Goal: Task Accomplishment & Management: Use online tool/utility

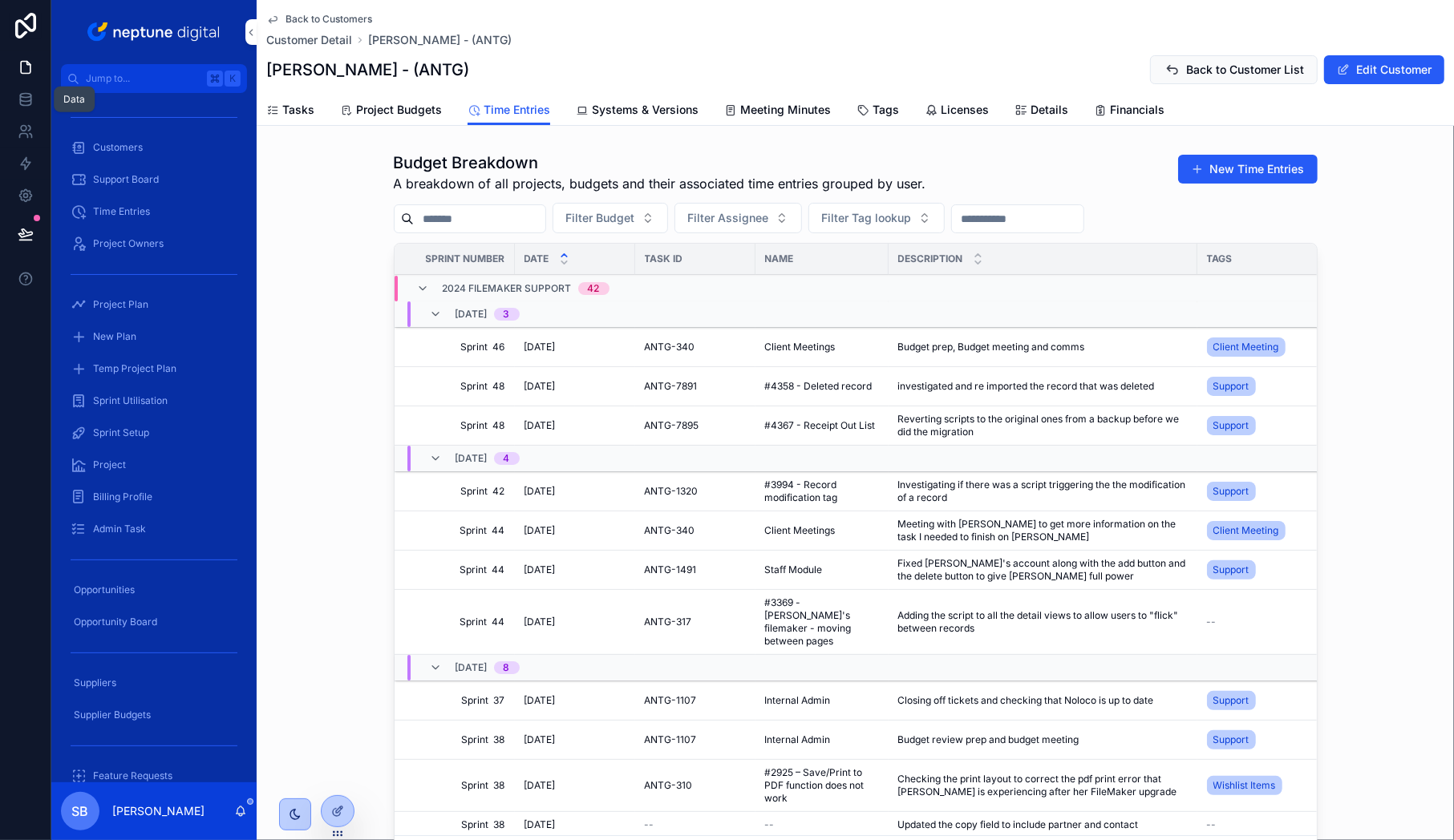
scroll to position [0, 241]
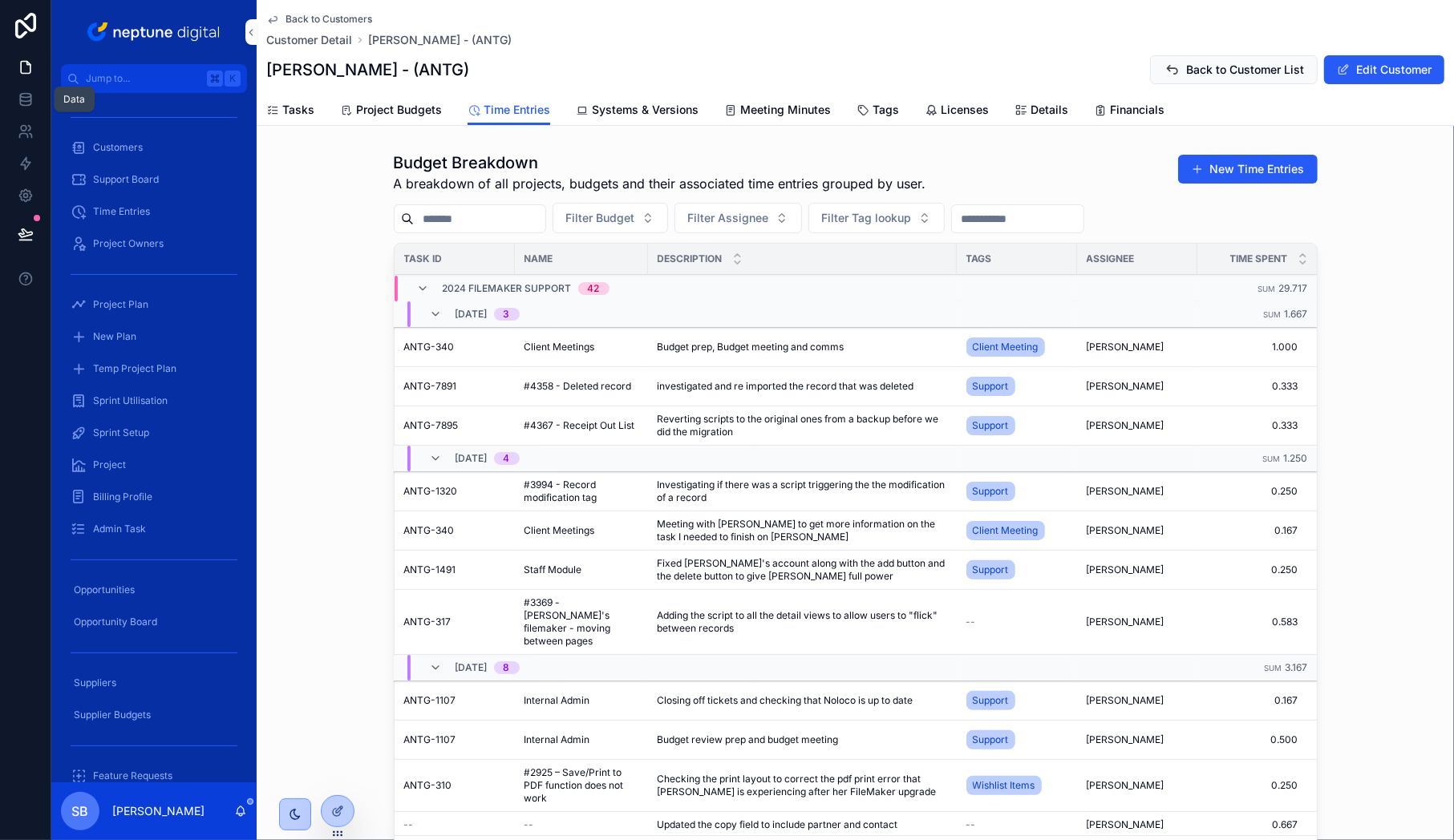
click at [20, 95] on icon at bounding box center [25, 98] width 10 height 6
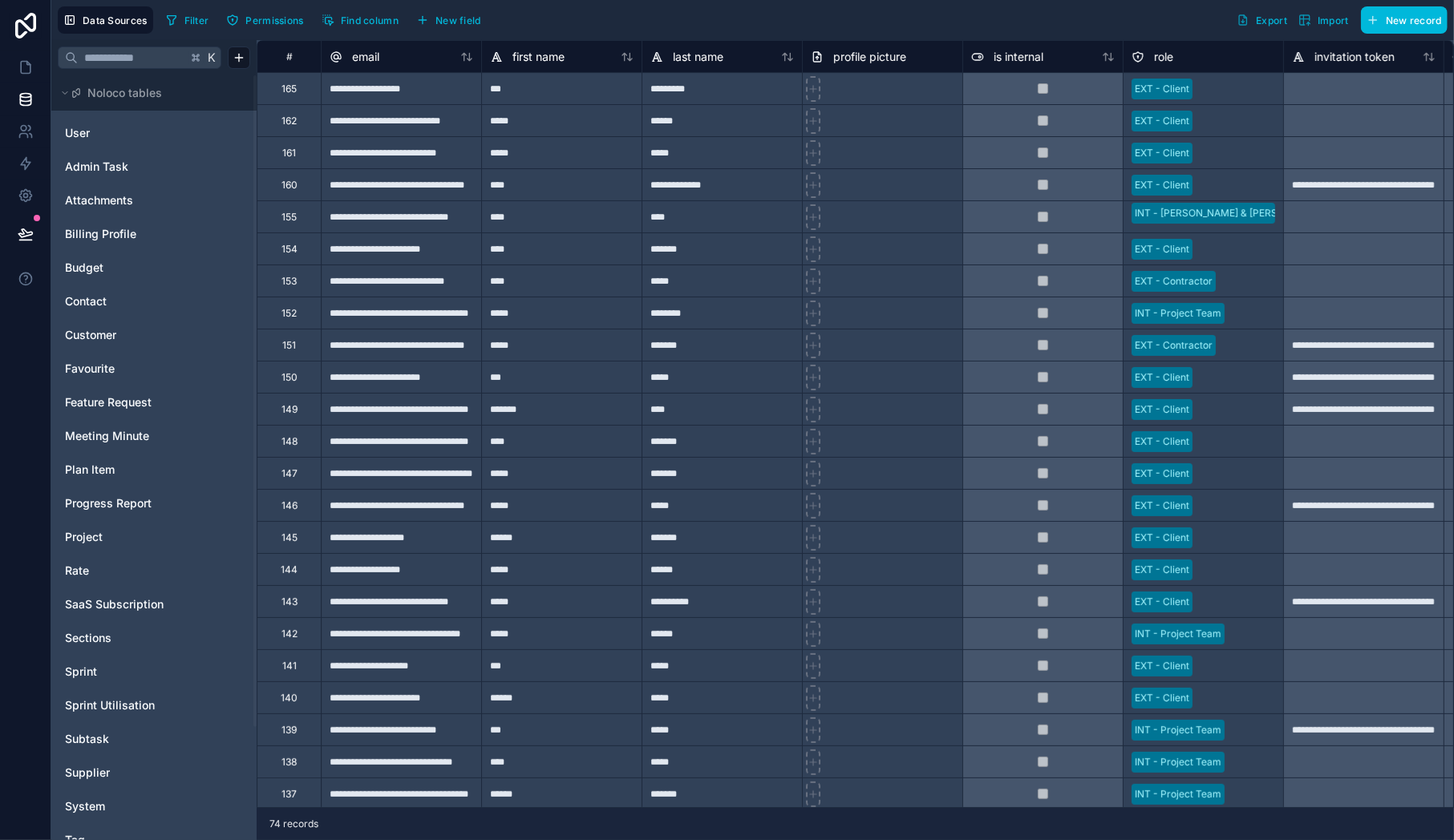
click at [84, 271] on span "Budget" at bounding box center [84, 268] width 38 height 16
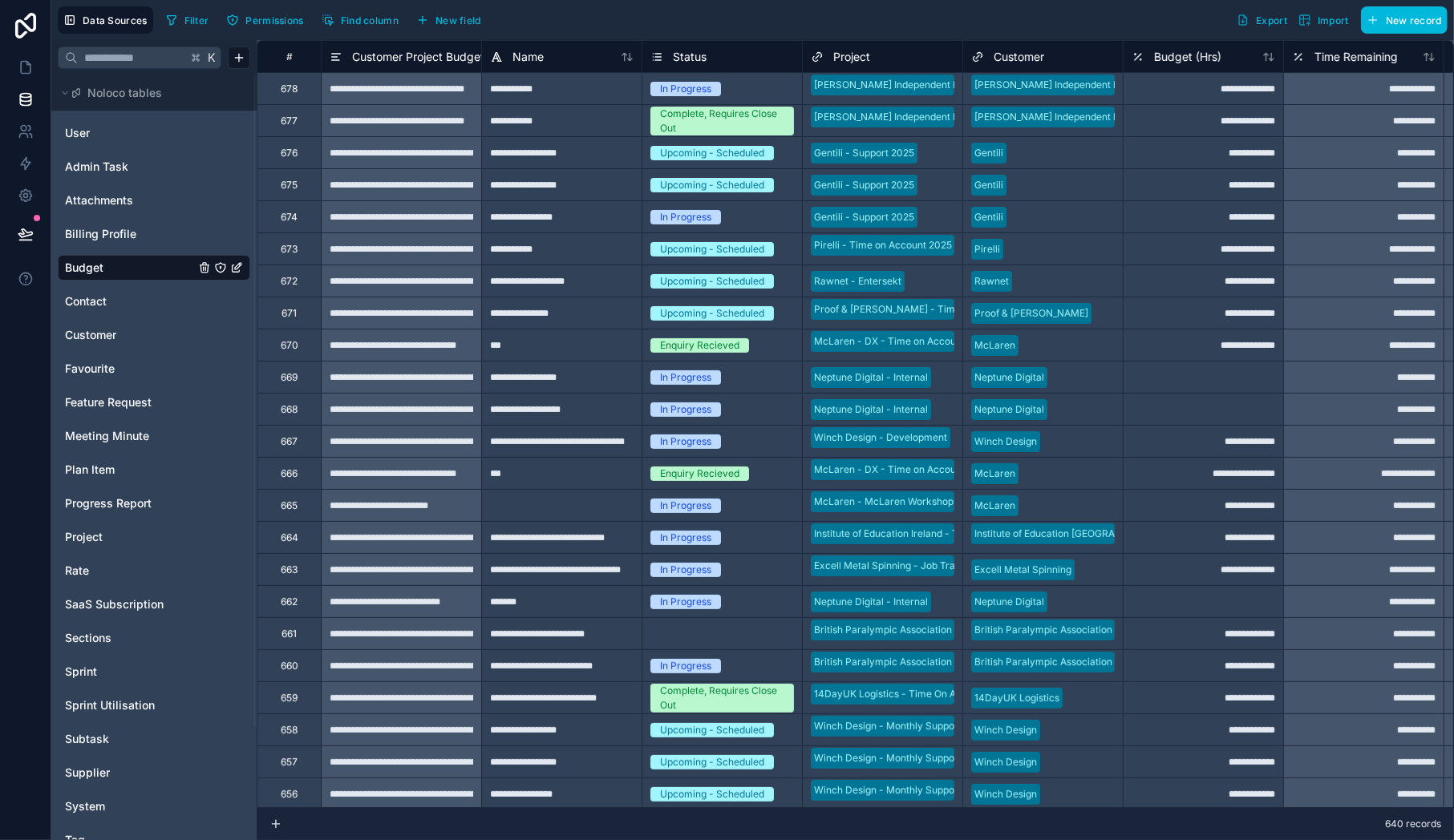
click at [188, 18] on span "Filter" at bounding box center [197, 20] width 25 height 12
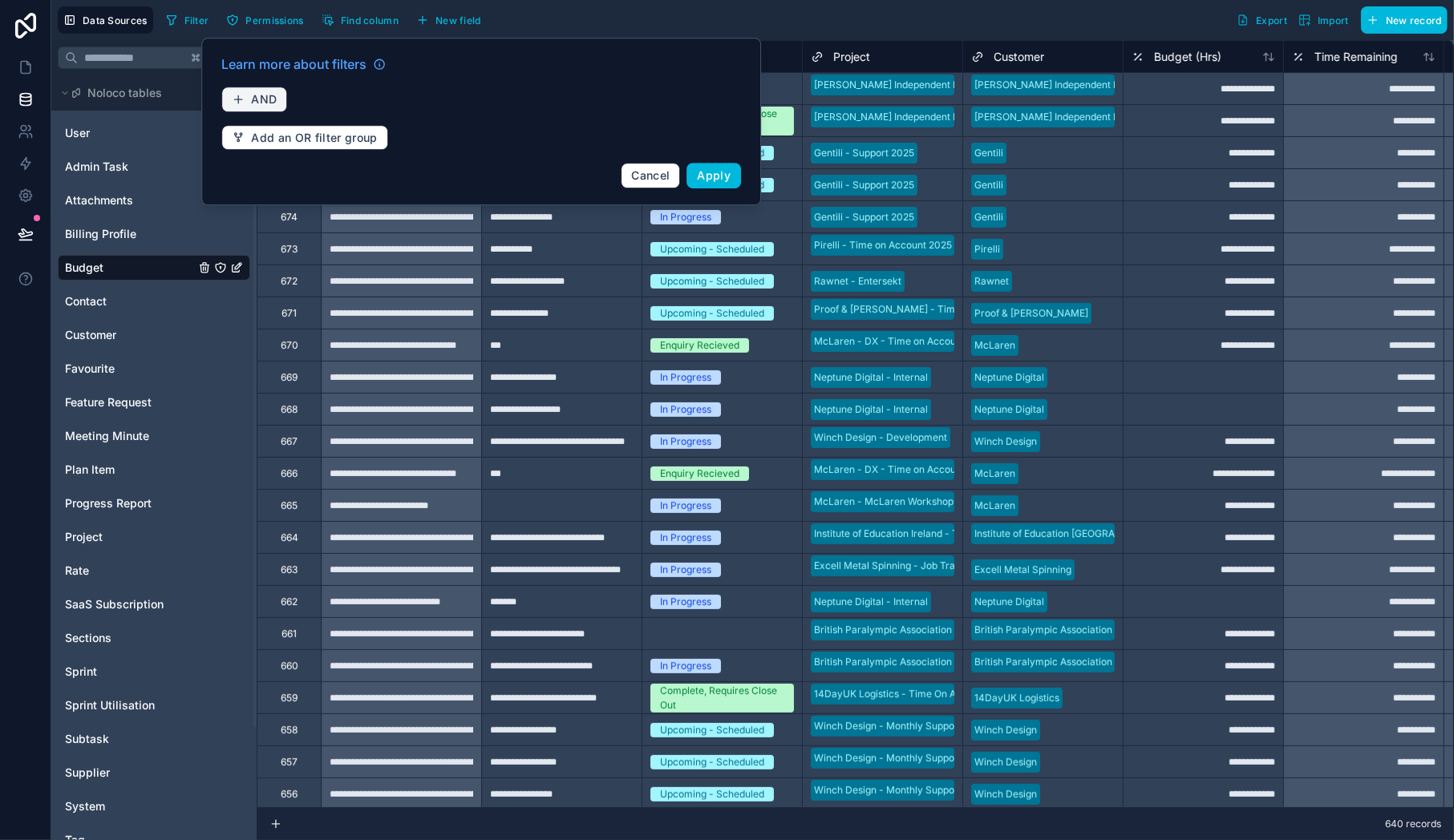
click at [248, 104] on button "AND" at bounding box center [254, 100] width 66 height 26
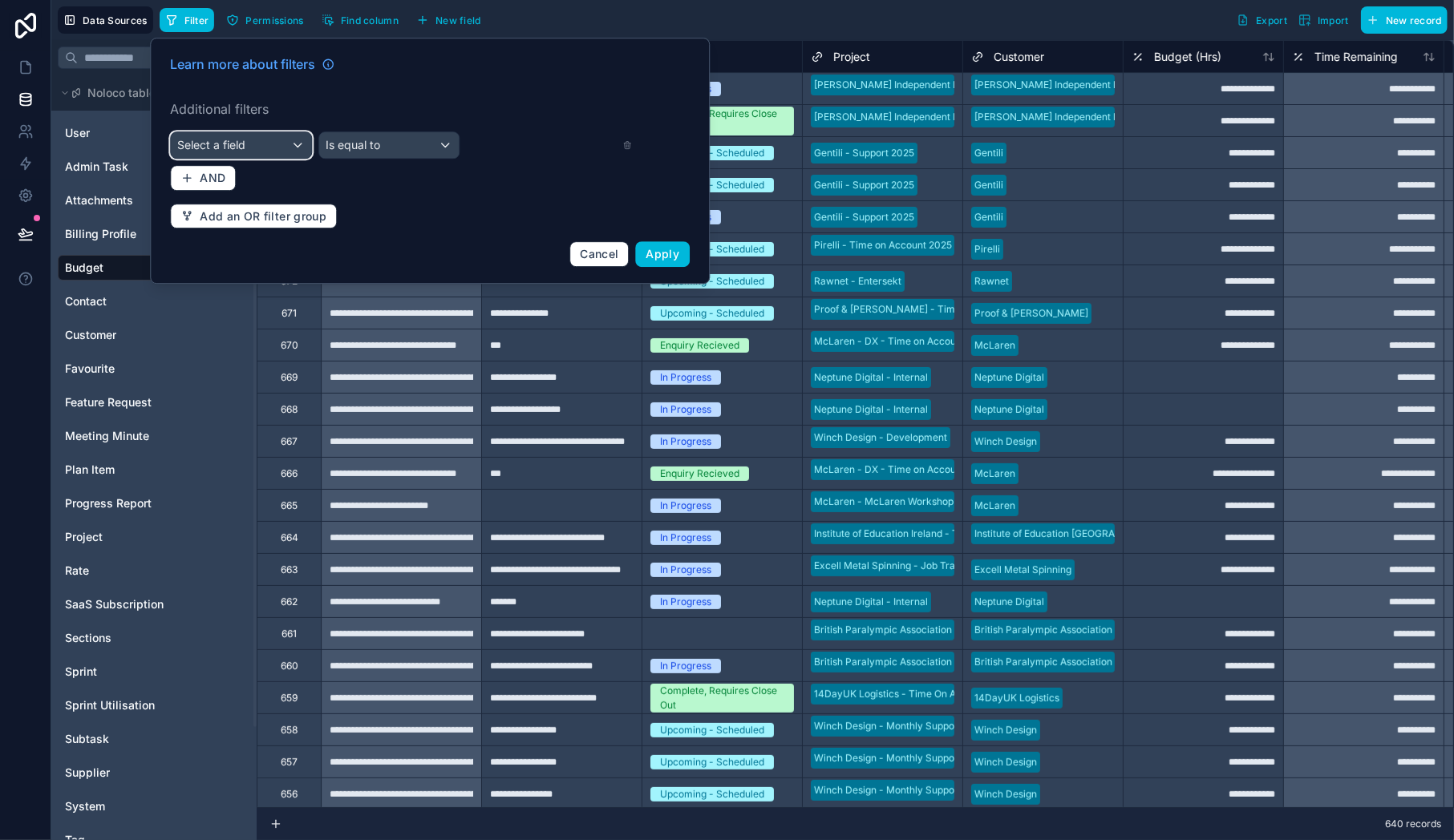
click at [295, 142] on div "Select a field" at bounding box center [241, 145] width 140 height 26
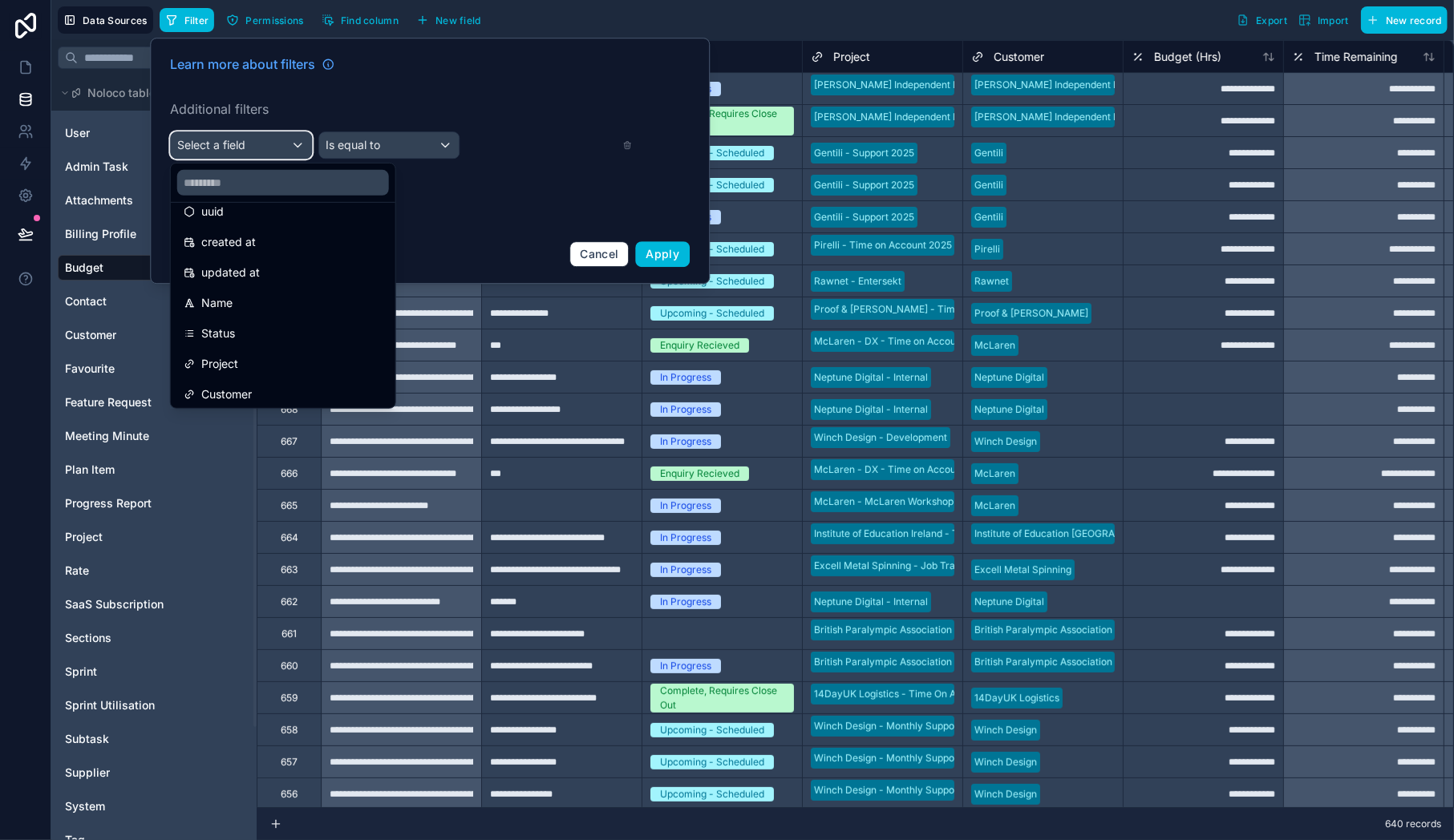
scroll to position [58, 0]
click at [219, 320] on span "Status" at bounding box center [218, 324] width 34 height 19
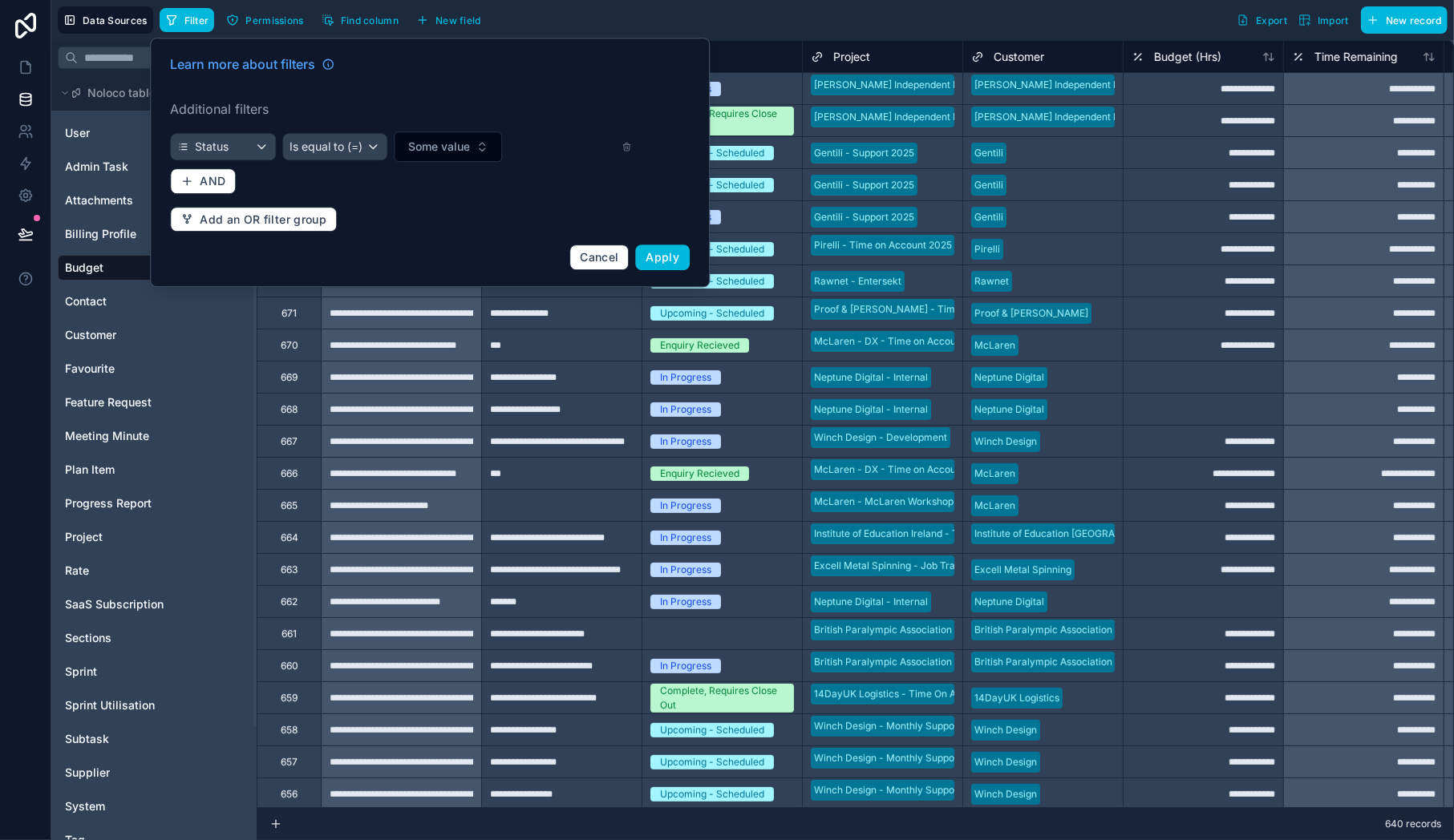
click at [433, 151] on span "Some value" at bounding box center [439, 147] width 62 height 16
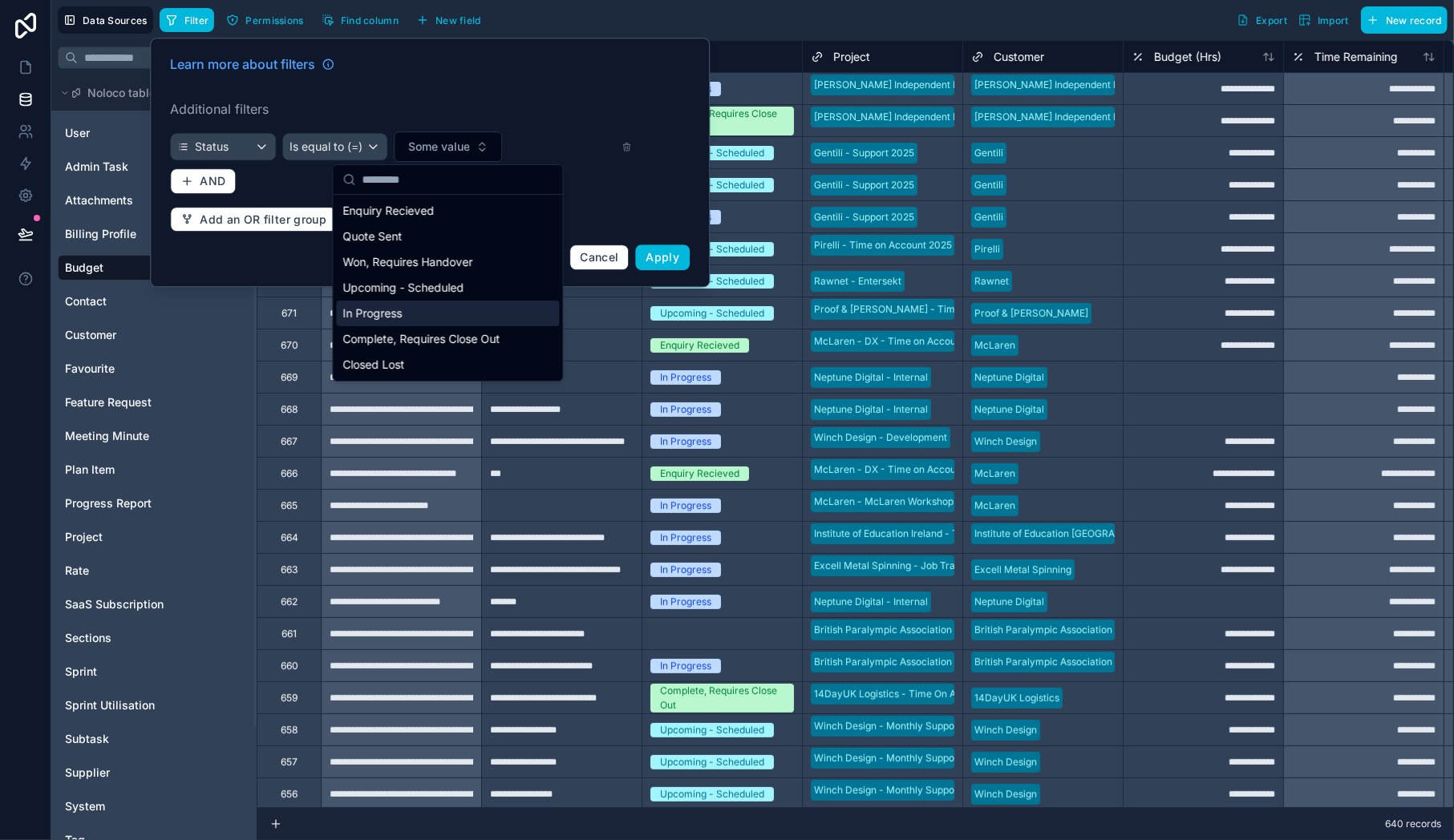
click at [384, 320] on div "In Progress" at bounding box center [447, 314] width 223 height 26
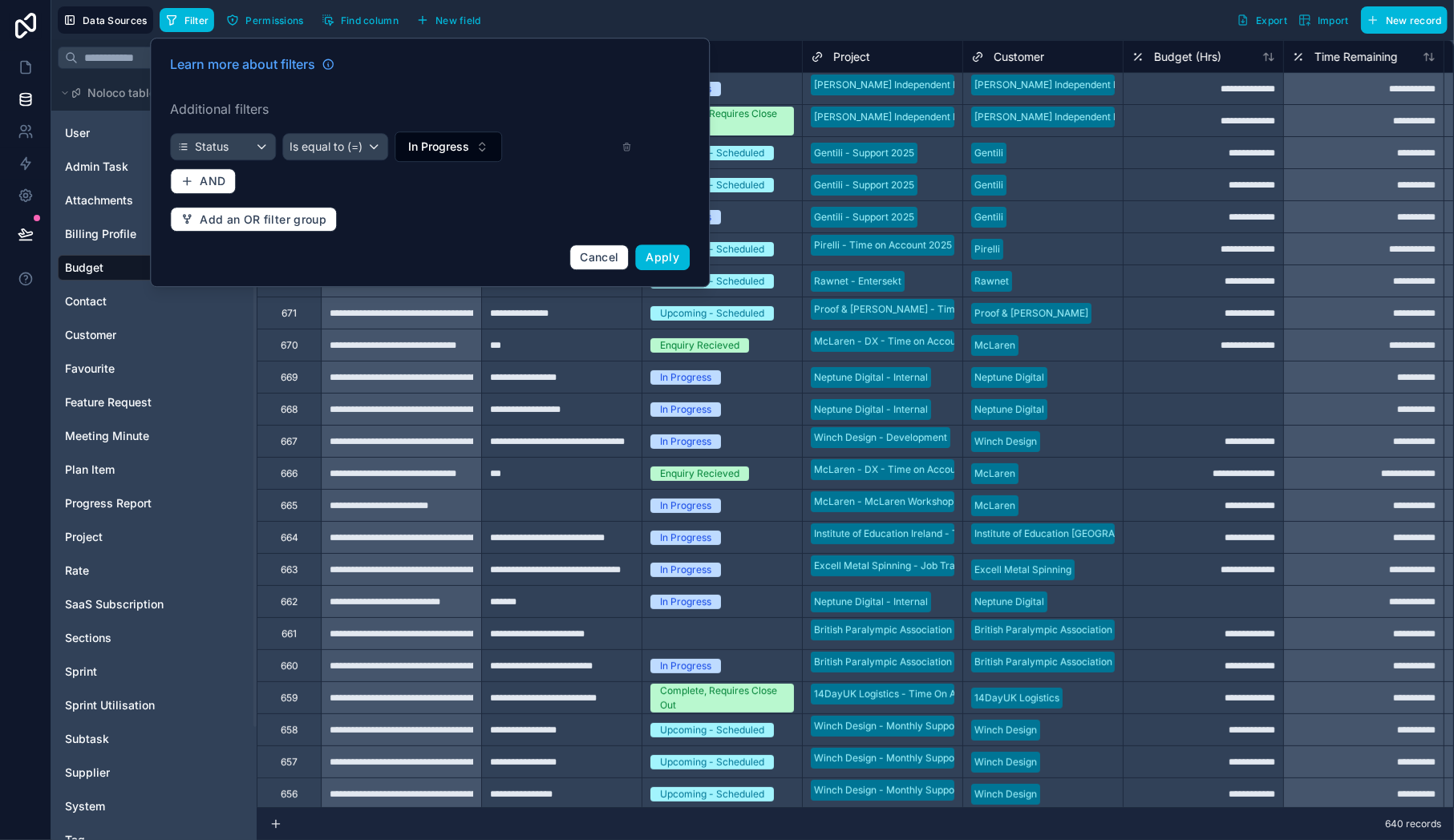
click at [646, 258] on button "Apply" at bounding box center [663, 257] width 55 height 26
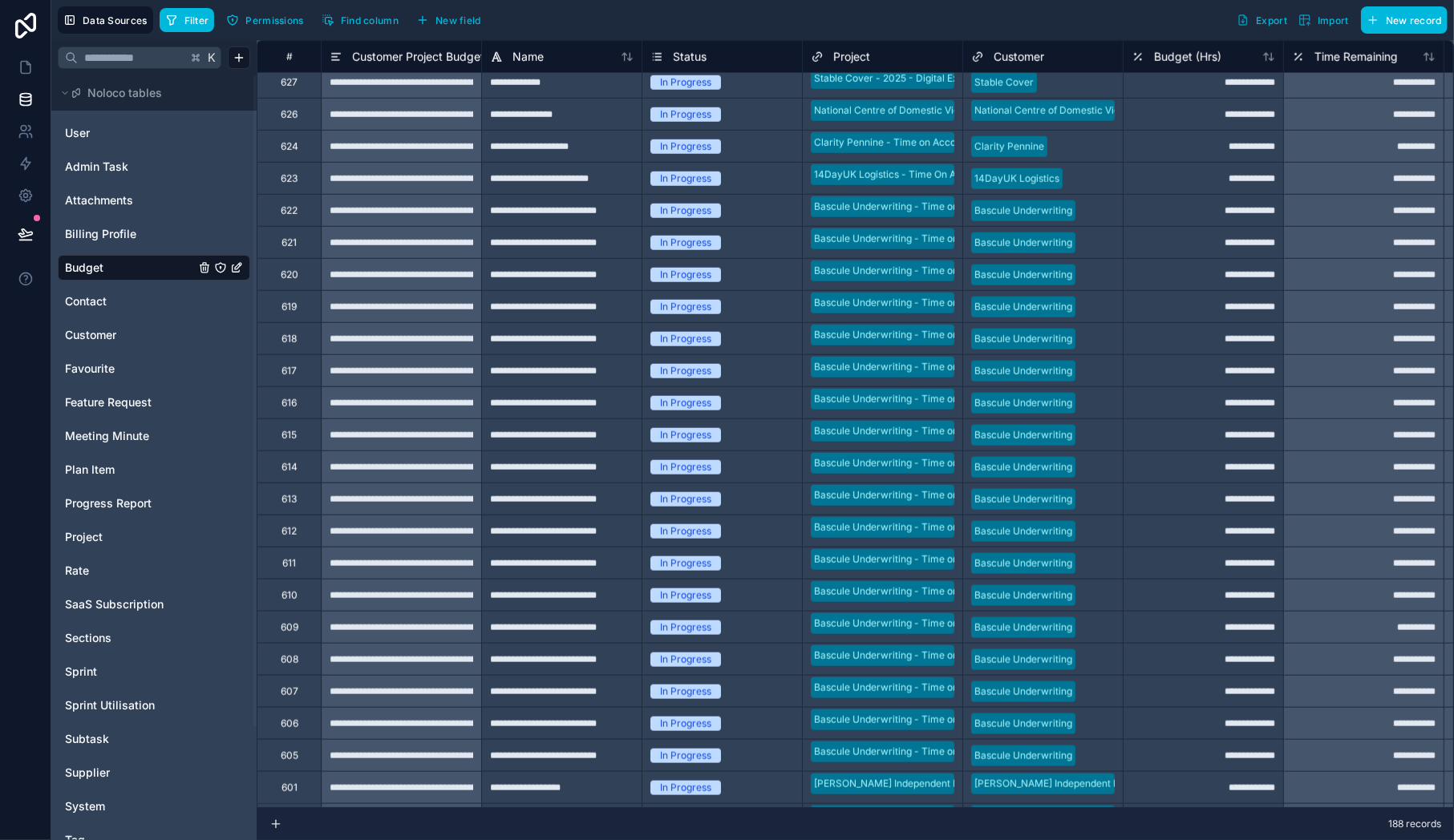
scroll to position [948, 0]
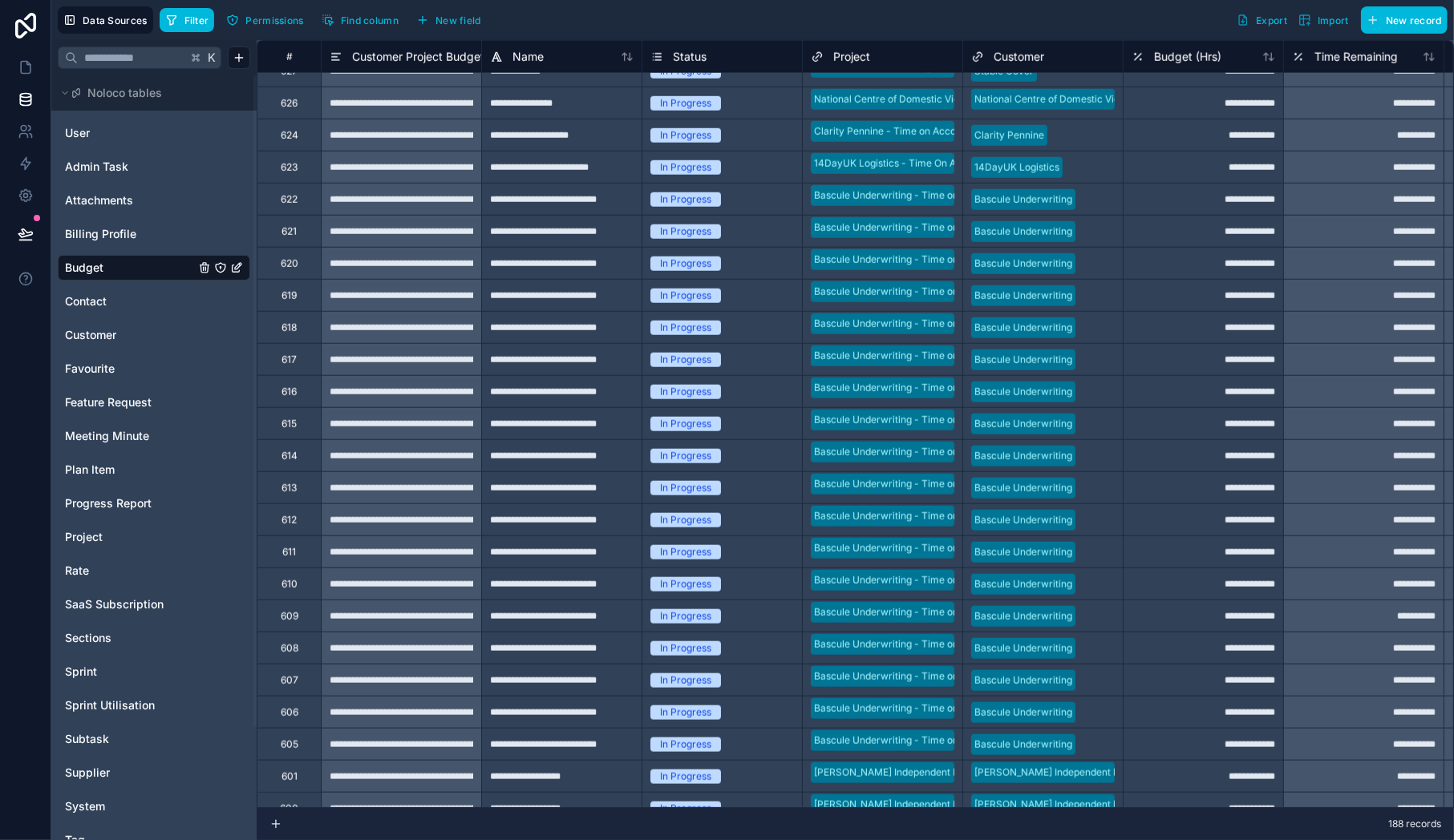
click at [207, 15] on span "Filter" at bounding box center [197, 20] width 25 height 12
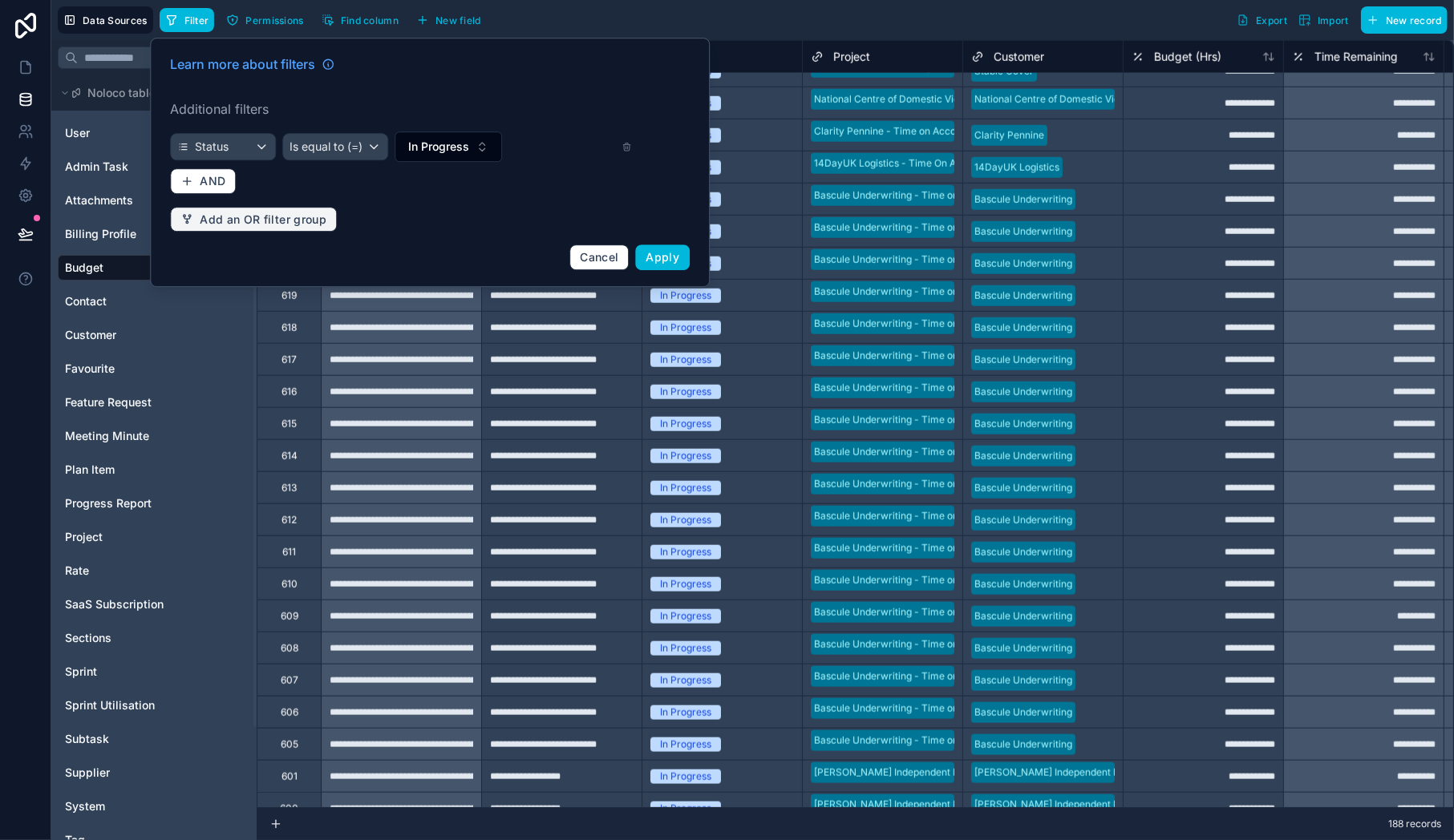
click at [264, 218] on span "Add an OR filter group" at bounding box center [262, 219] width 127 height 15
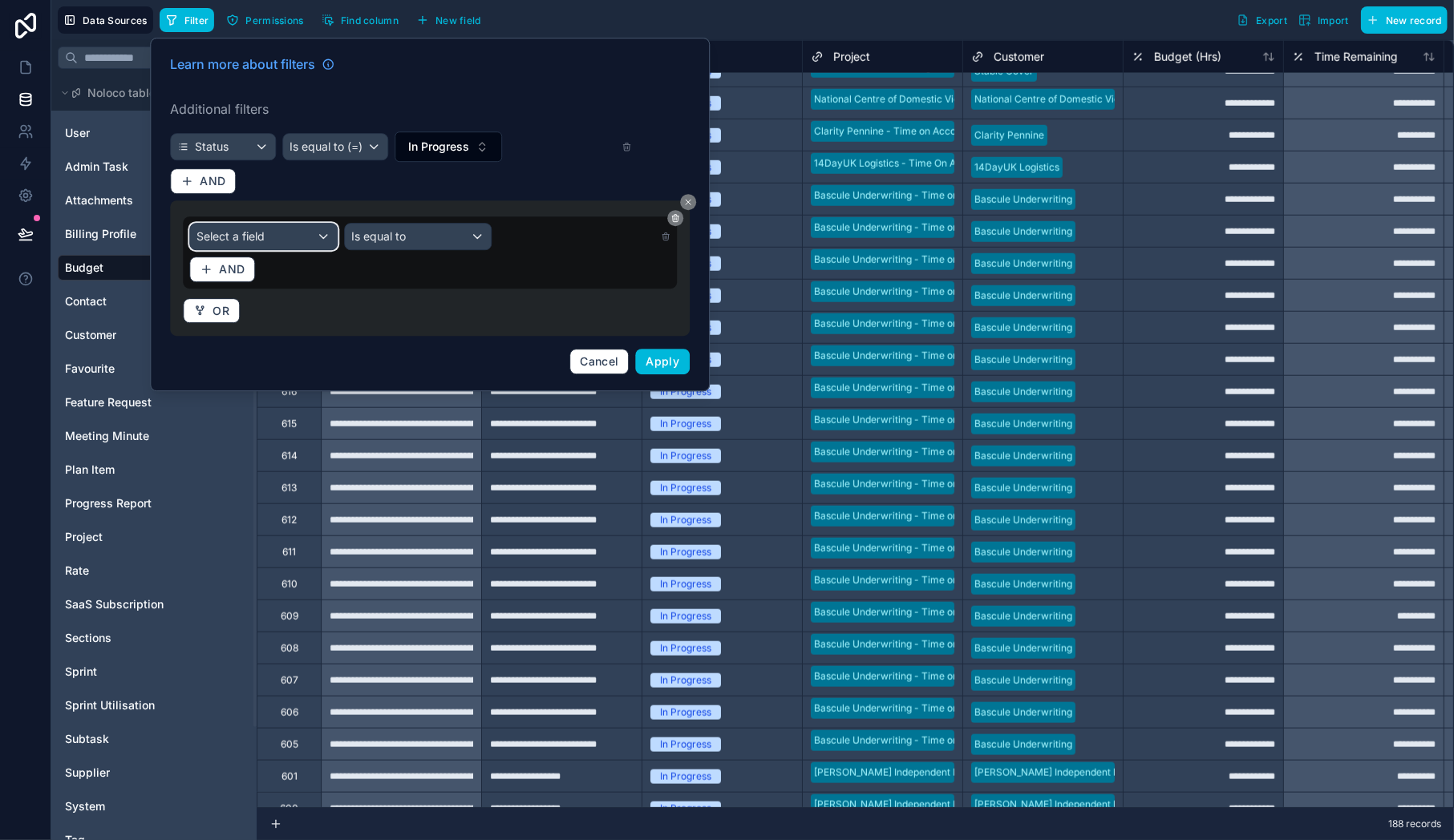
click at [258, 238] on span "Select a field" at bounding box center [230, 236] width 69 height 14
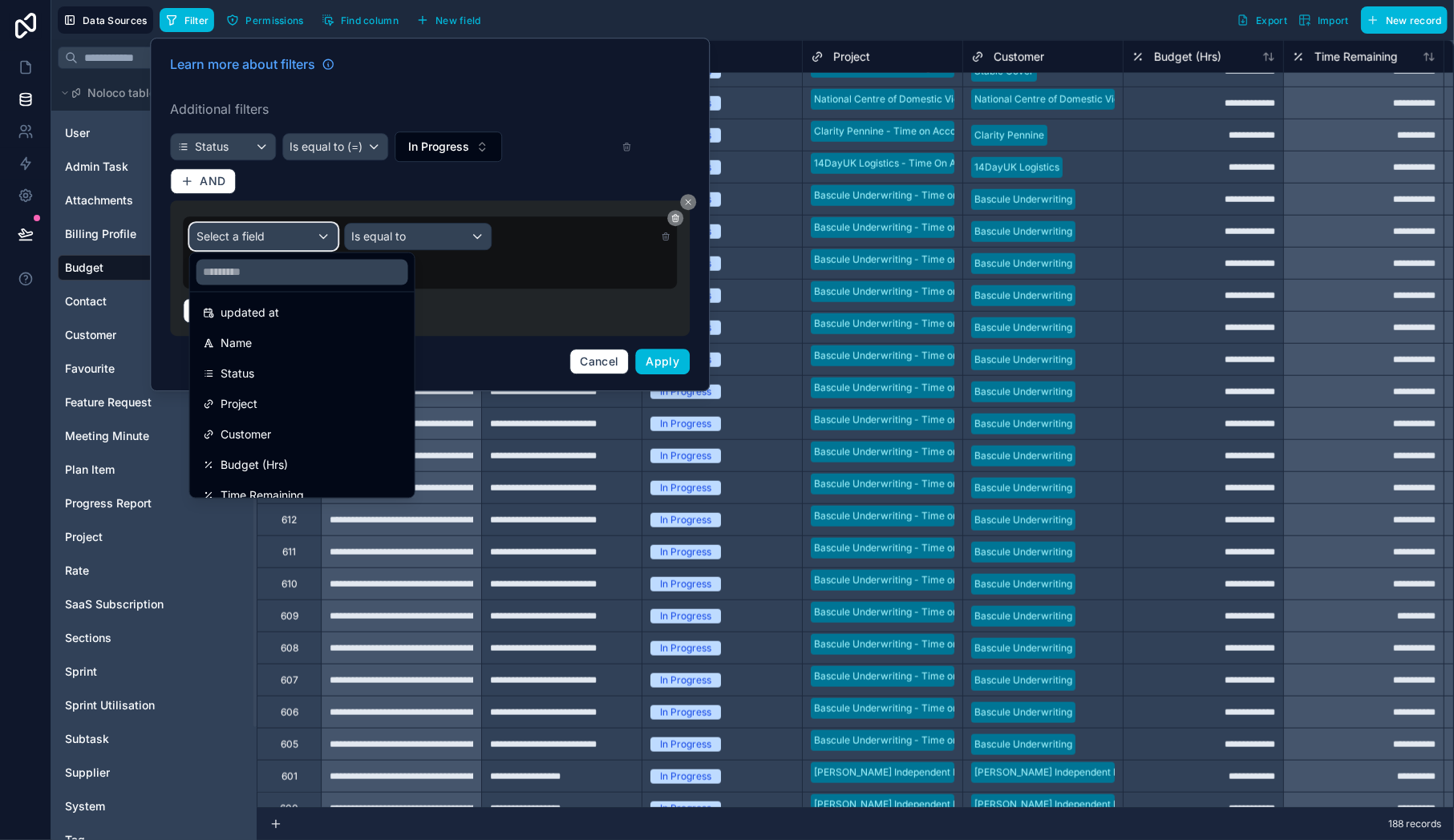
scroll to position [114, 0]
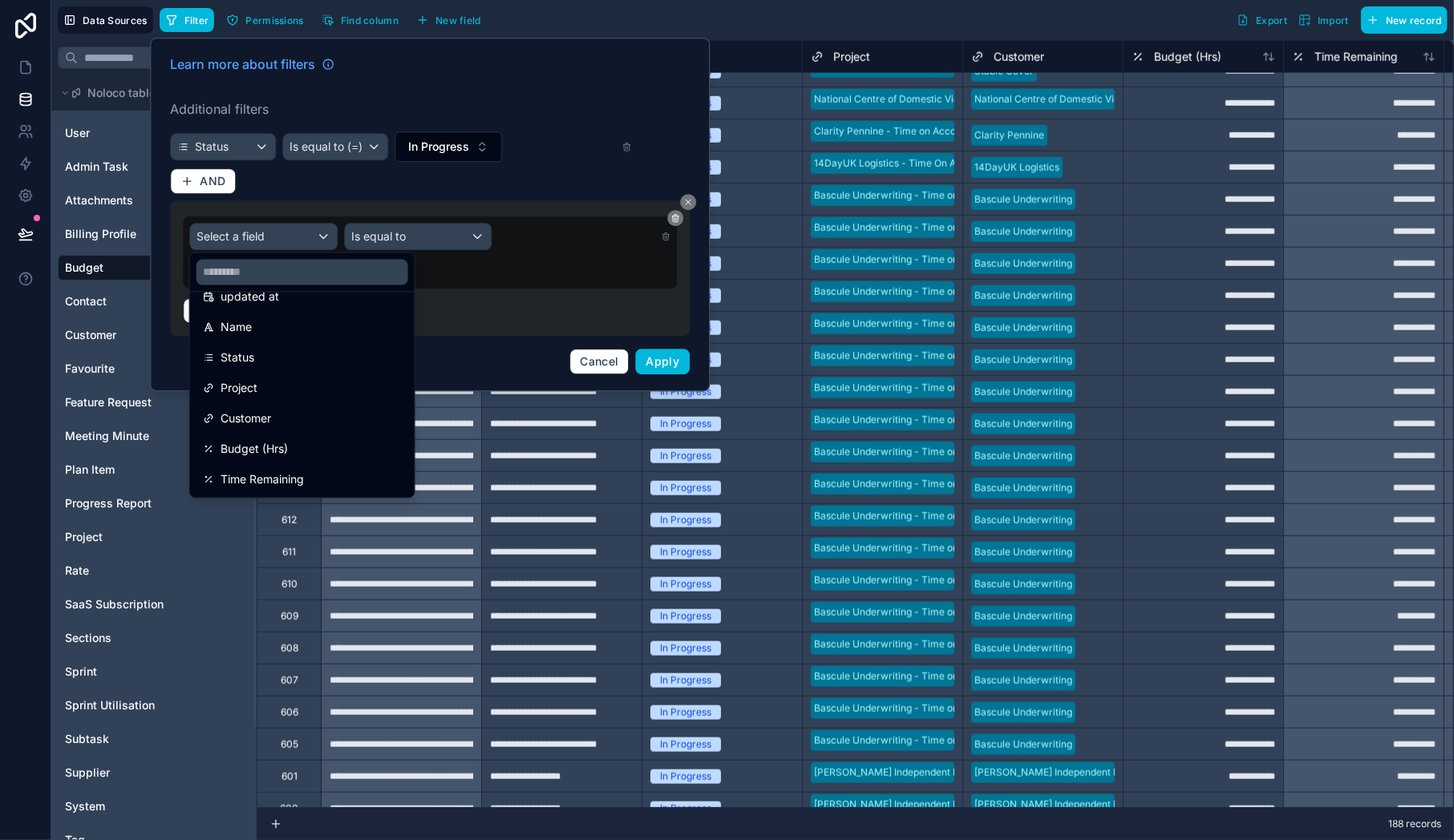
click at [259, 379] on div "Project" at bounding box center [302, 388] width 198 height 19
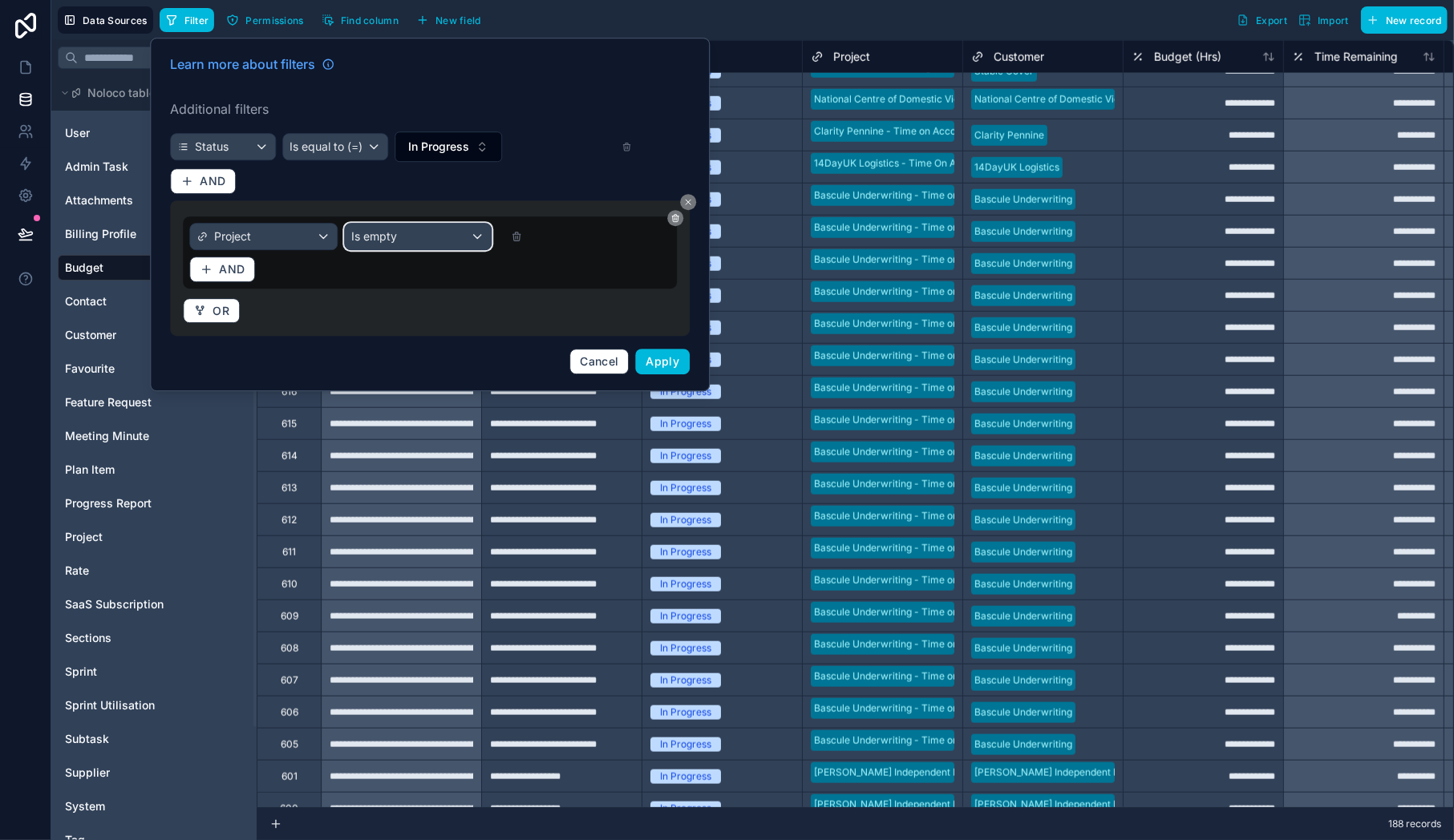
click at [445, 238] on div "Is empty" at bounding box center [418, 237] width 146 height 26
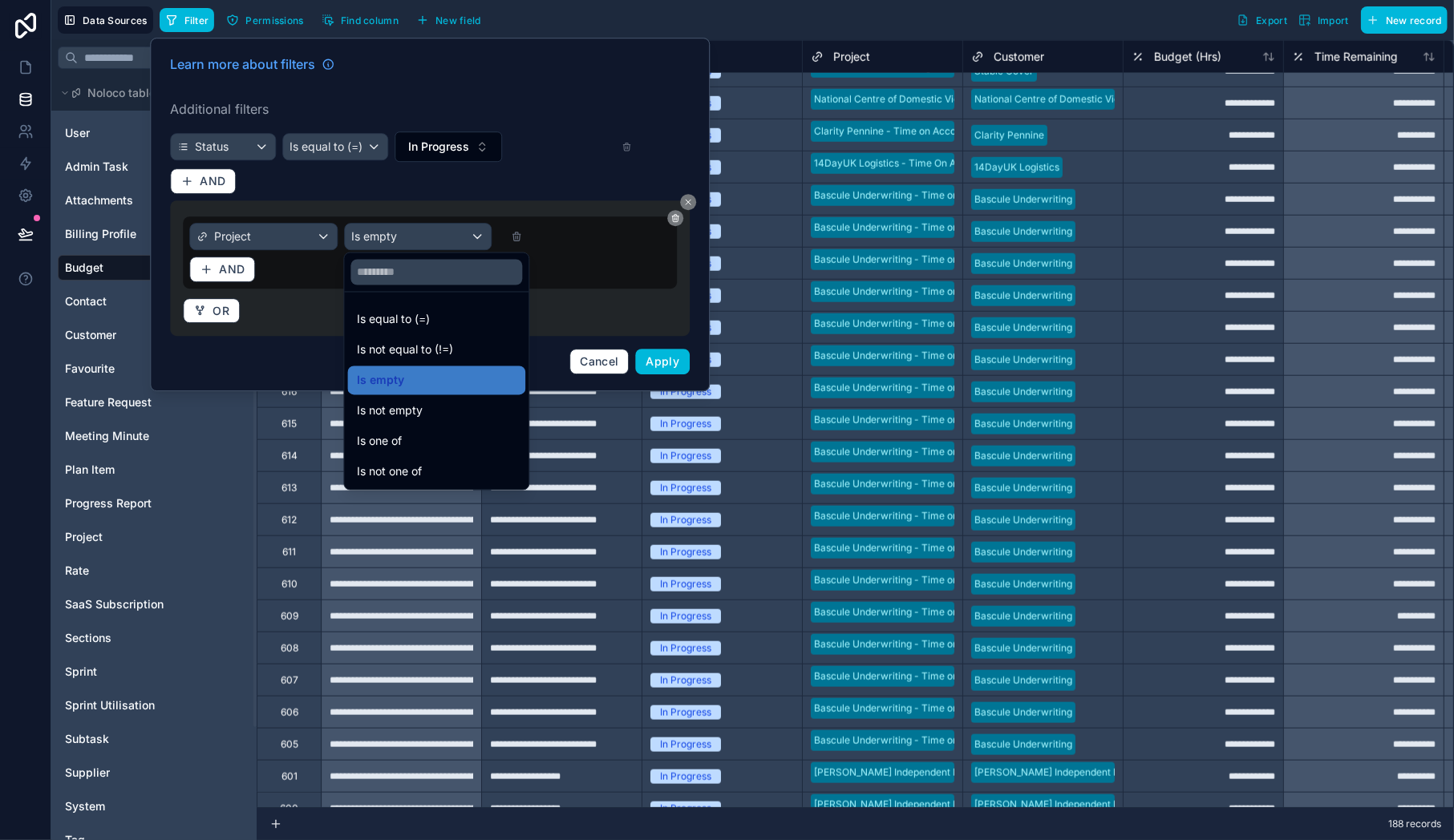
click at [416, 342] on span "Is not equal to (!=)" at bounding box center [404, 350] width 96 height 19
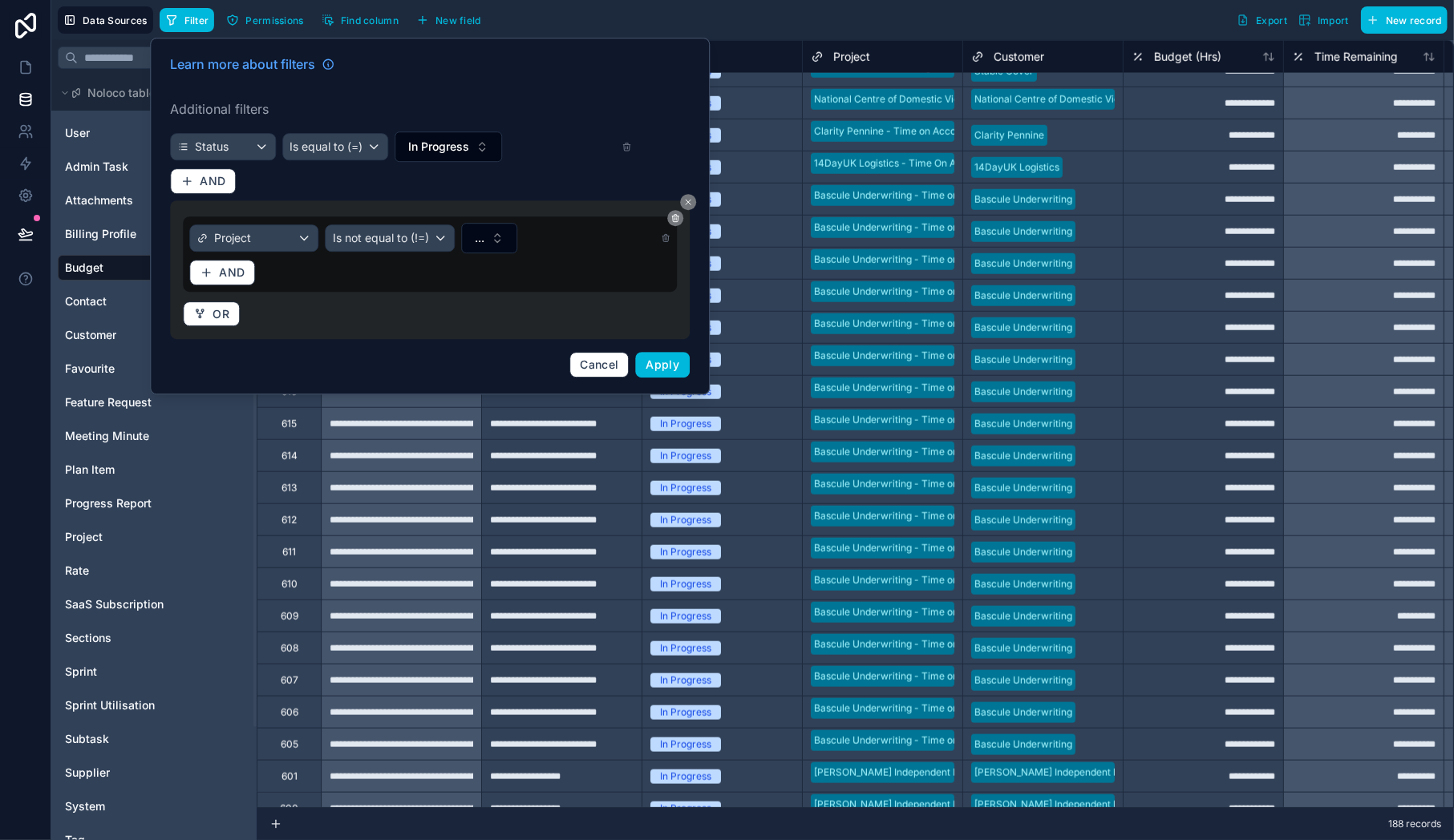
click at [499, 239] on button "..." at bounding box center [488, 238] width 56 height 30
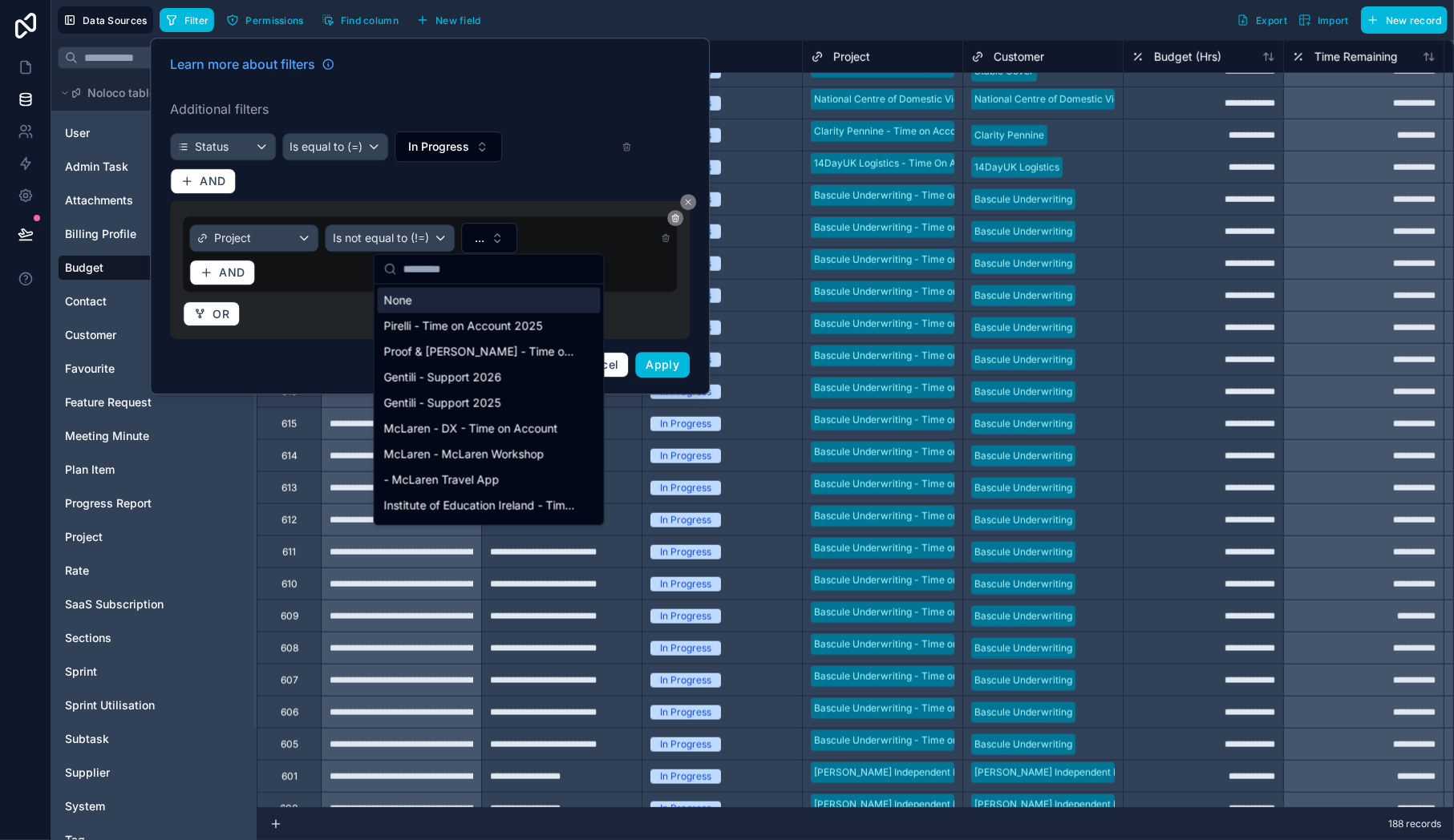
click at [443, 277] on input "text" at bounding box center [498, 270] width 191 height 29
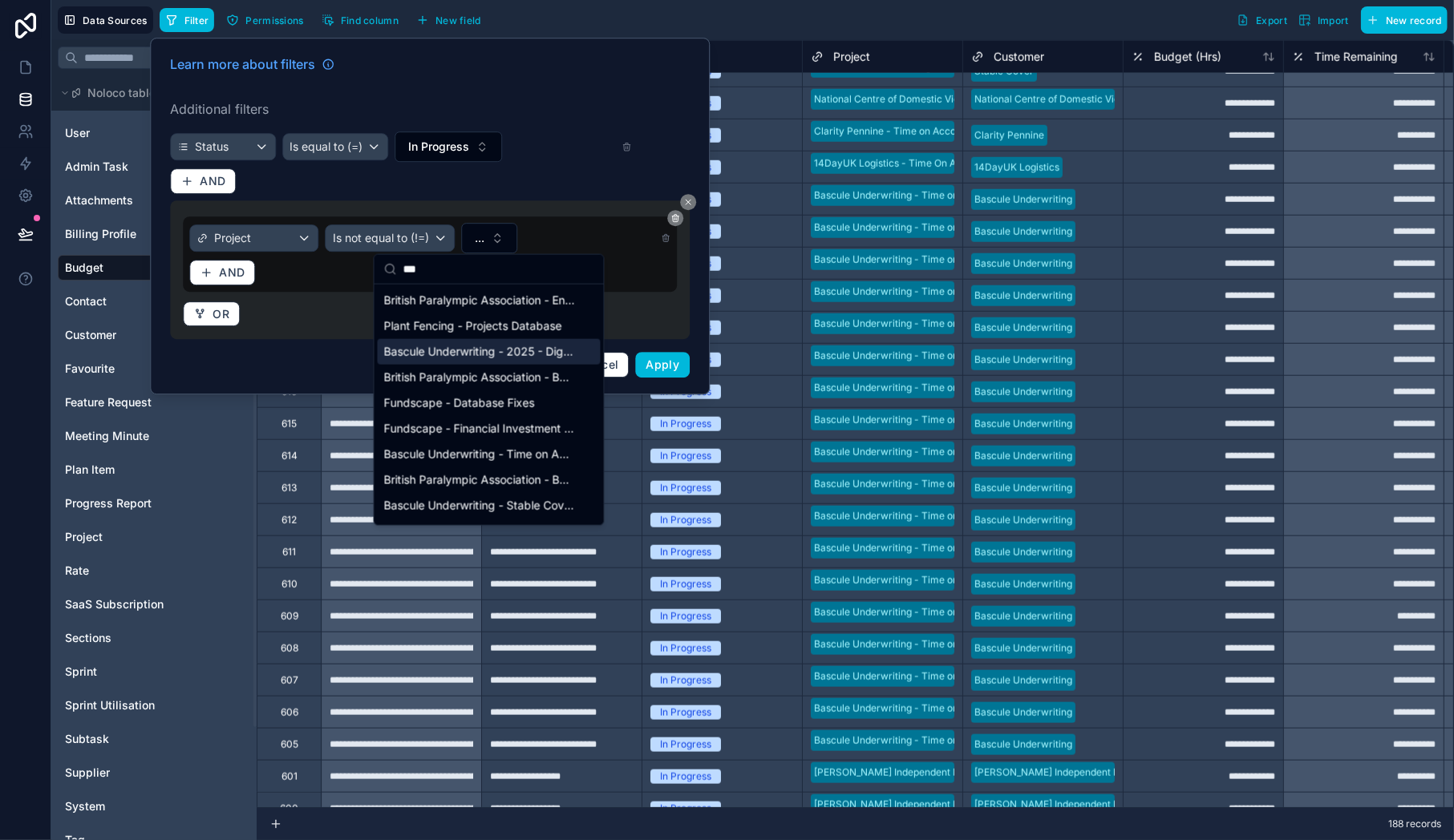
type input "***"
click at [441, 347] on span "Bascule Underwriting - 2025 - Digital Experience [MEDICAL_DATA] (Stable Cover)" at bounding box center [479, 352] width 191 height 16
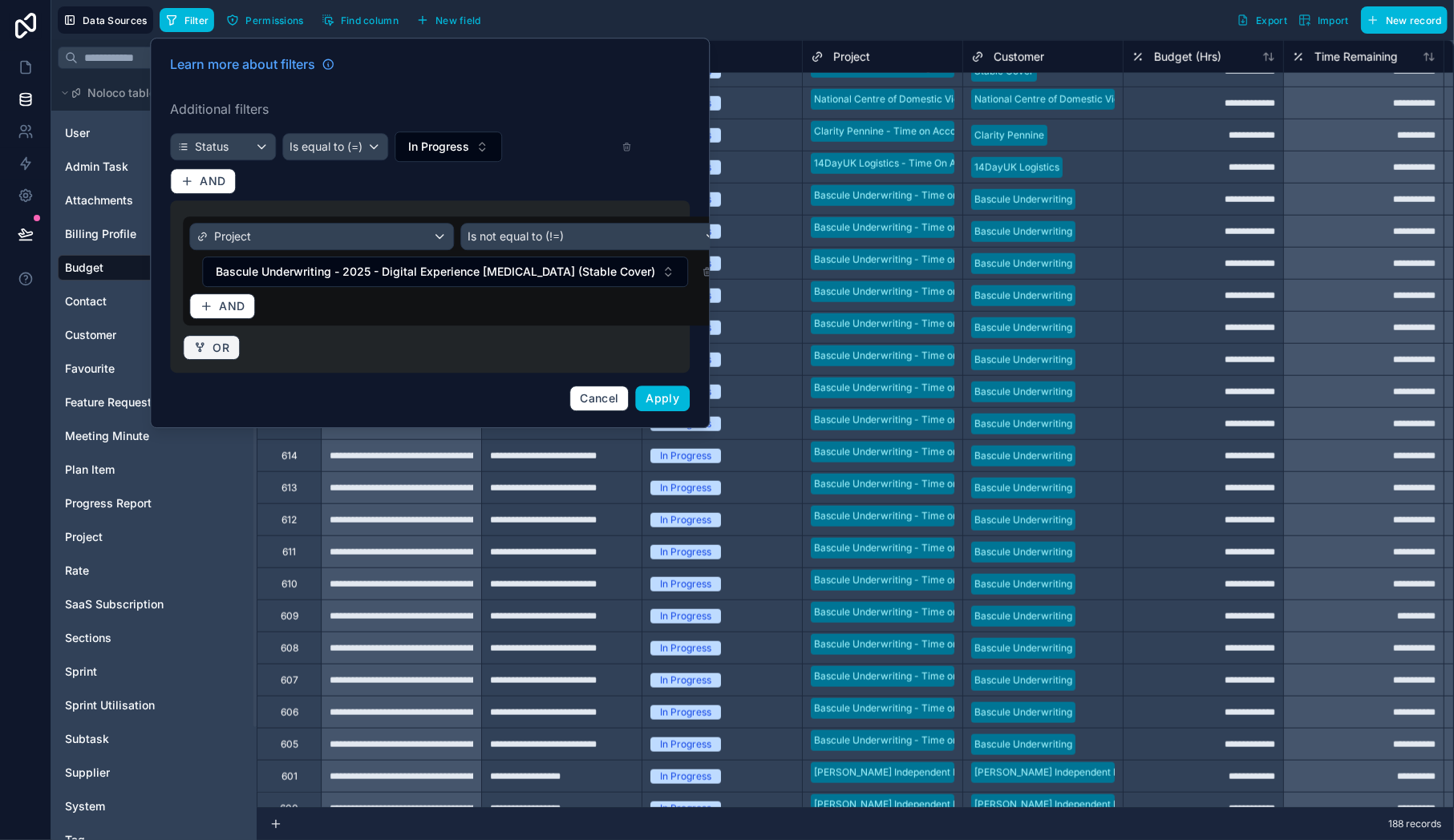
click at [226, 342] on span "OR" at bounding box center [220, 348] width 16 height 15
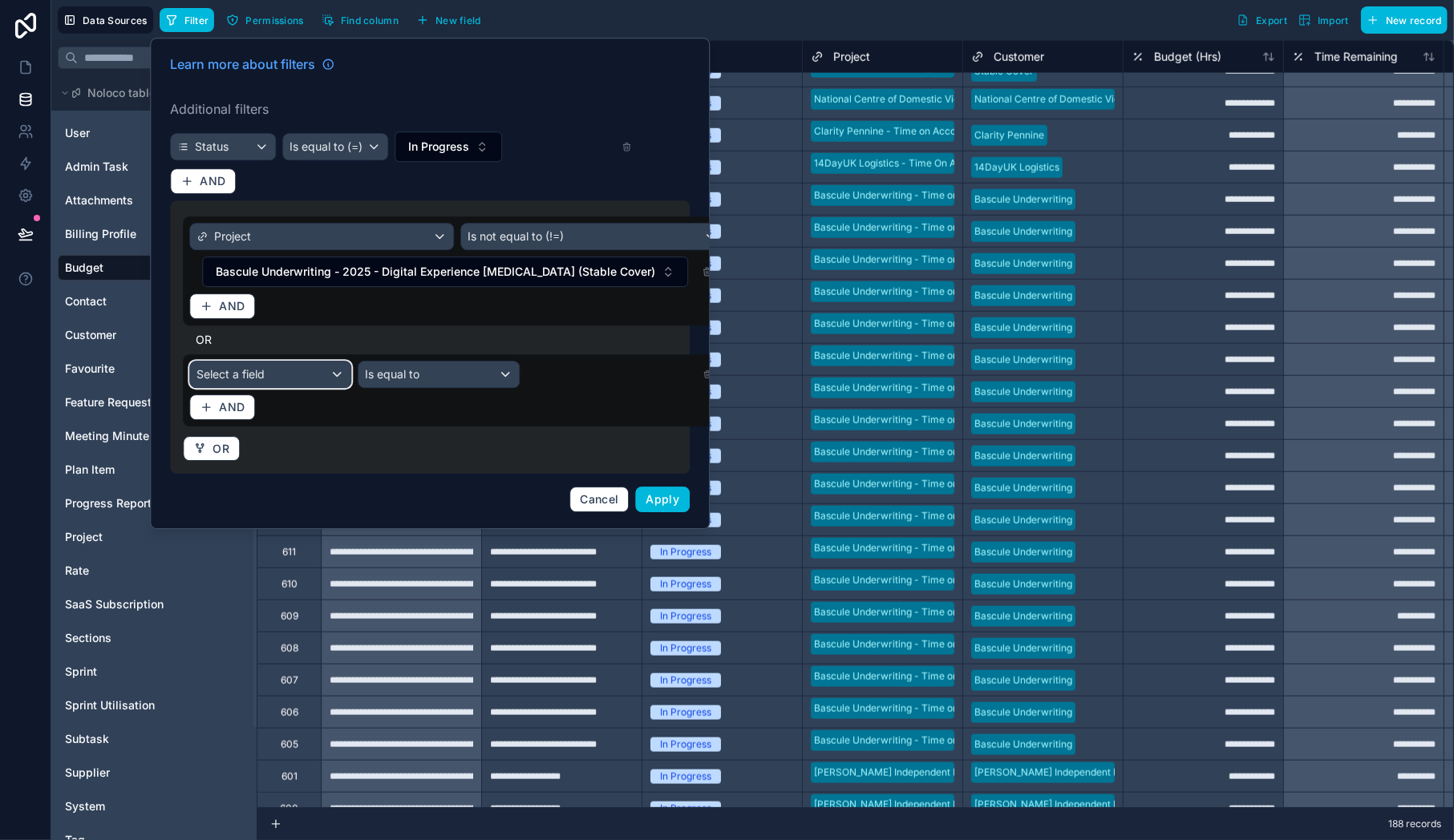
click at [301, 371] on div "Select a field" at bounding box center [270, 375] width 160 height 26
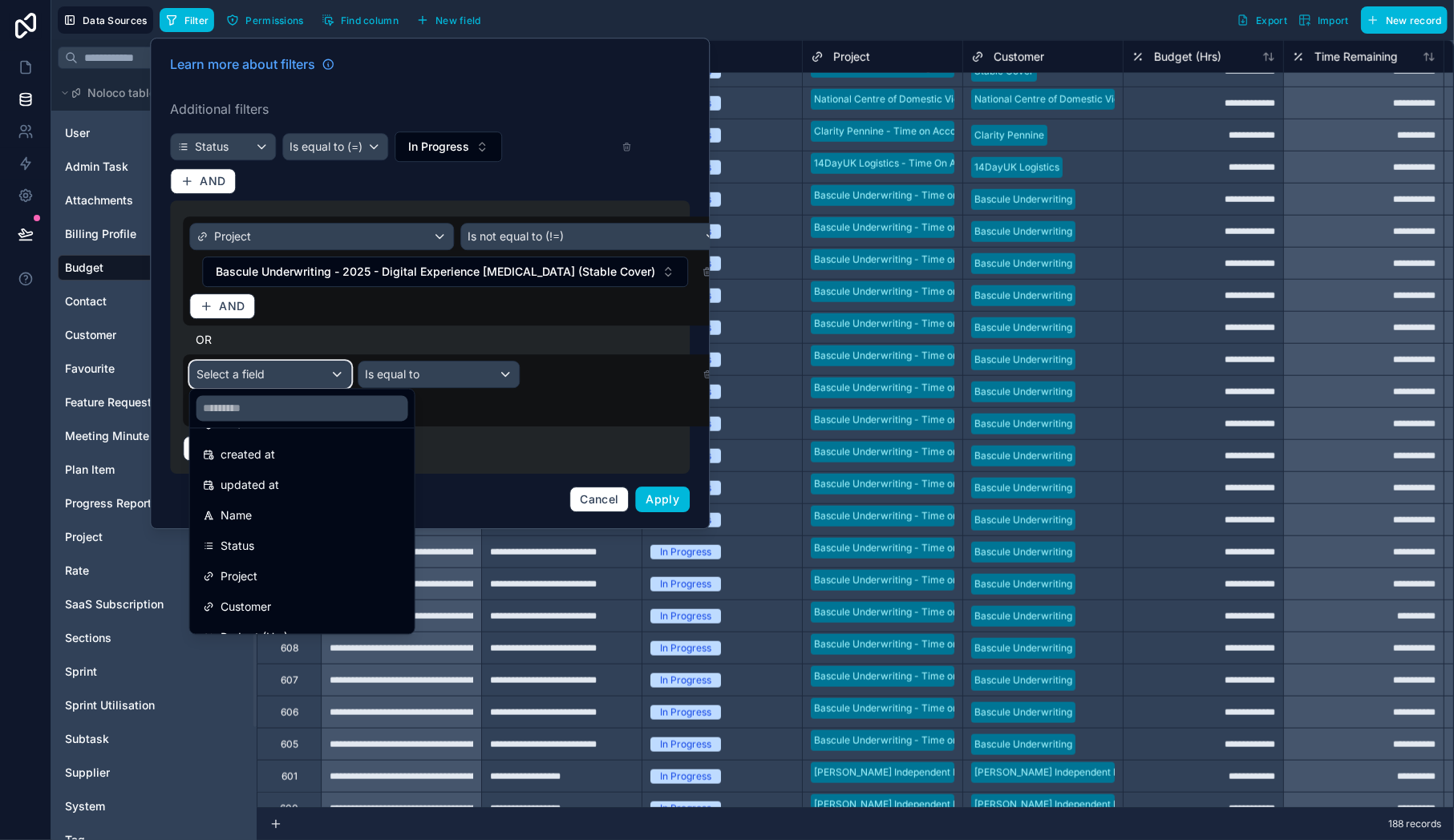
scroll to position [70, 0]
click at [248, 560] on span "Project" at bounding box center [239, 568] width 37 height 19
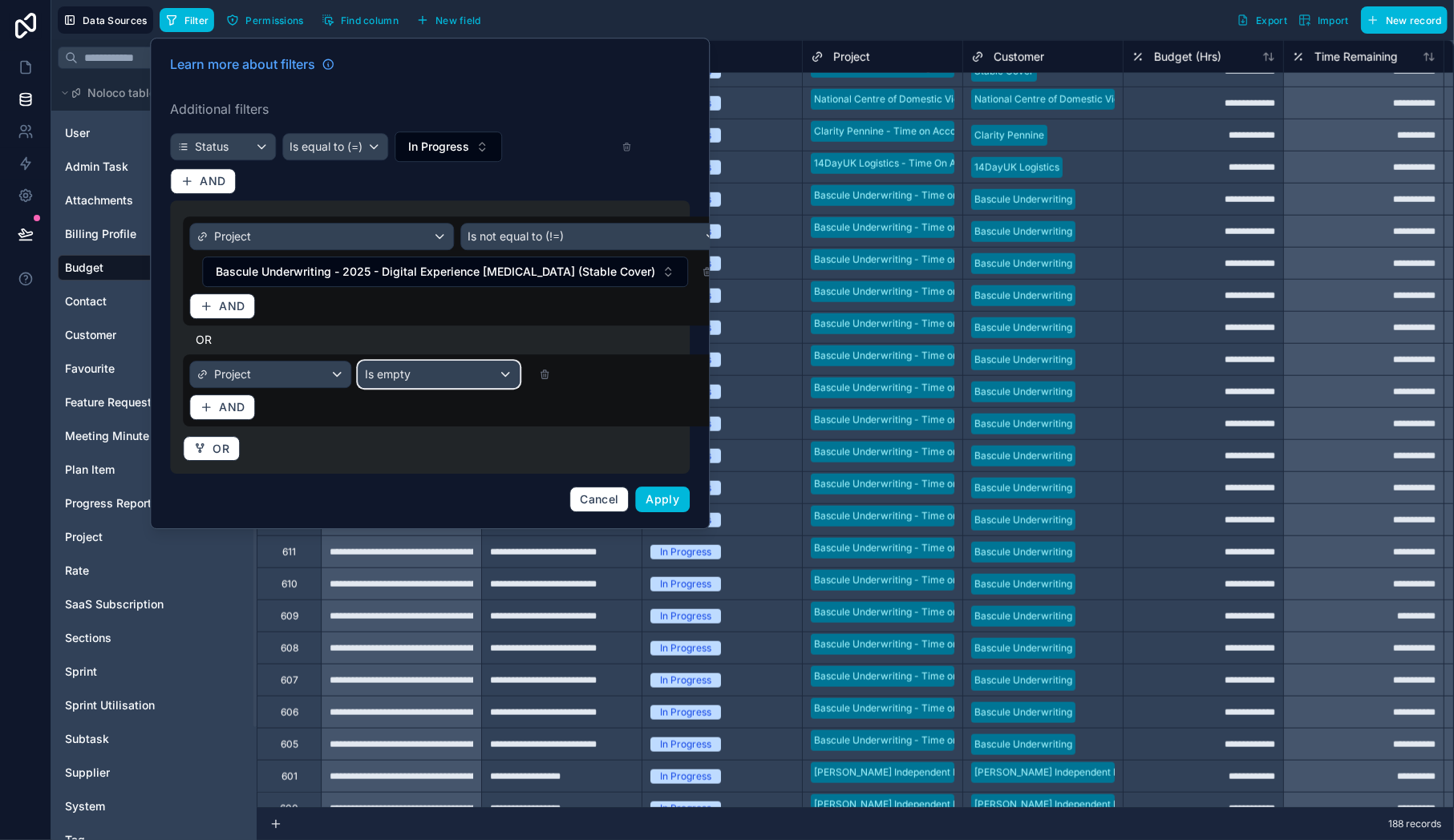
click at [468, 366] on div "Is empty" at bounding box center [438, 375] width 160 height 26
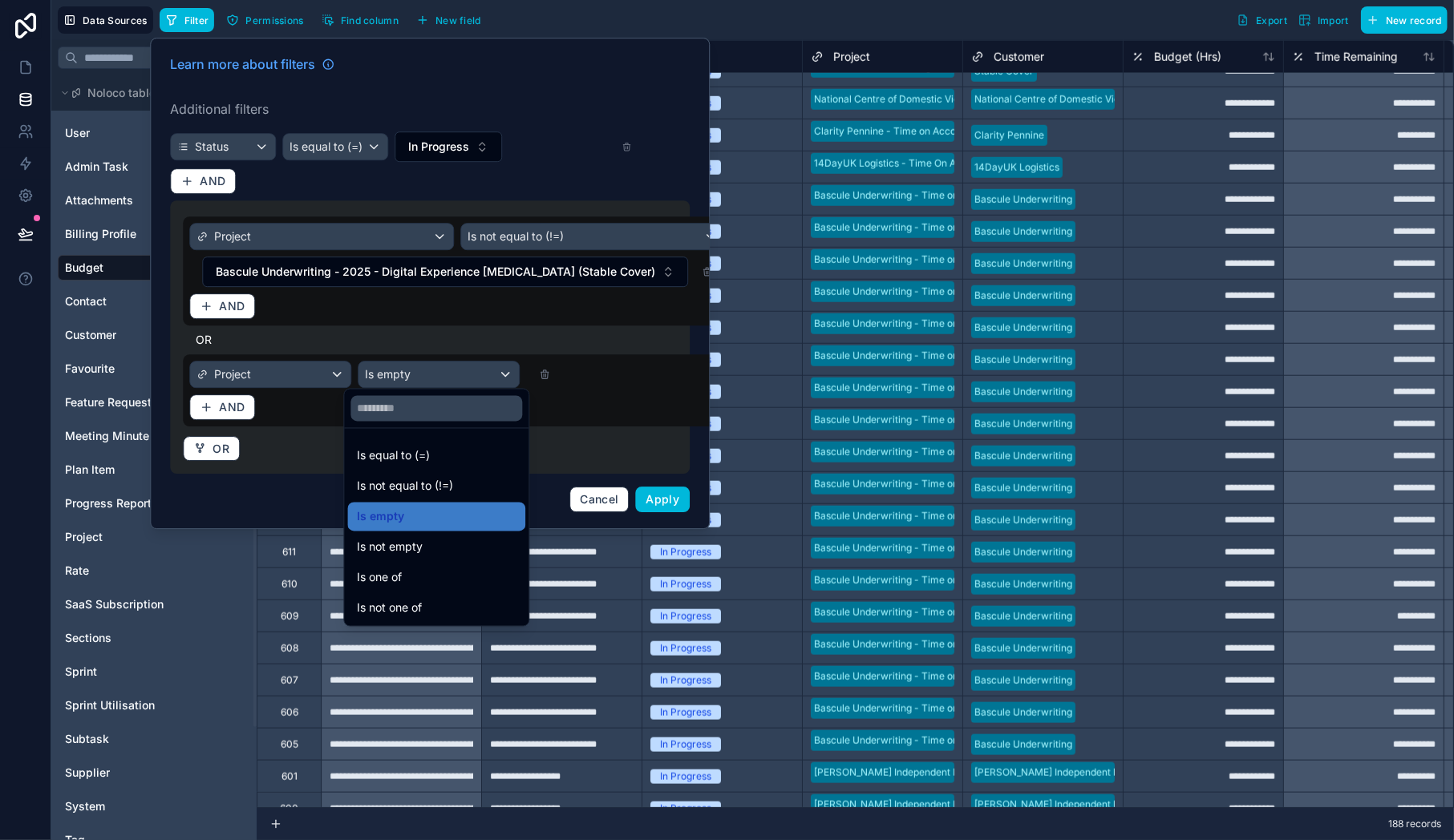
click at [421, 485] on span "Is not equal to (!=)" at bounding box center [404, 486] width 96 height 19
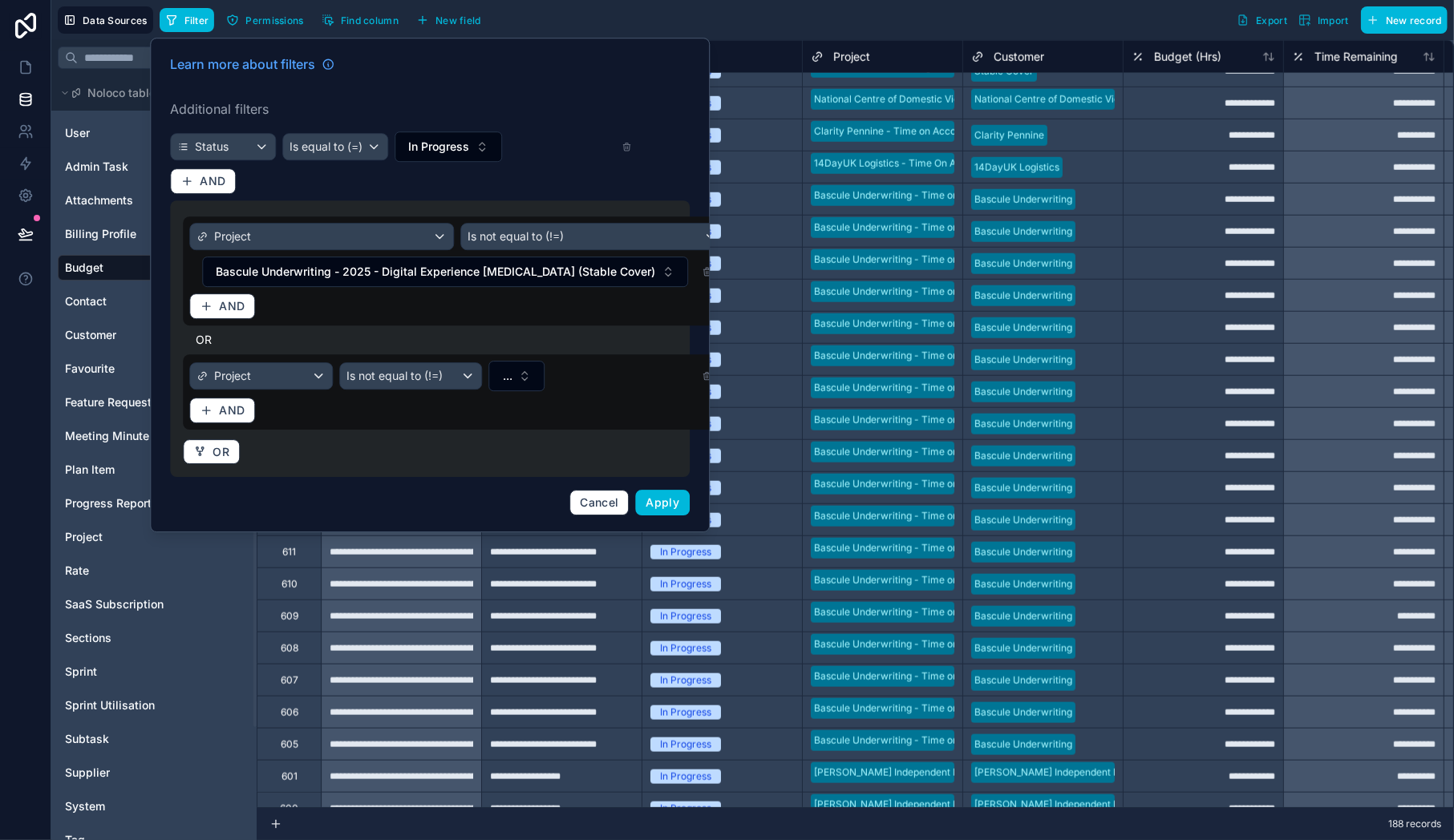
click at [498, 373] on button "..." at bounding box center [517, 376] width 56 height 30
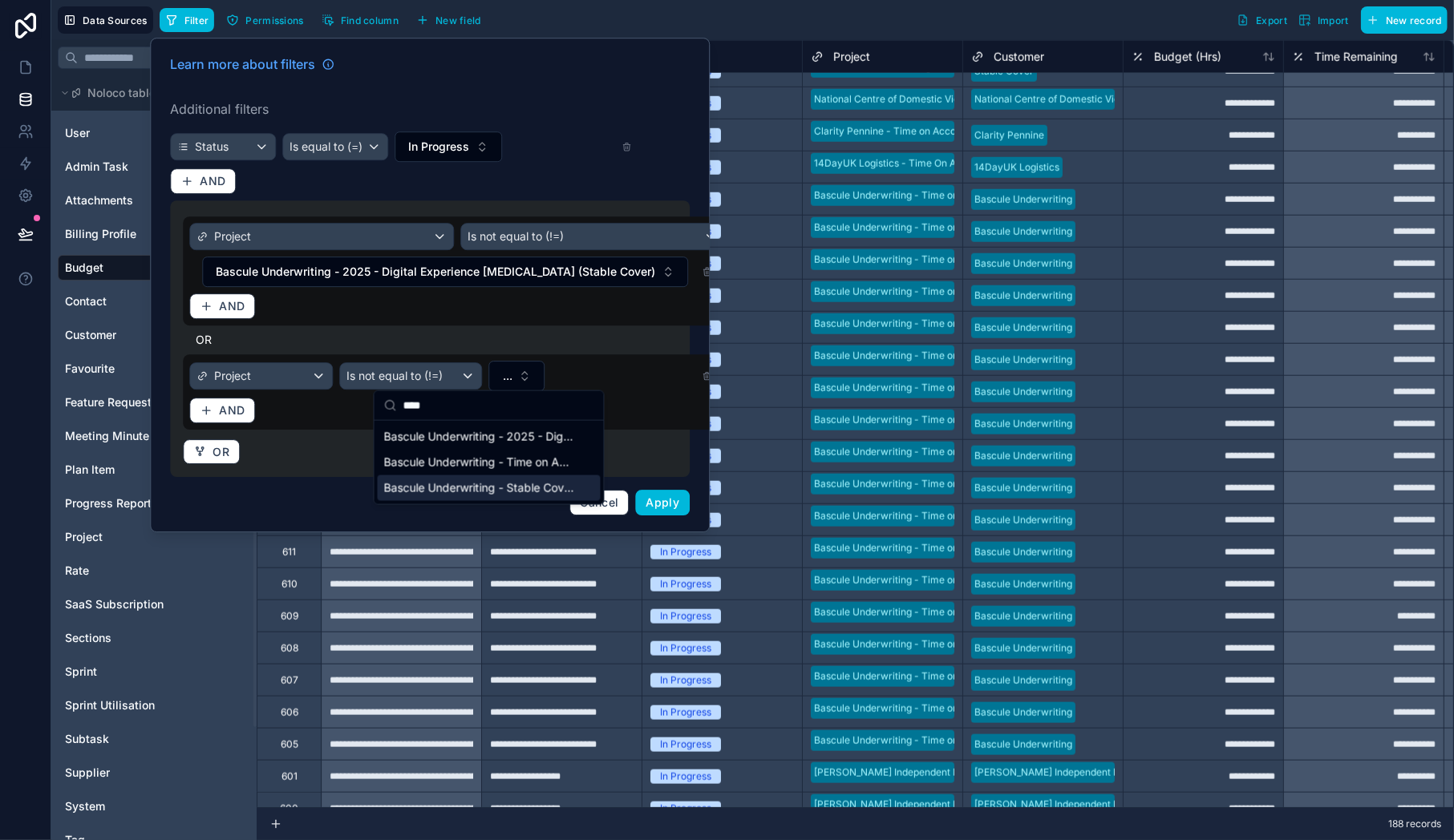
type input "****"
click at [473, 484] on span "Bascule Underwriting - Stable Cover - Time and Materials" at bounding box center [479, 488] width 191 height 16
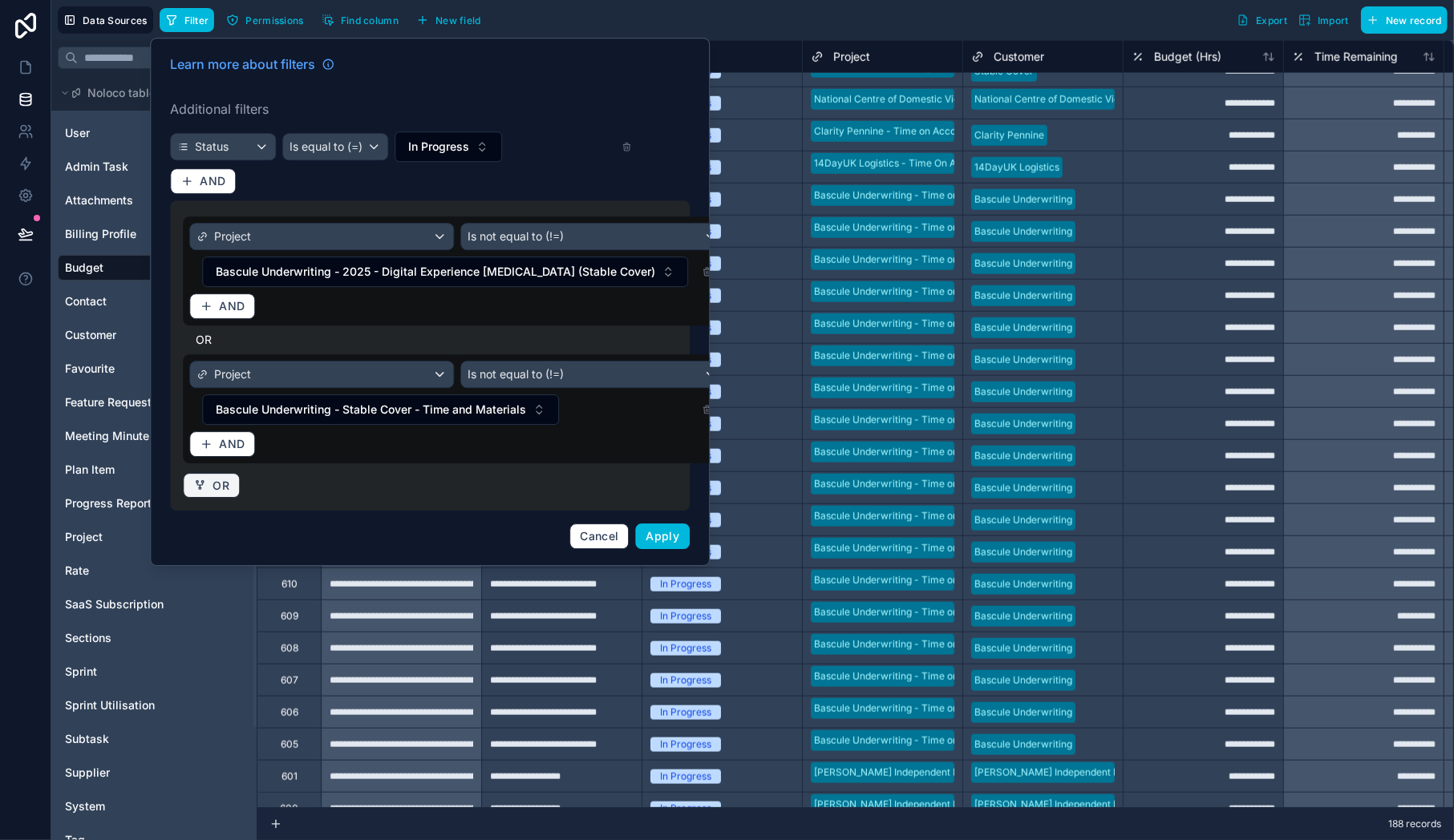
click at [224, 479] on span "OR" at bounding box center [220, 486] width 16 height 15
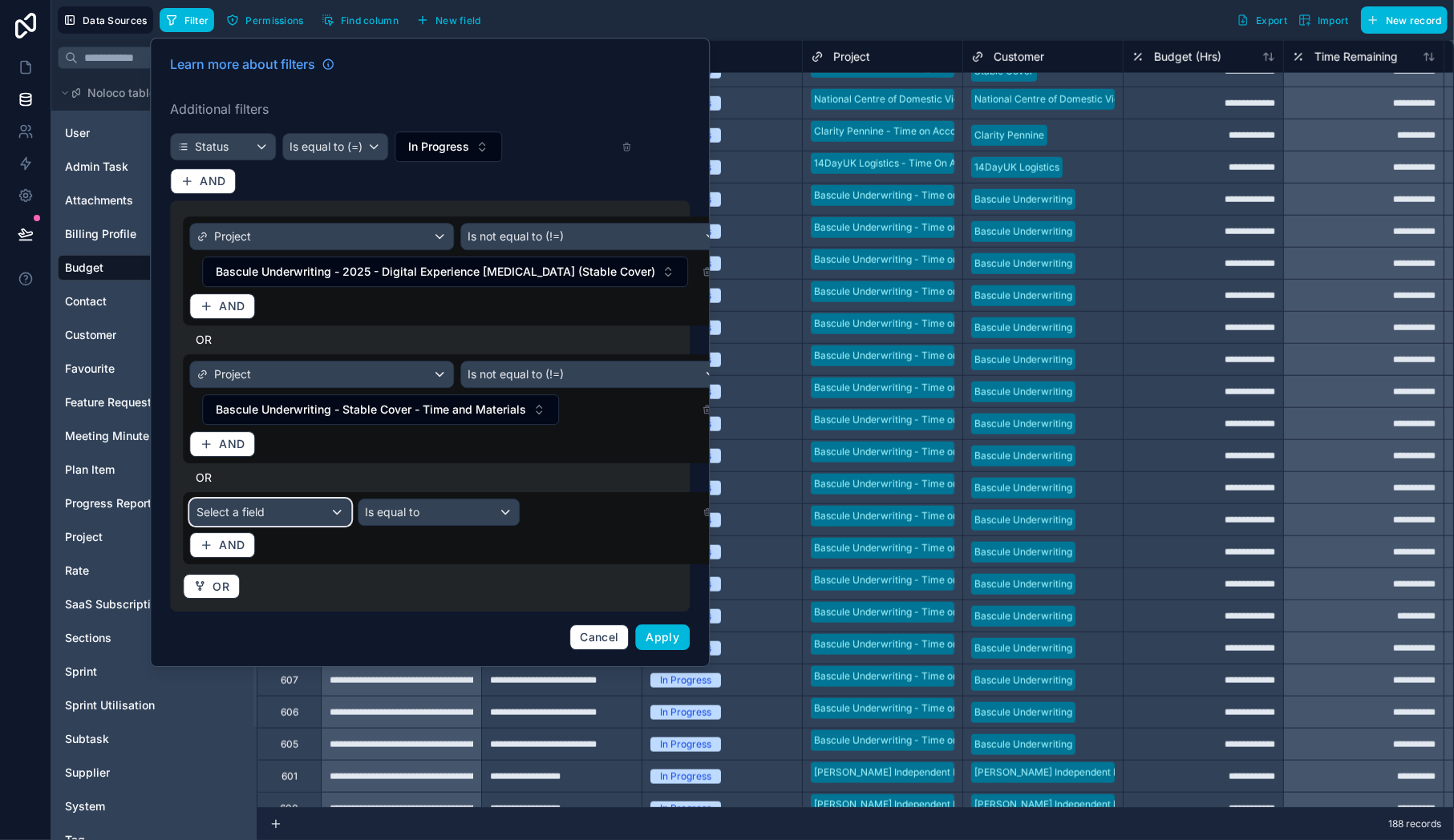
click at [233, 511] on span "Select a field" at bounding box center [230, 511] width 69 height 14
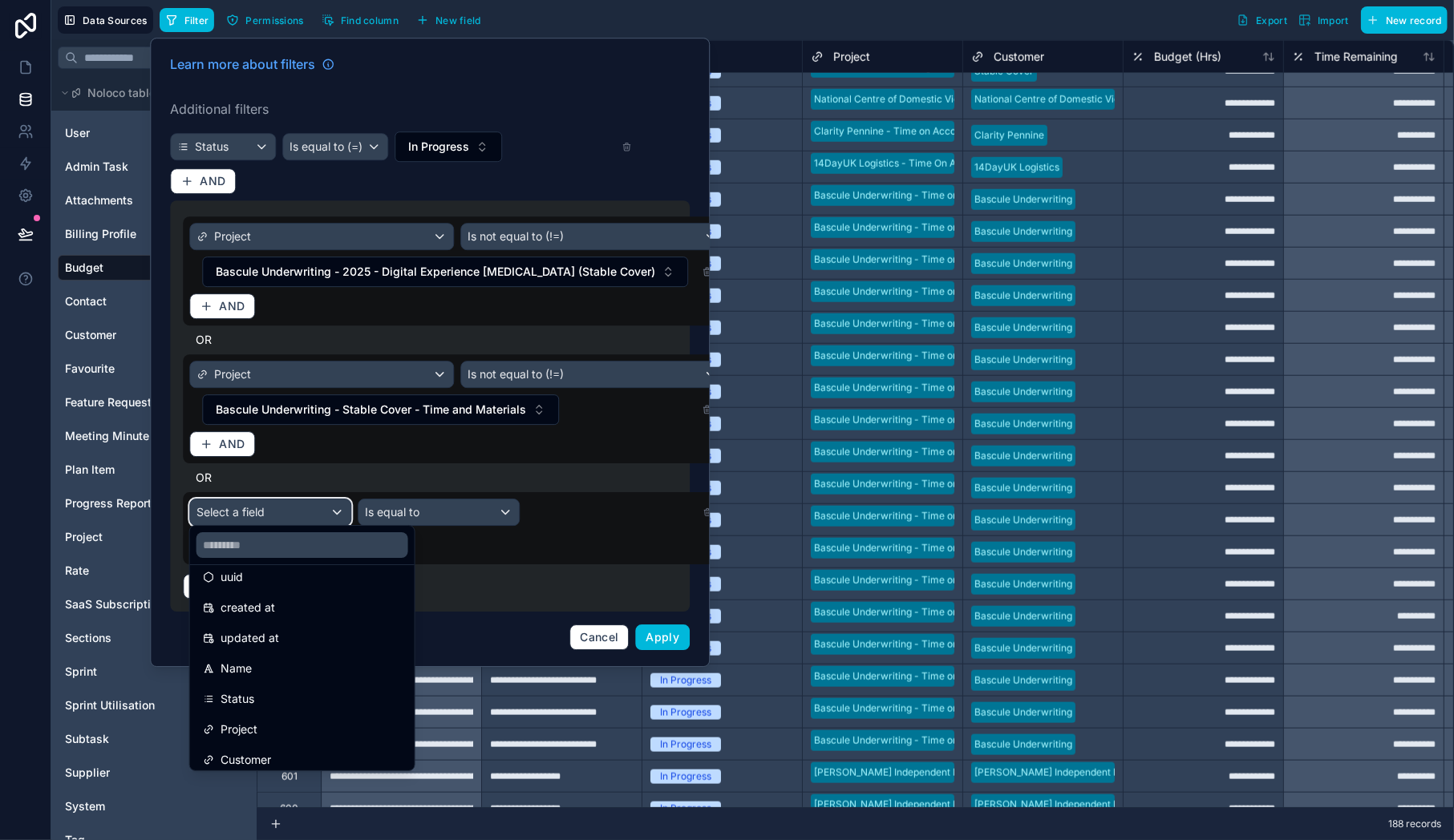
scroll to position [49, 0]
click at [234, 723] on span "Project" at bounding box center [239, 725] width 37 height 19
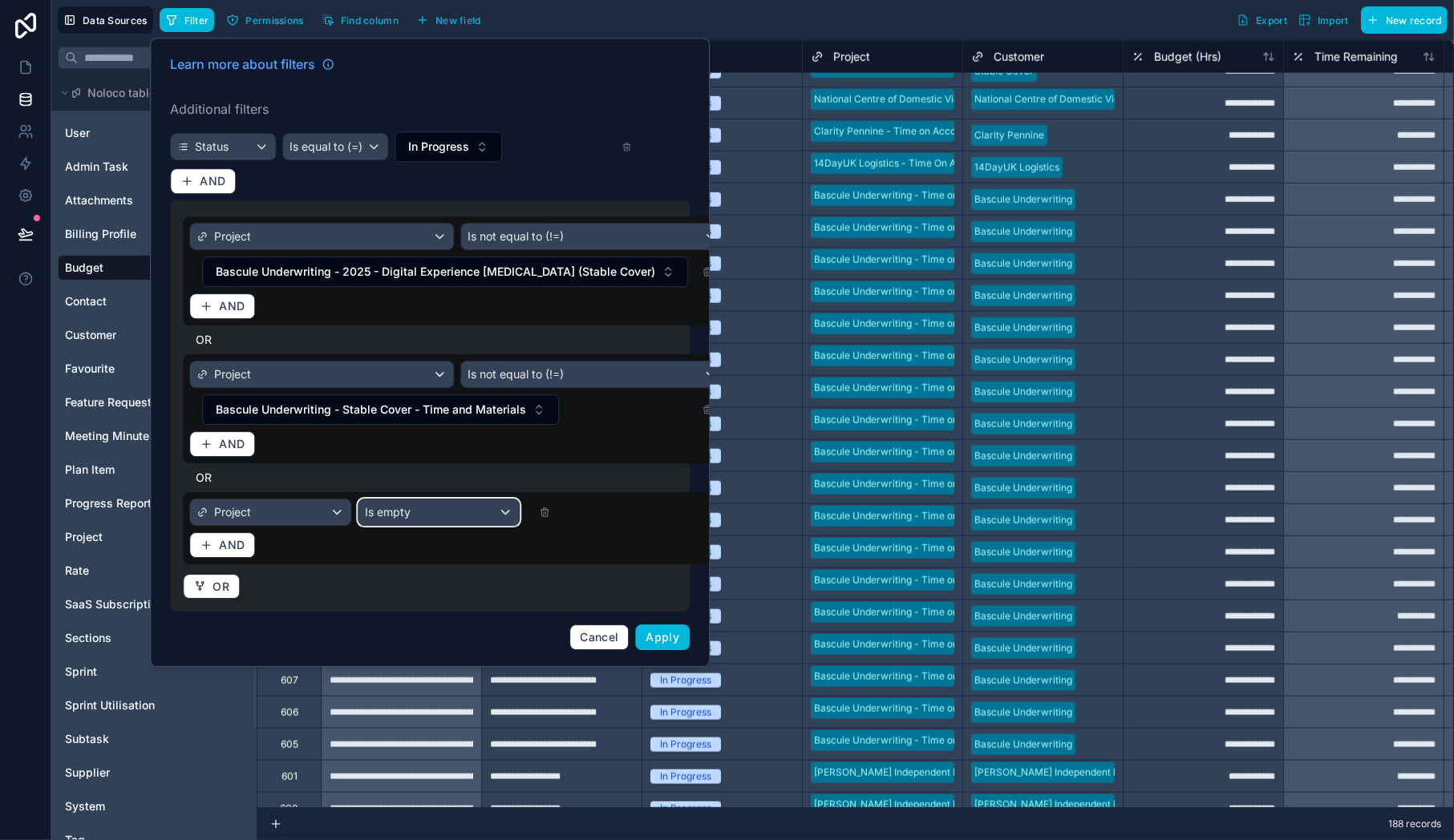
click at [480, 511] on div "Is empty" at bounding box center [438, 512] width 160 height 26
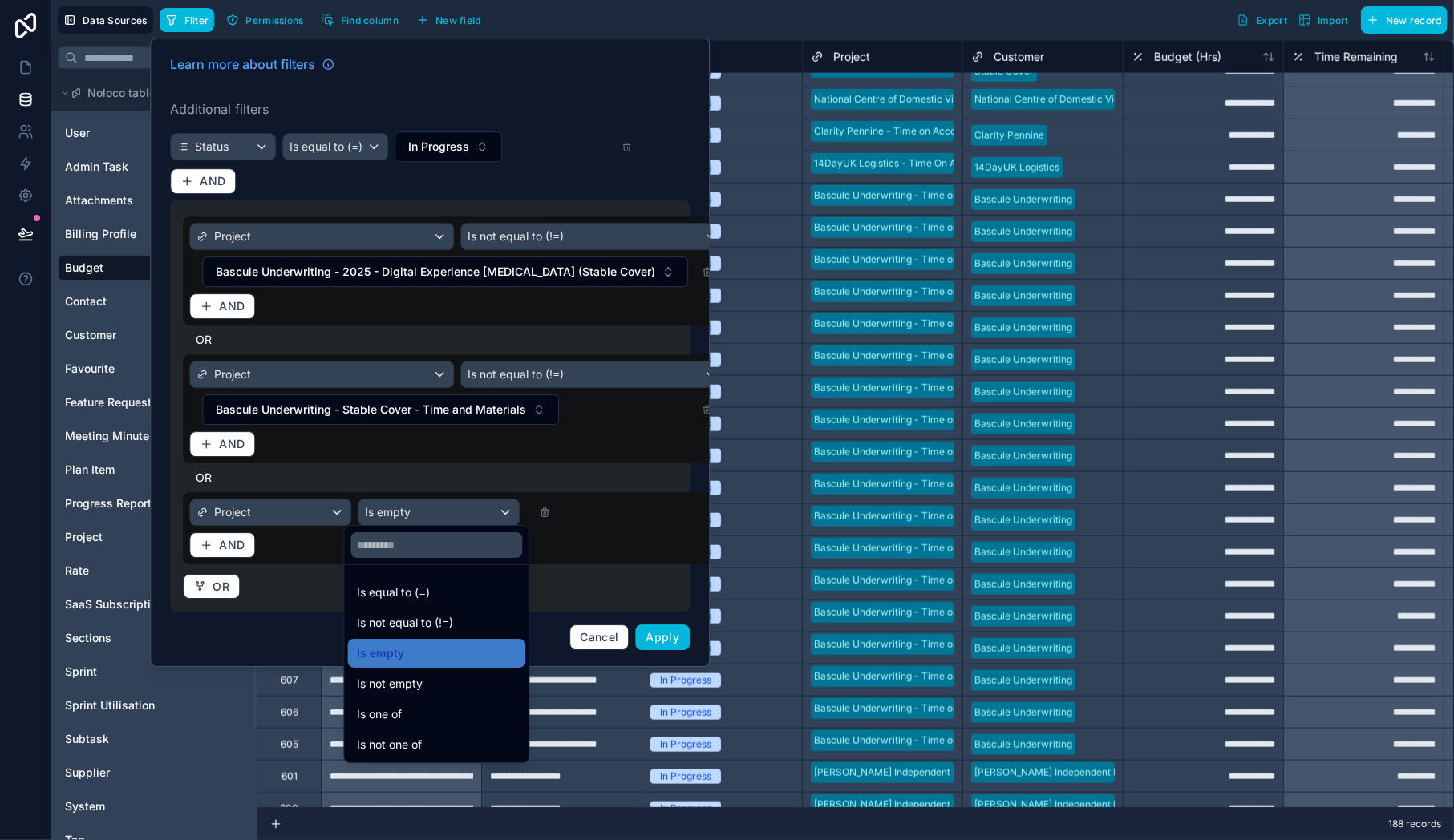
click at [433, 618] on span "Is not equal to (!=)" at bounding box center [404, 622] width 96 height 19
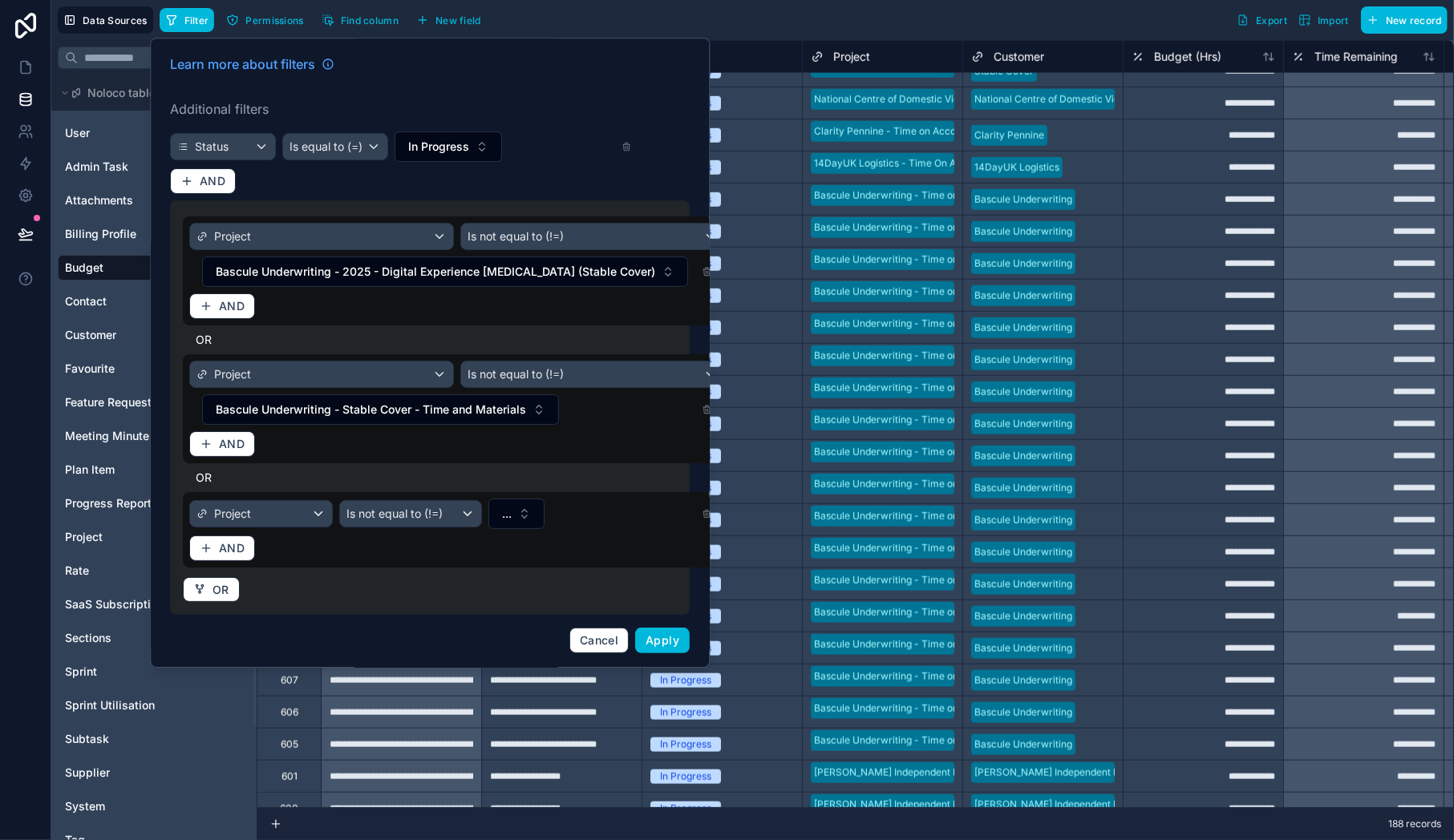
click at [489, 516] on button "..." at bounding box center [517, 513] width 56 height 30
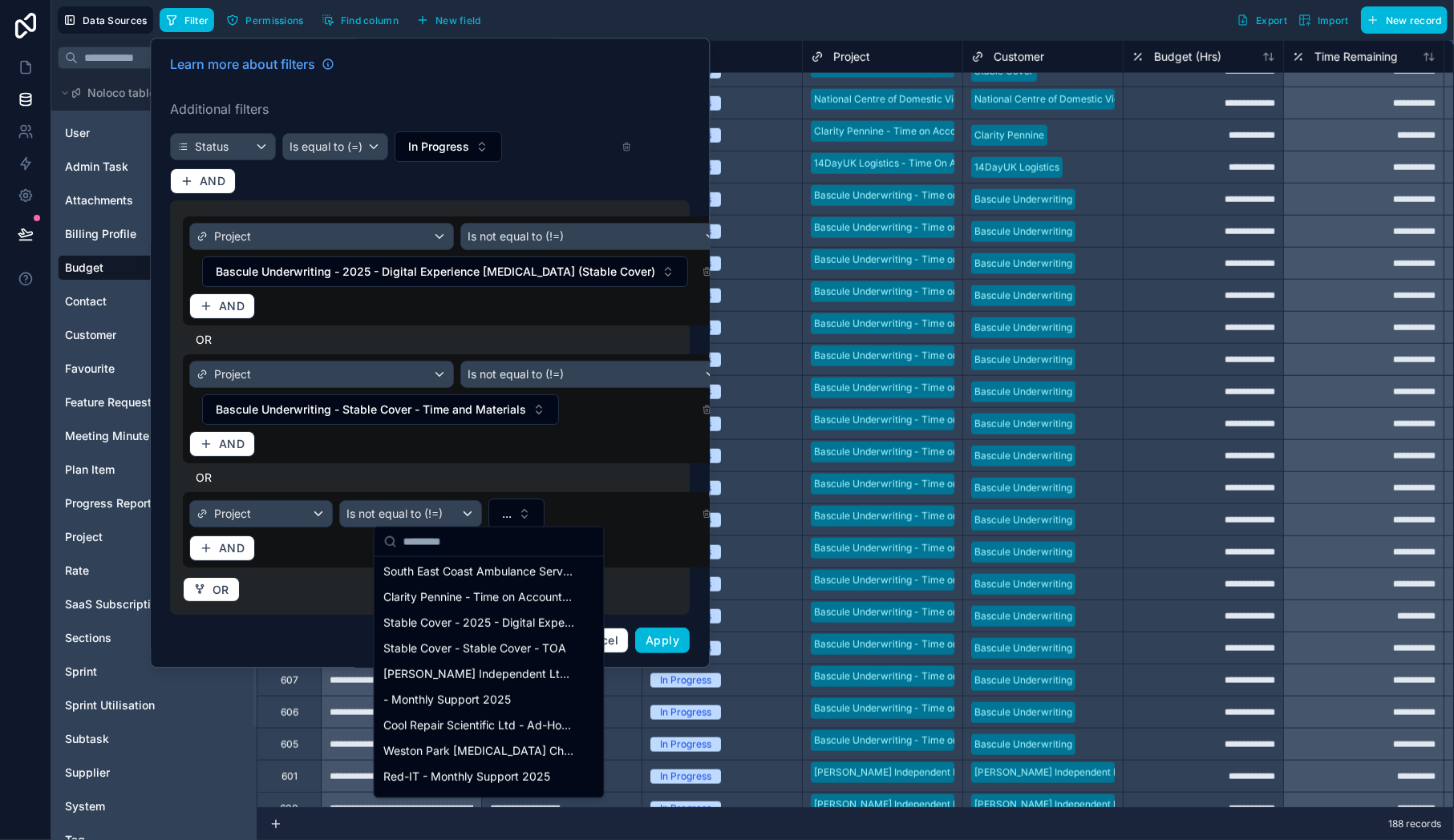
scroll to position [802, 0]
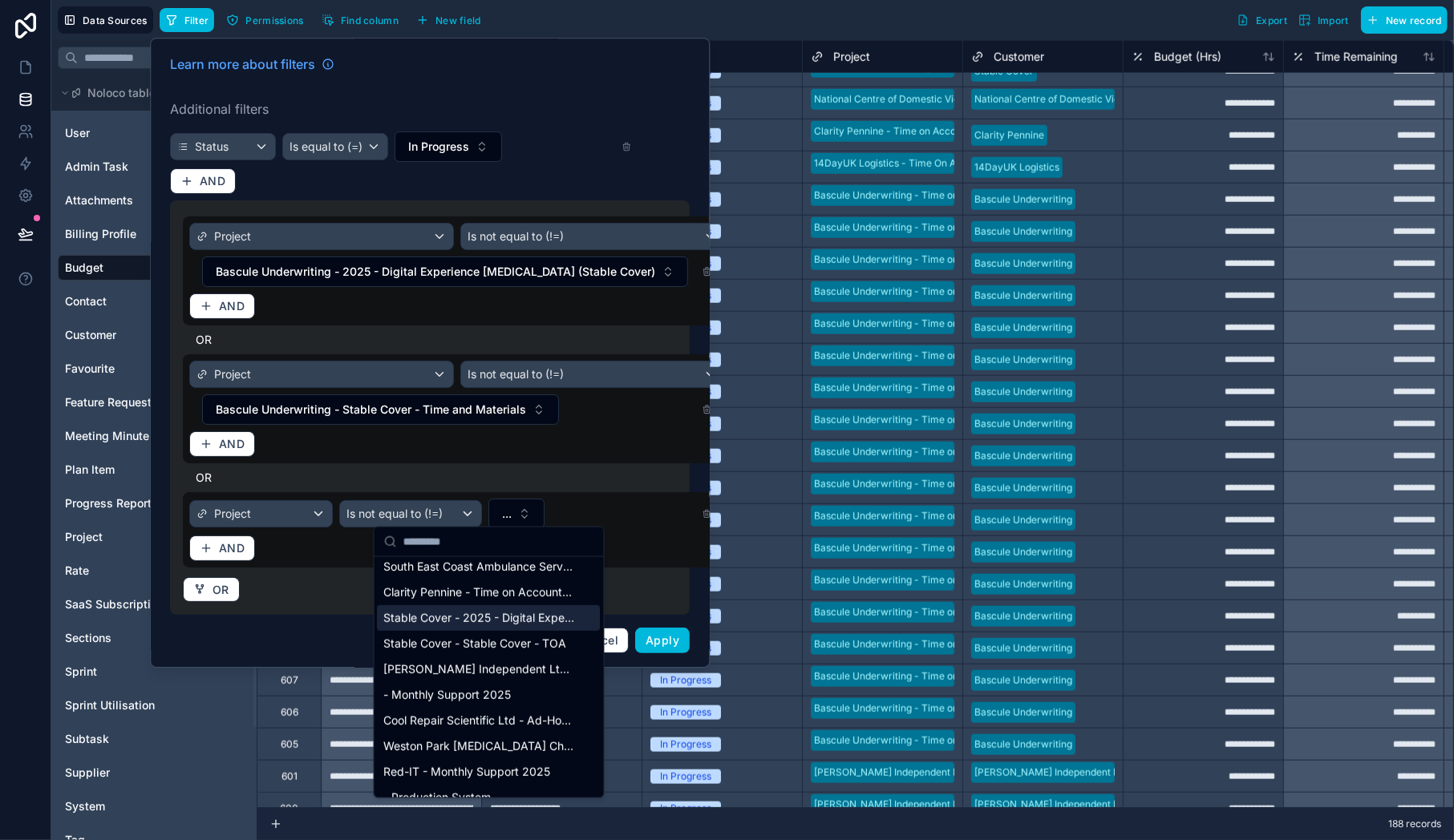
click at [517, 622] on span "Stable Cover - 2025 - Digital Experience [MEDICAL_DATA]" at bounding box center [479, 618] width 191 height 16
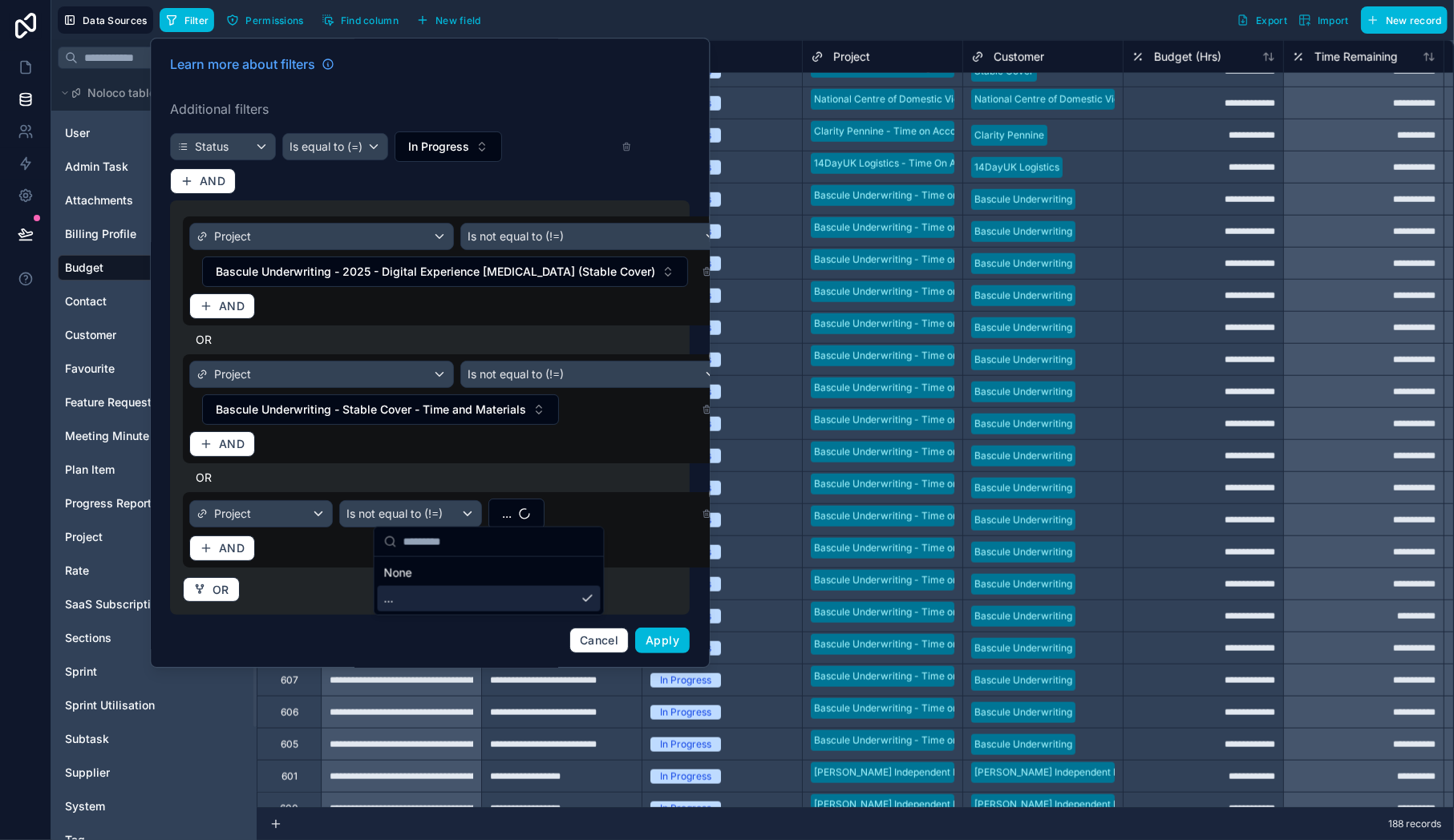
scroll to position [0, 0]
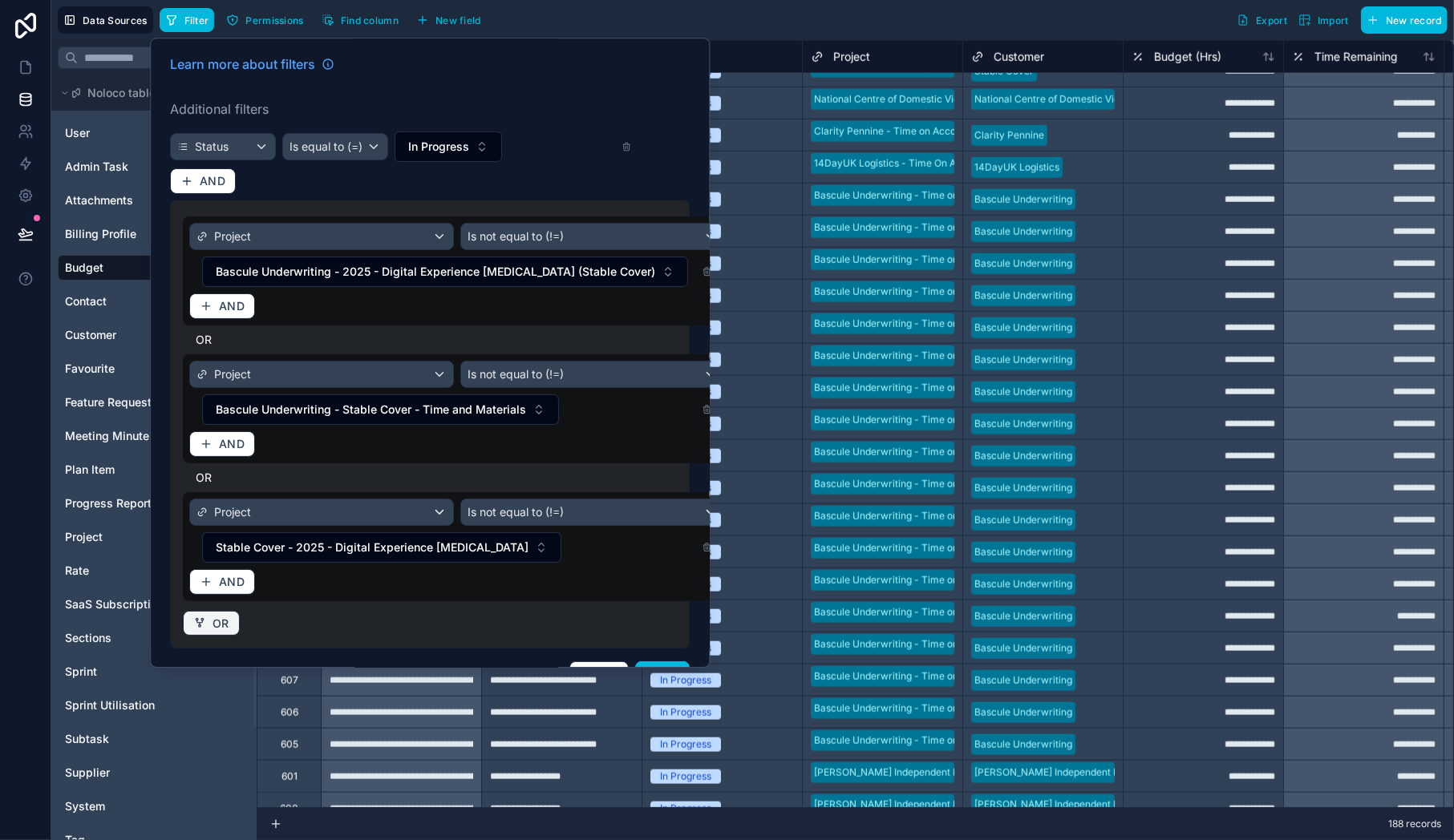
click at [217, 616] on span "OR" at bounding box center [220, 623] width 16 height 15
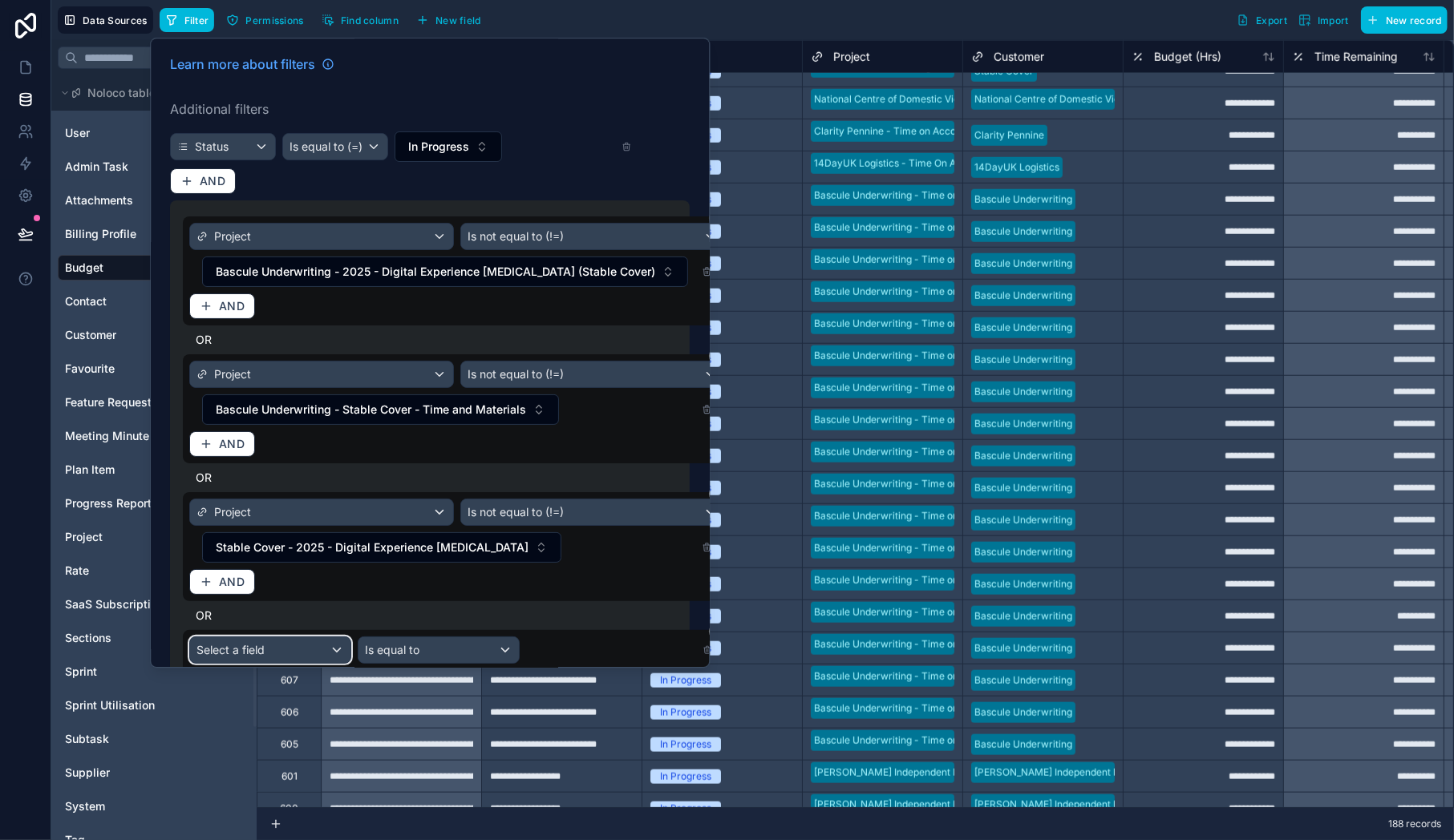
click at [240, 643] on span "Select a field" at bounding box center [230, 649] width 69 height 14
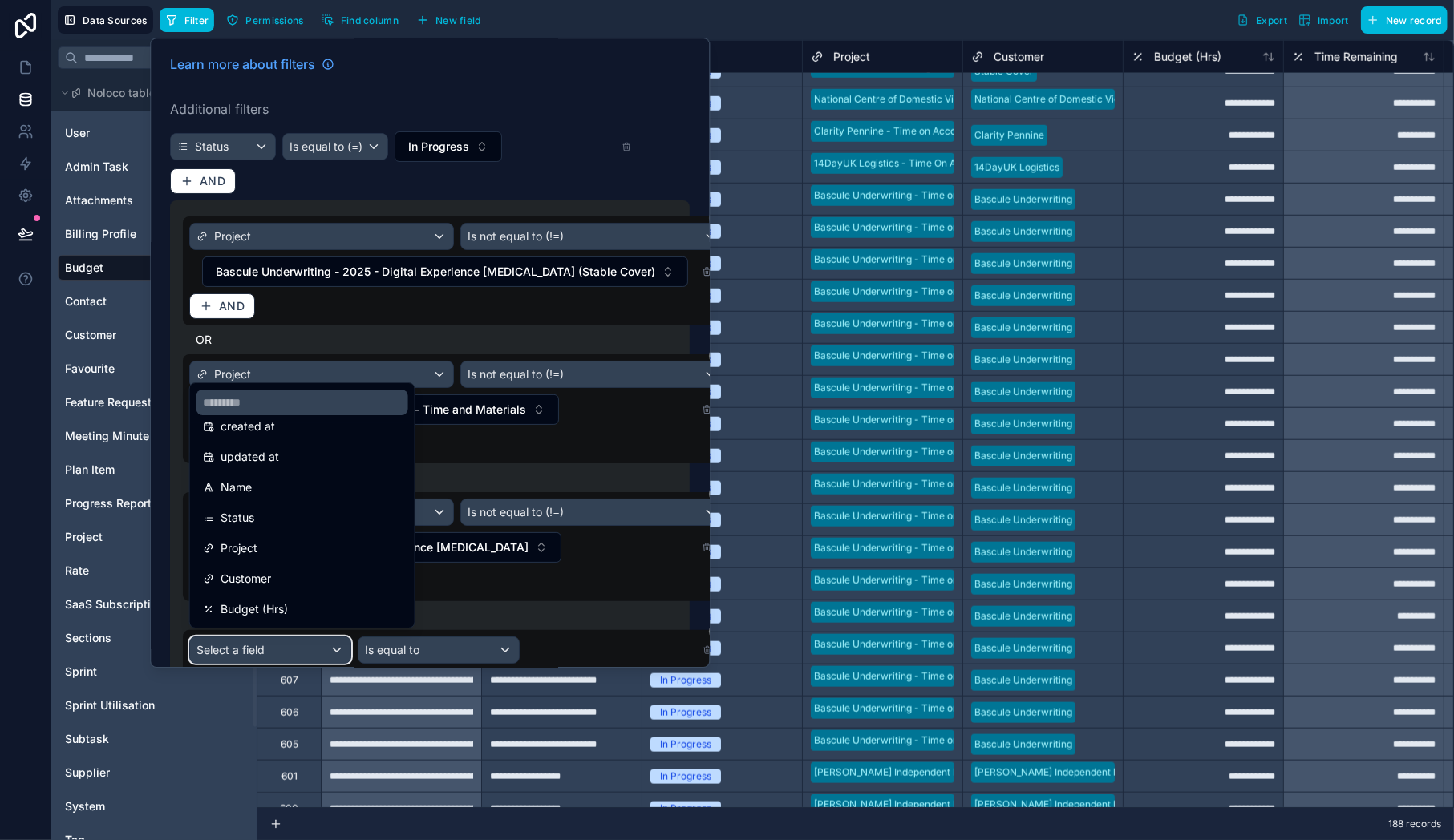
scroll to position [90, 0]
click at [257, 537] on div "Project" at bounding box center [302, 541] width 198 height 19
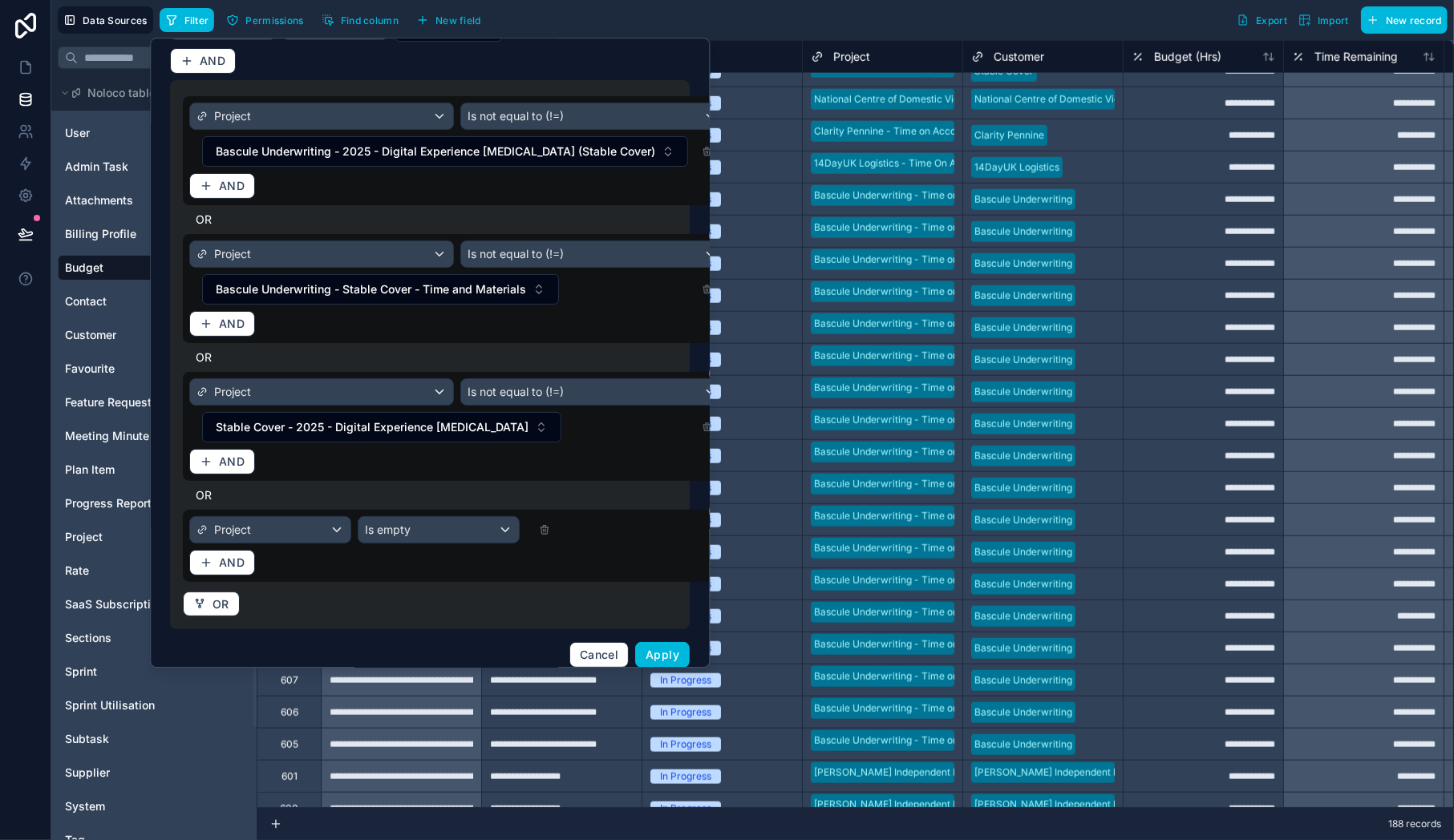
scroll to position [122, 0]
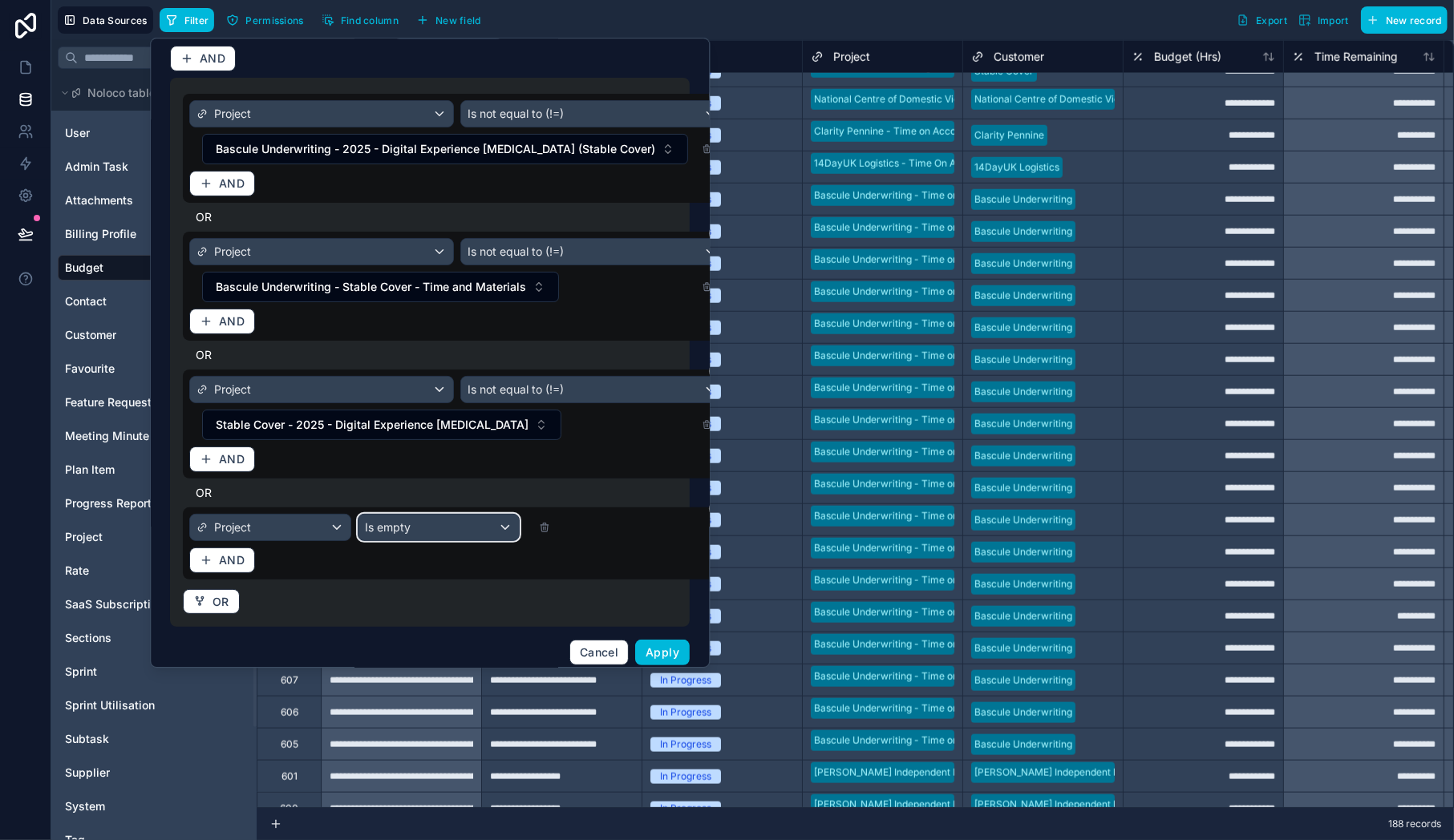
click at [409, 530] on div "Is empty" at bounding box center [438, 527] width 160 height 26
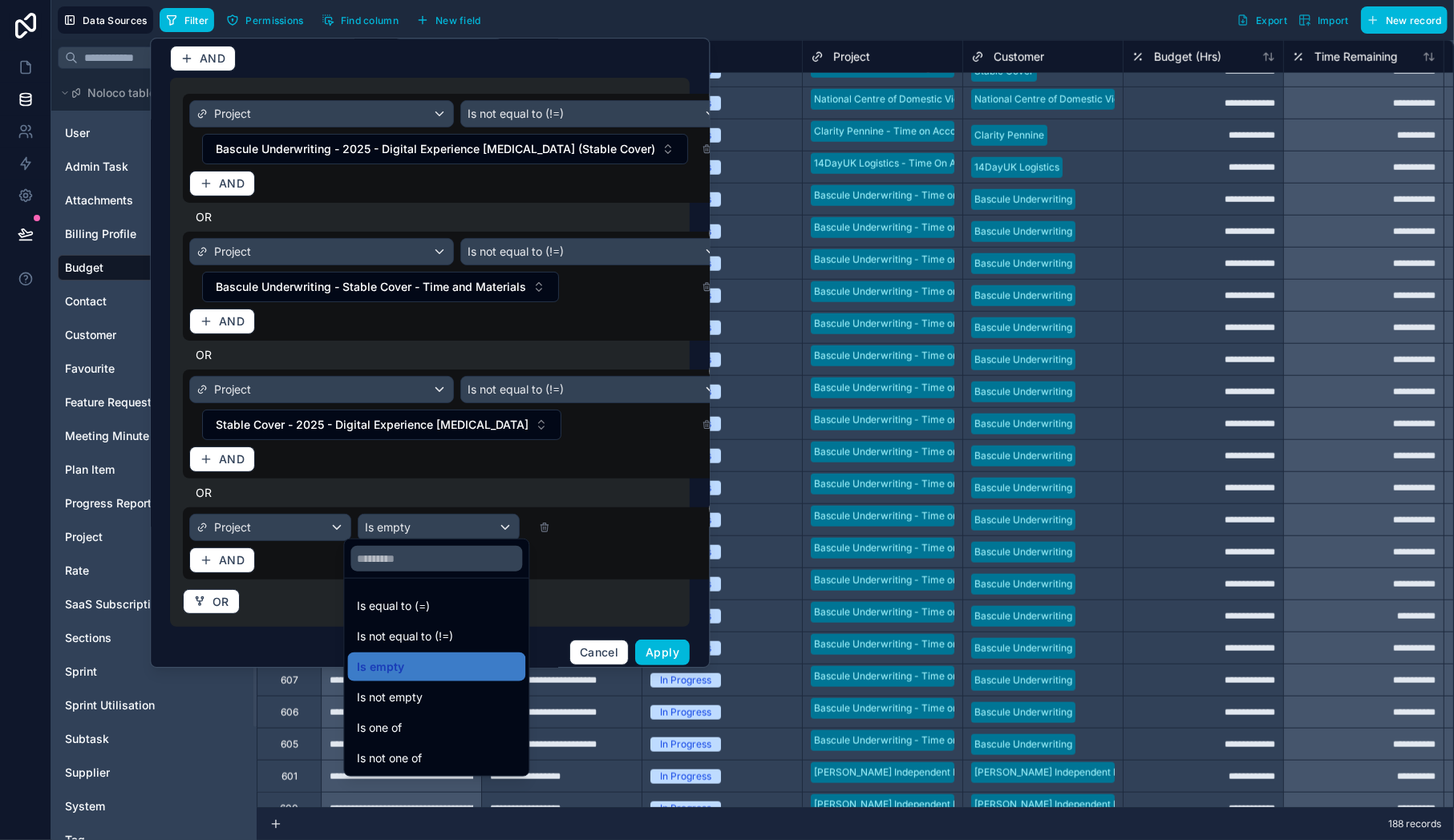
click at [408, 637] on span "Is not equal to (!=)" at bounding box center [404, 636] width 96 height 19
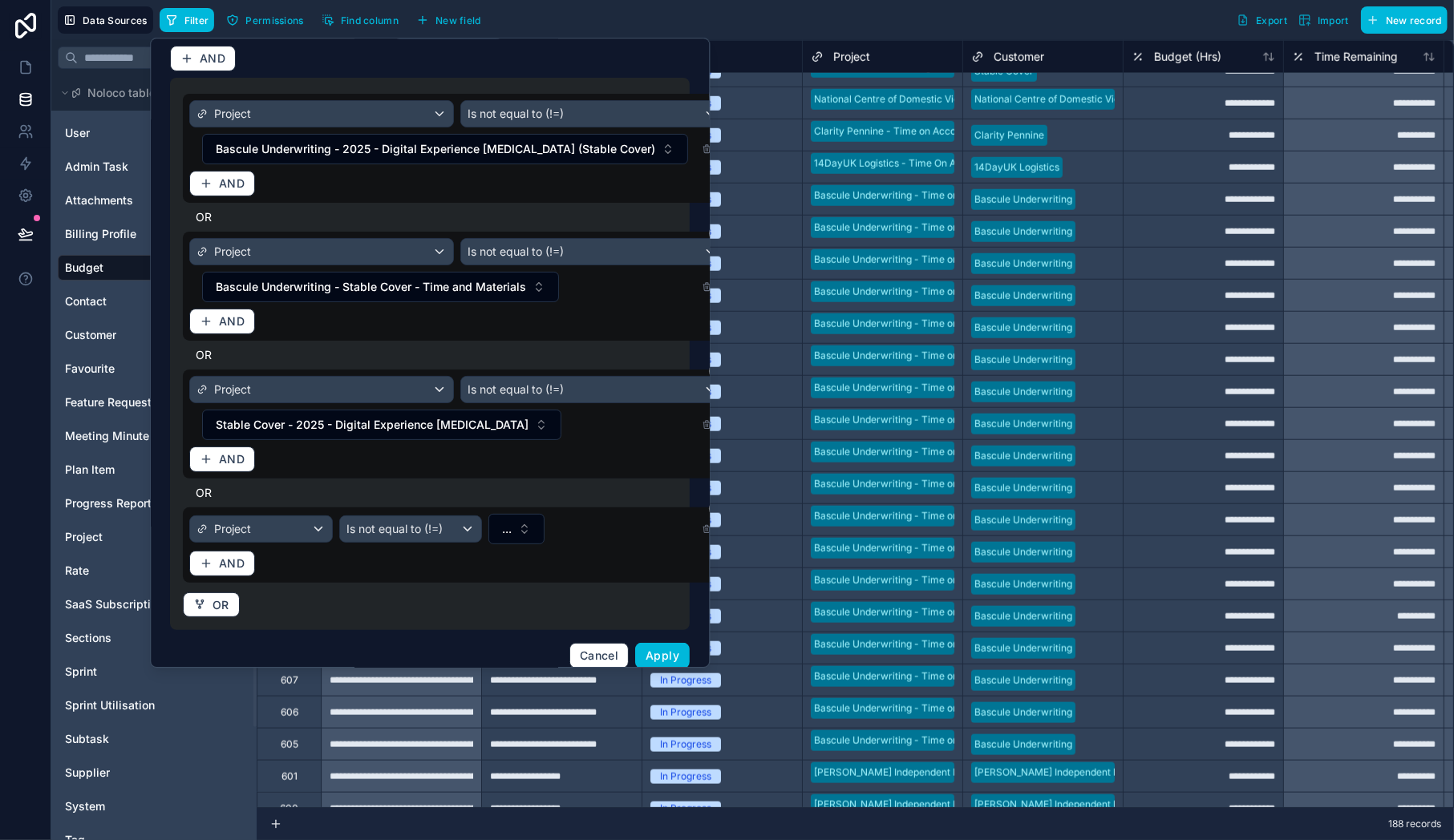
click at [489, 520] on button "..." at bounding box center [517, 528] width 56 height 30
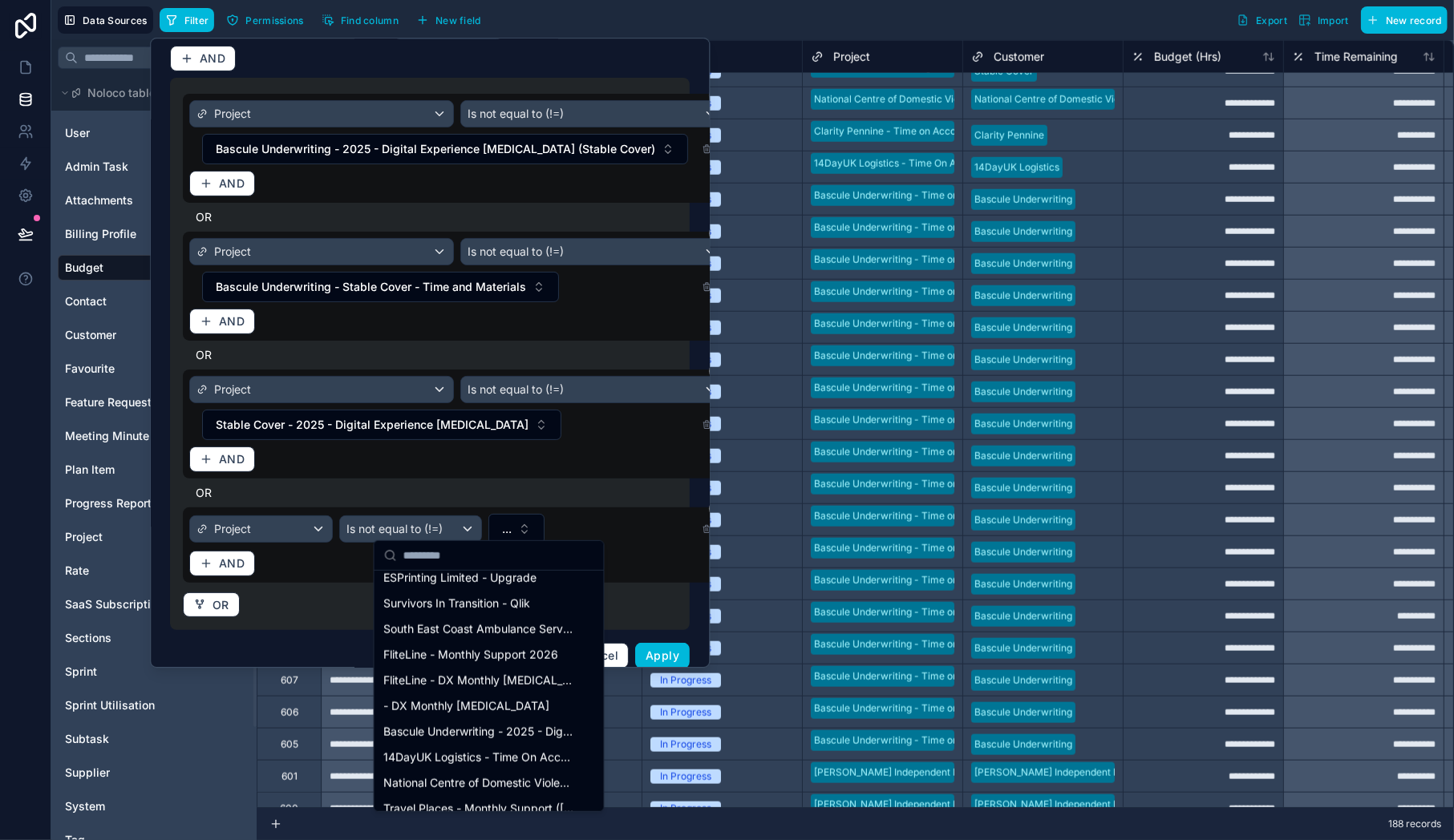
scroll to position [1319, 0]
click at [498, 686] on div "FliteLine - DX Monthly [MEDICAL_DATA] 2025" at bounding box center [489, 678] width 223 height 26
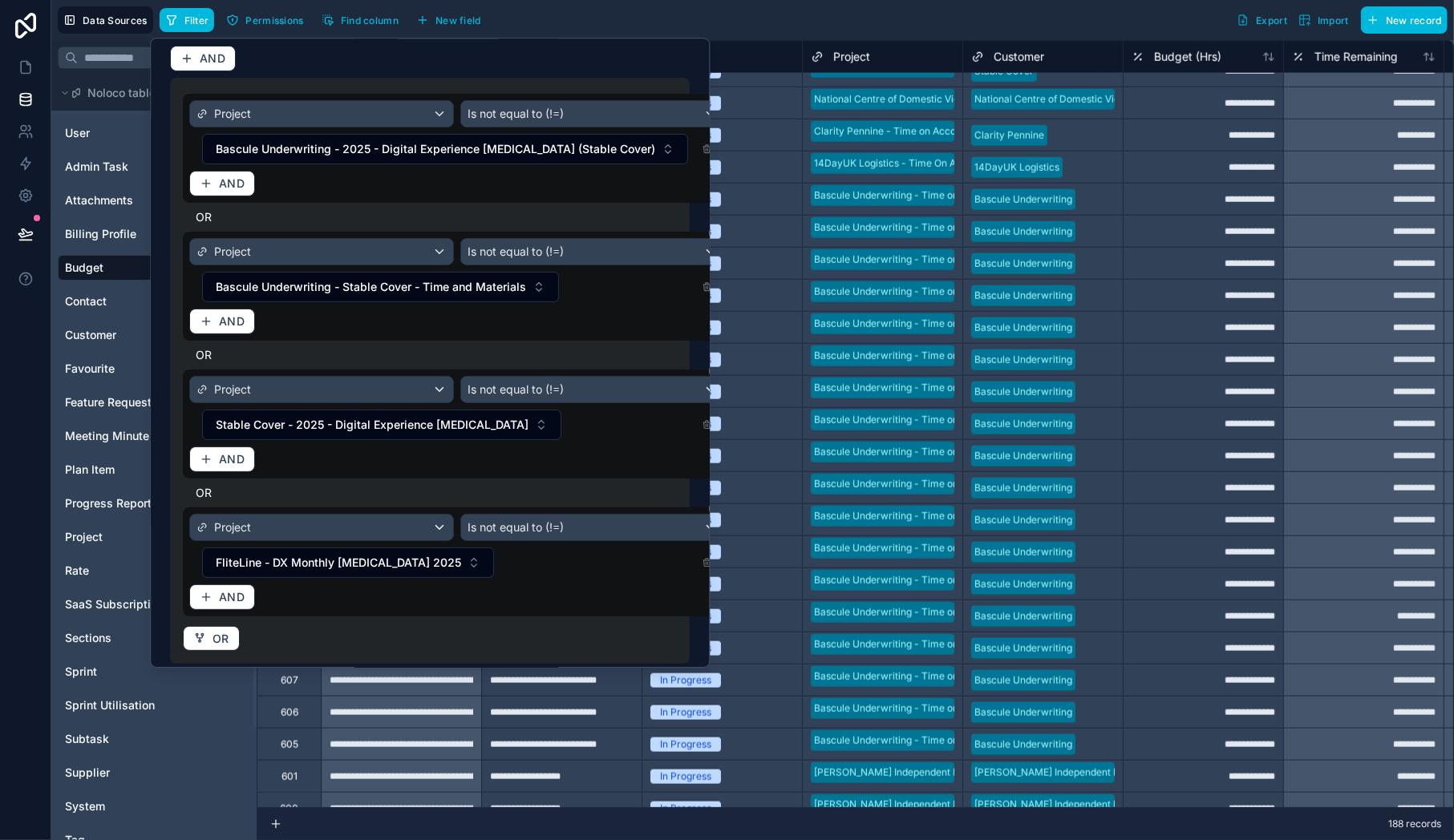
scroll to position [164, 0]
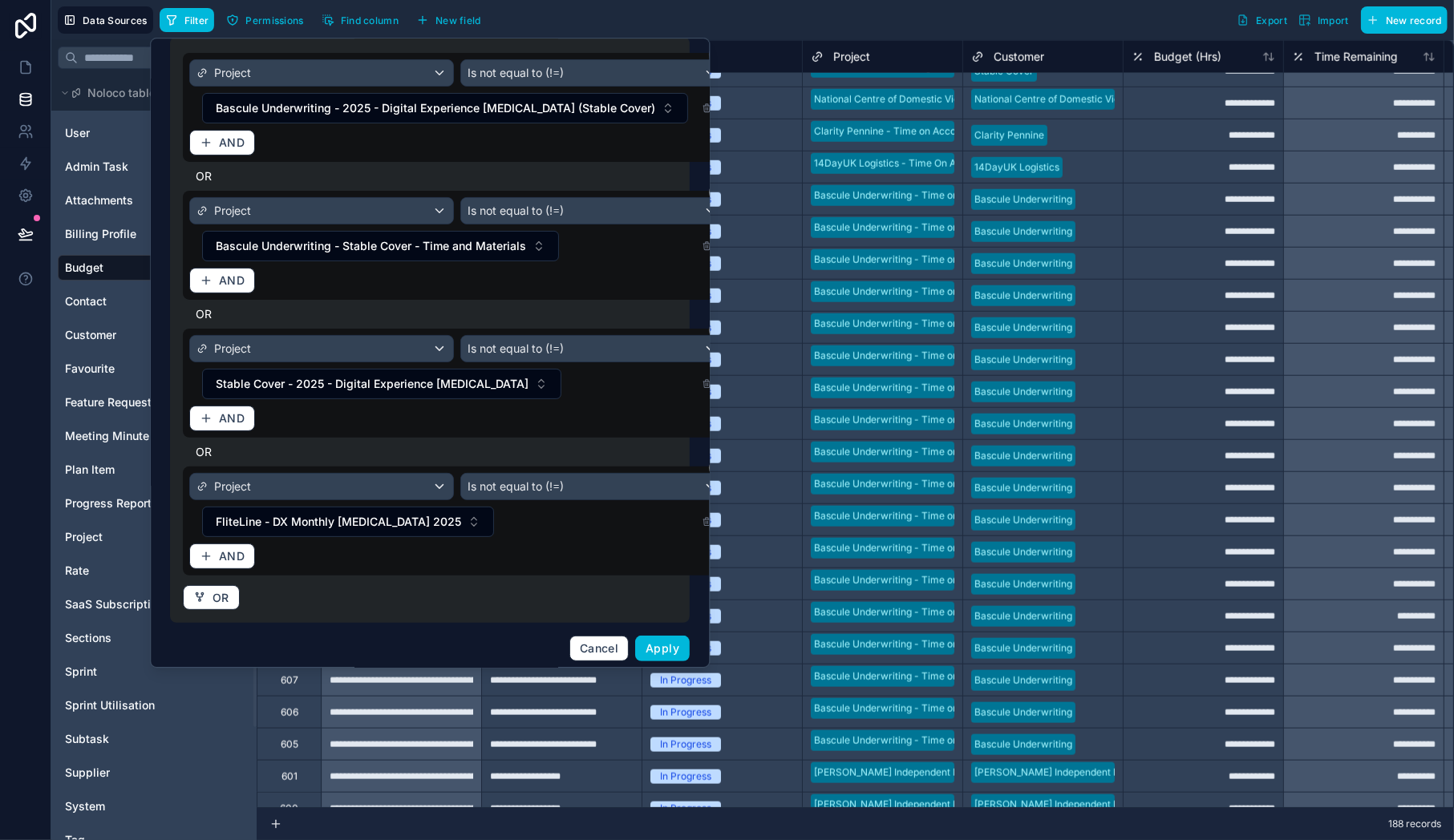
click at [663, 642] on span "Apply" at bounding box center [663, 648] width 34 height 14
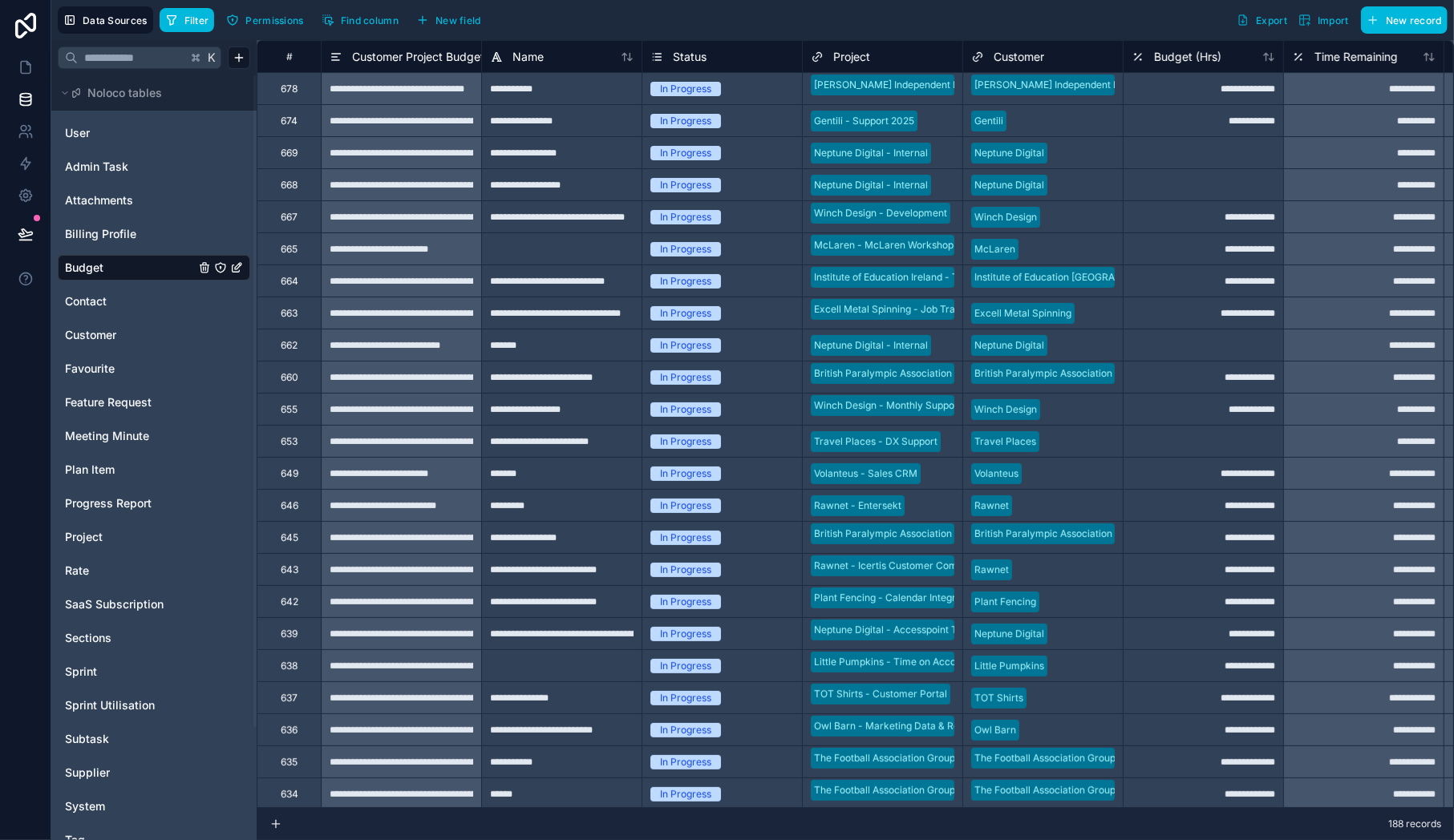
click at [205, 22] on span "Filter" at bounding box center [197, 20] width 25 height 12
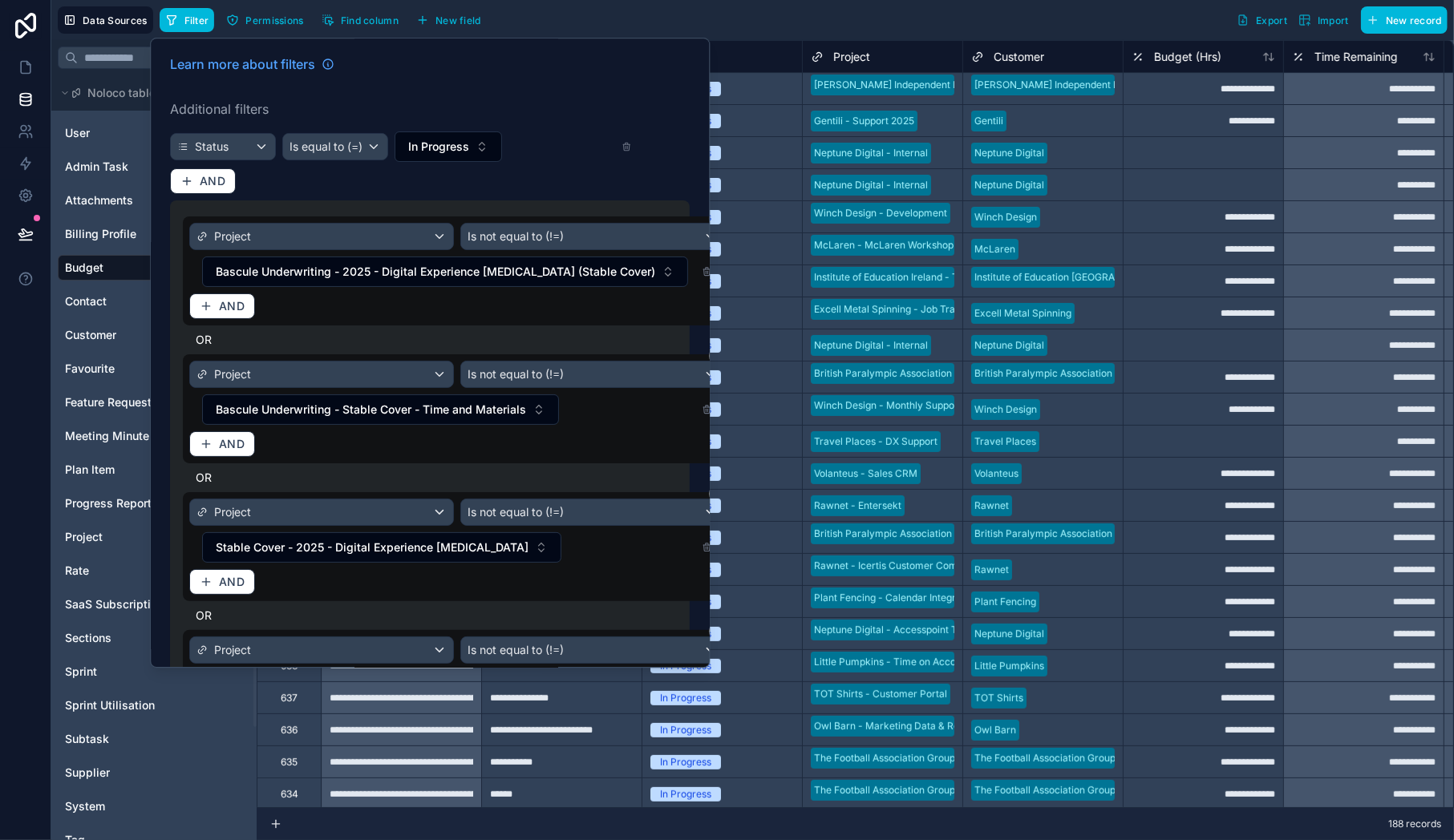
scroll to position [164, 0]
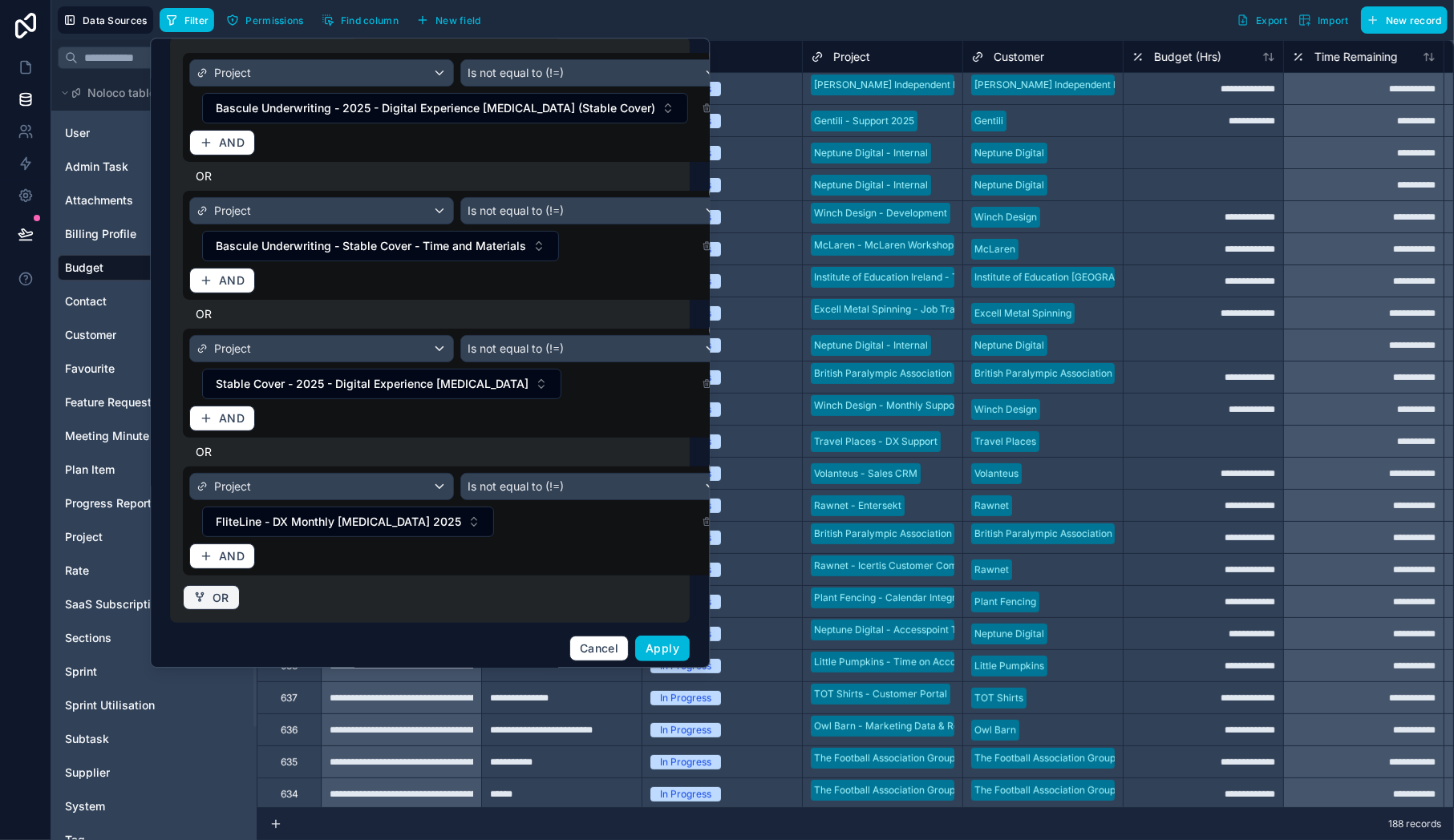
click at [231, 586] on button "OR" at bounding box center [211, 598] width 57 height 26
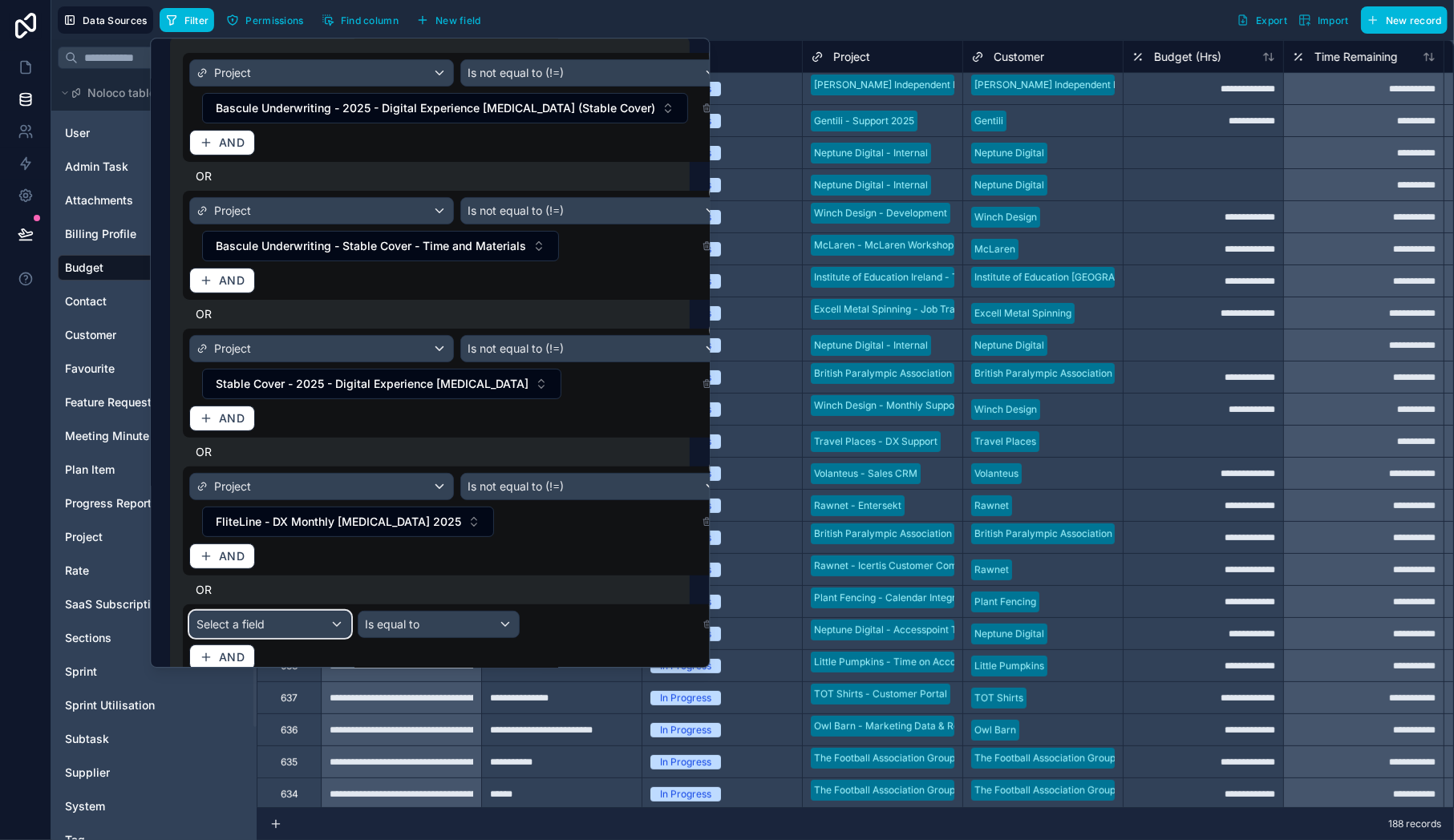
click at [283, 624] on div "Select a field" at bounding box center [270, 624] width 160 height 26
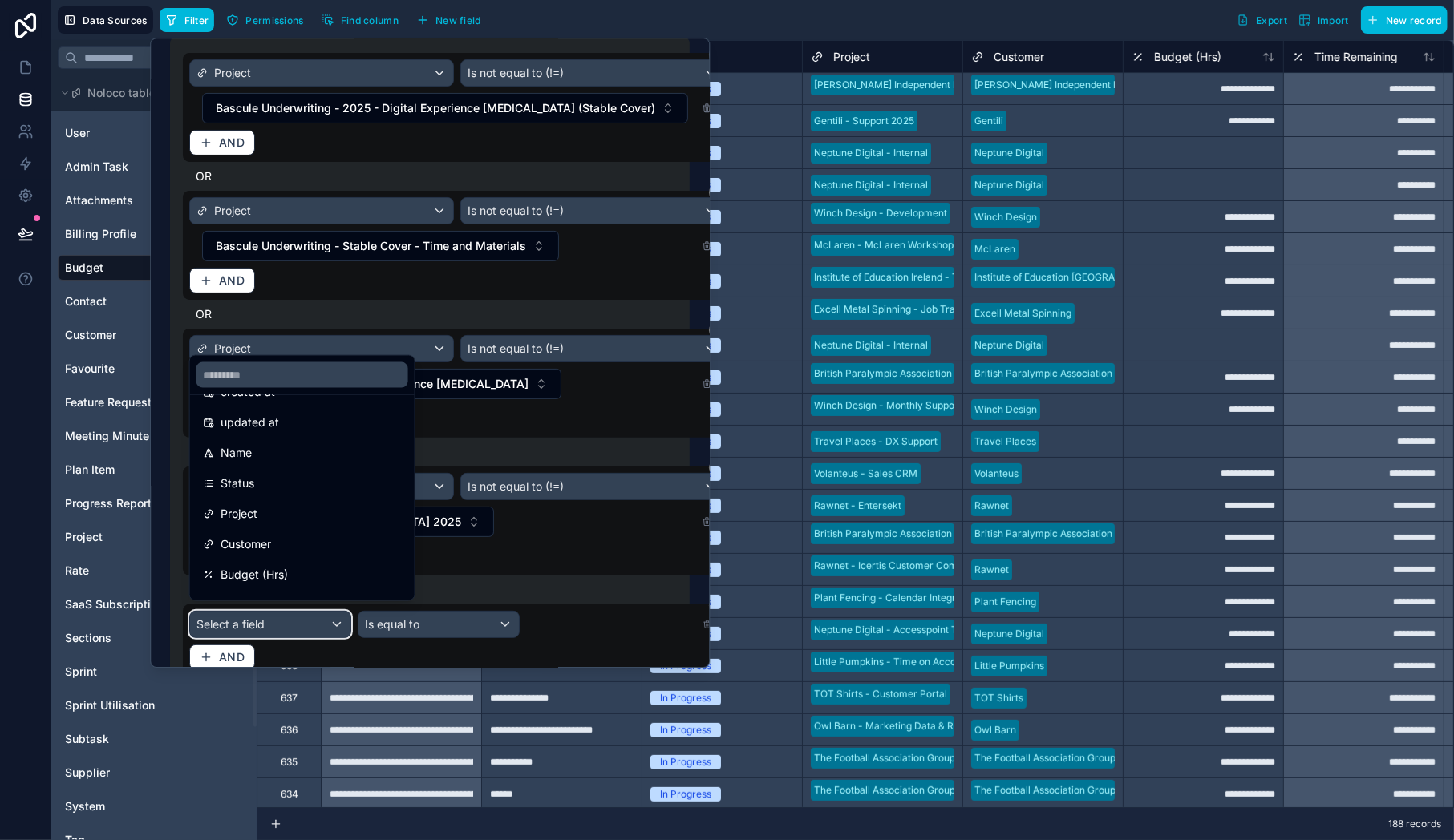
scroll to position [93, 0]
click at [277, 507] on div "Project" at bounding box center [302, 512] width 198 height 19
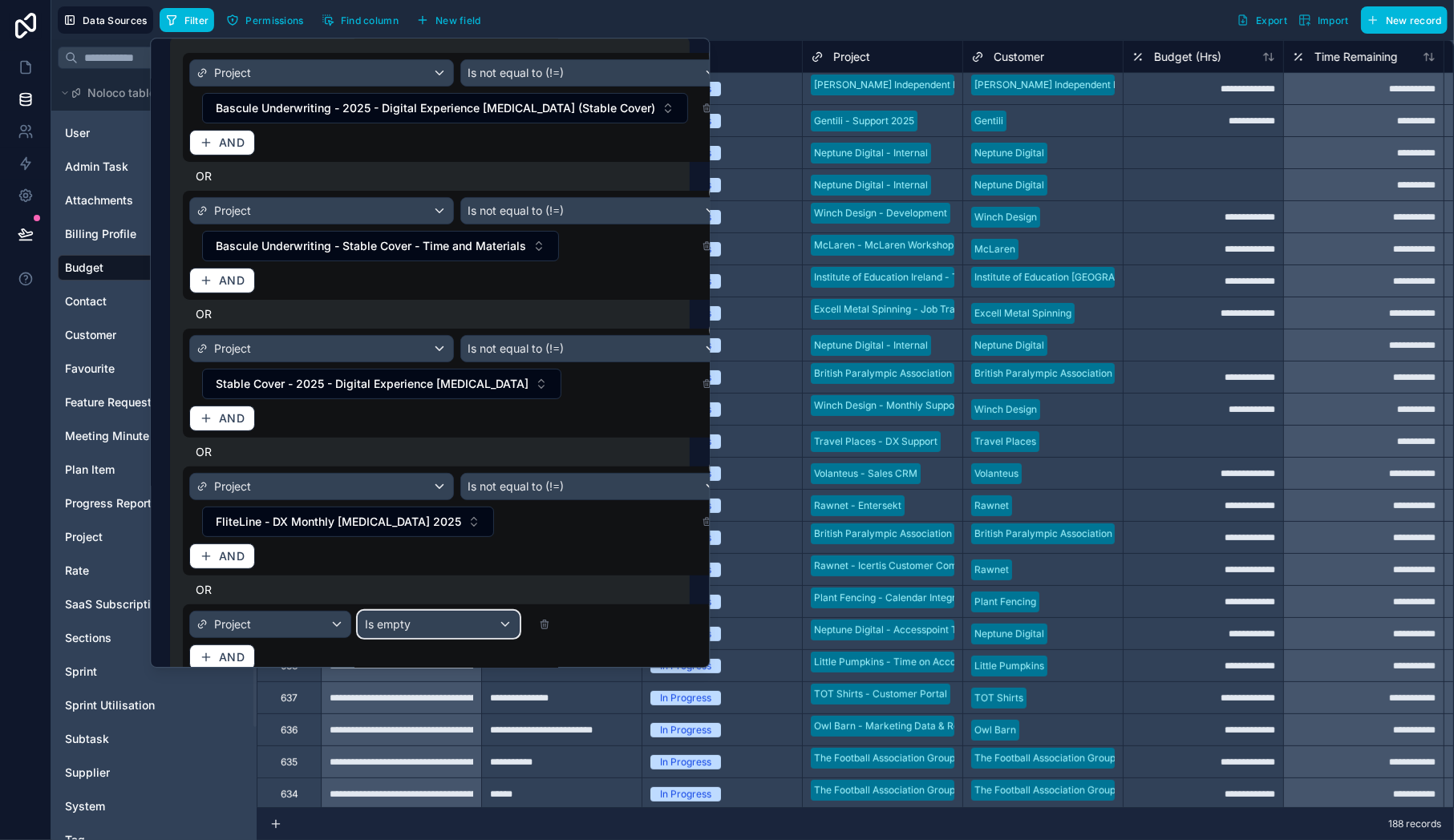
click at [377, 616] on span "Is empty" at bounding box center [388, 624] width 46 height 16
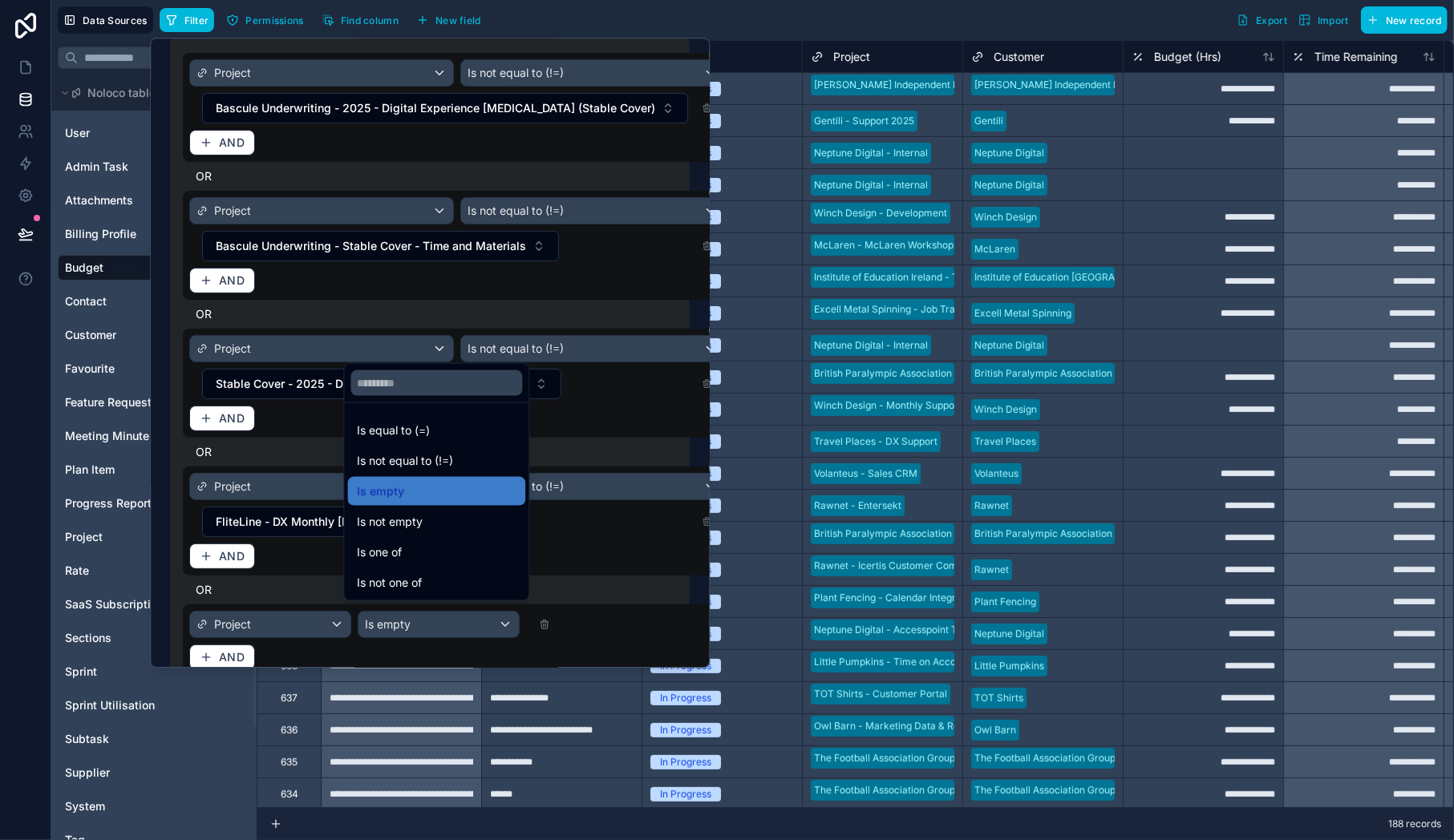
click at [376, 463] on span "Is not equal to (!=)" at bounding box center [404, 461] width 96 height 19
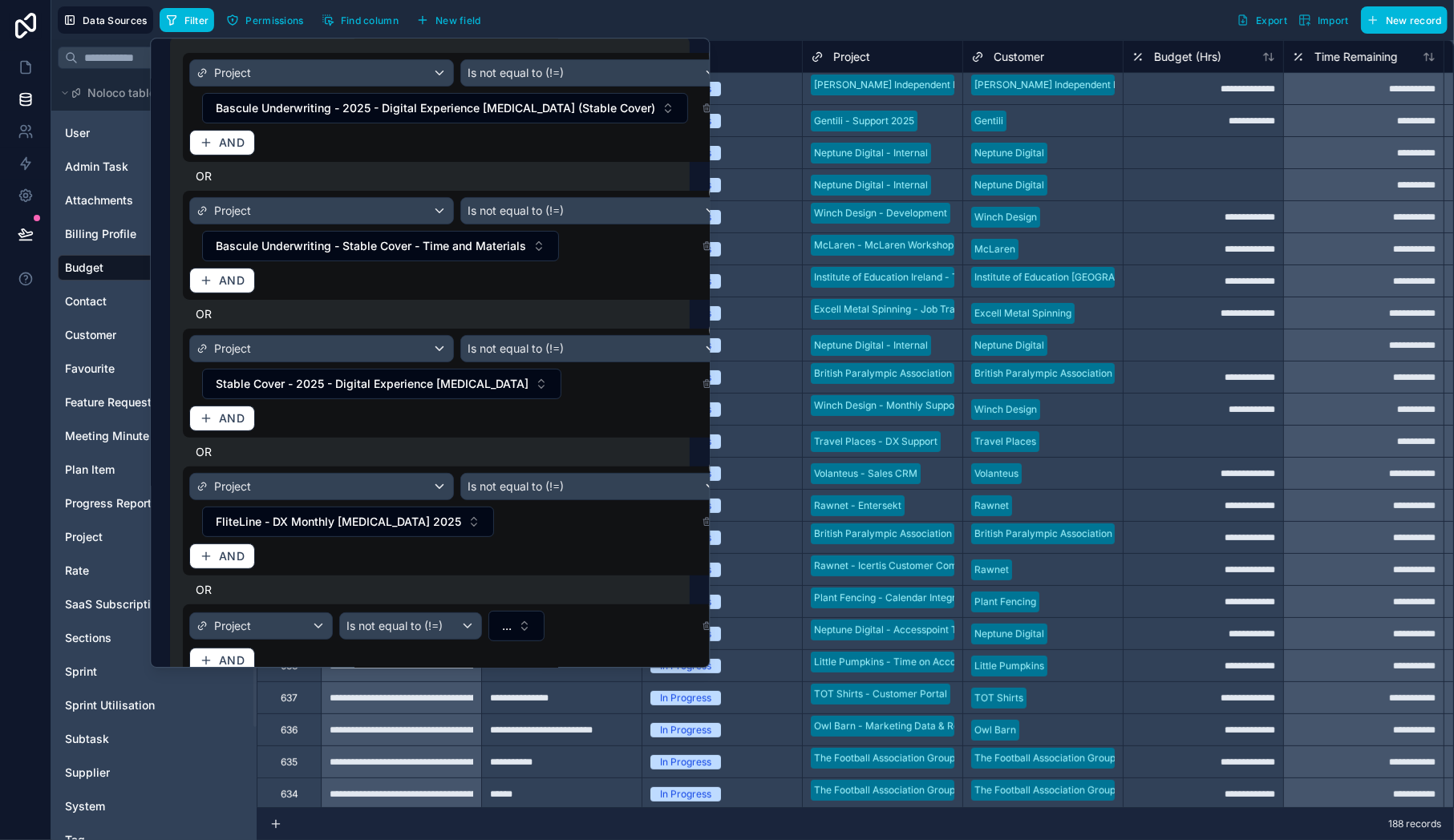
click at [489, 617] on button "..." at bounding box center [517, 625] width 56 height 30
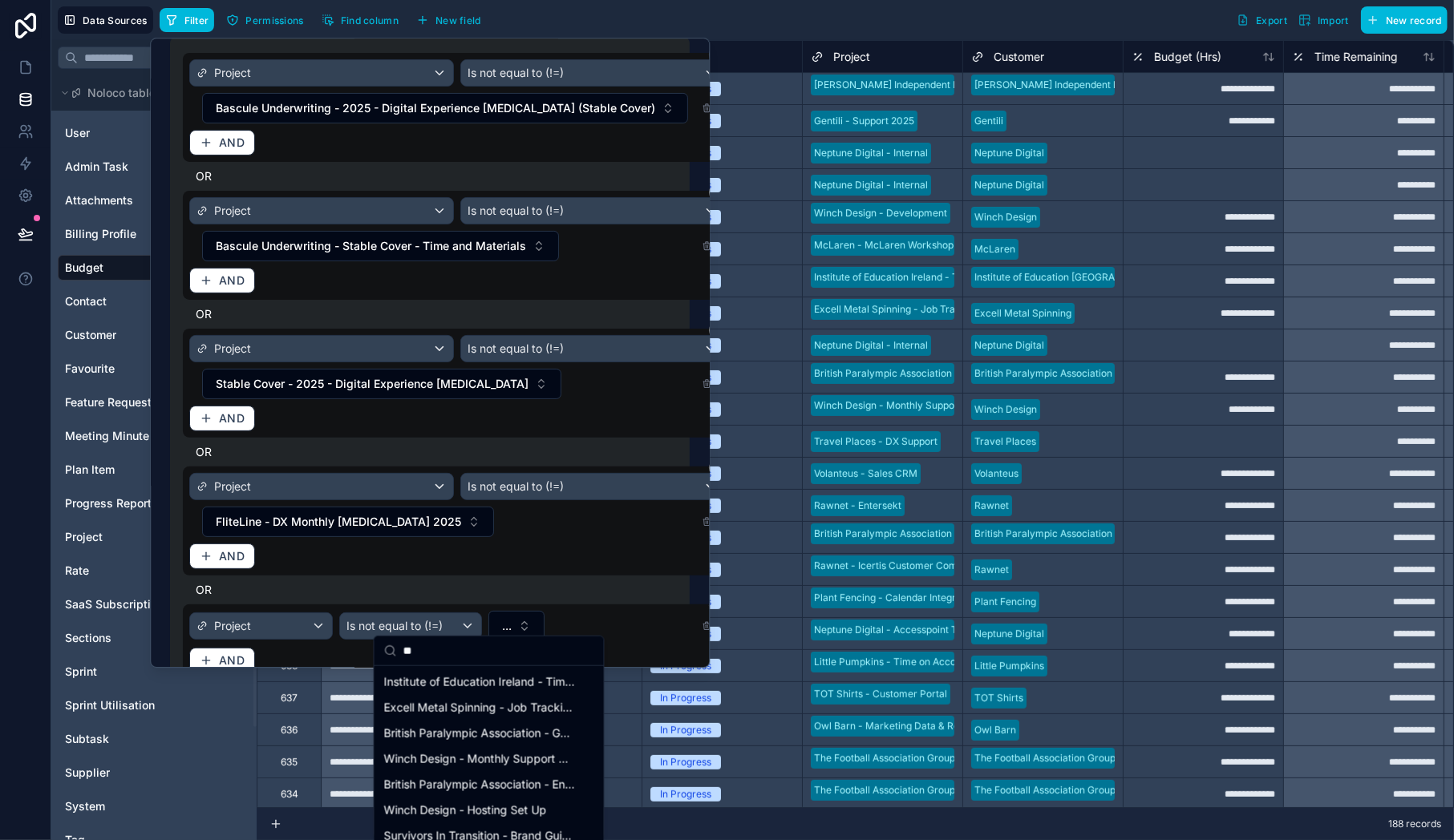
type input "*"
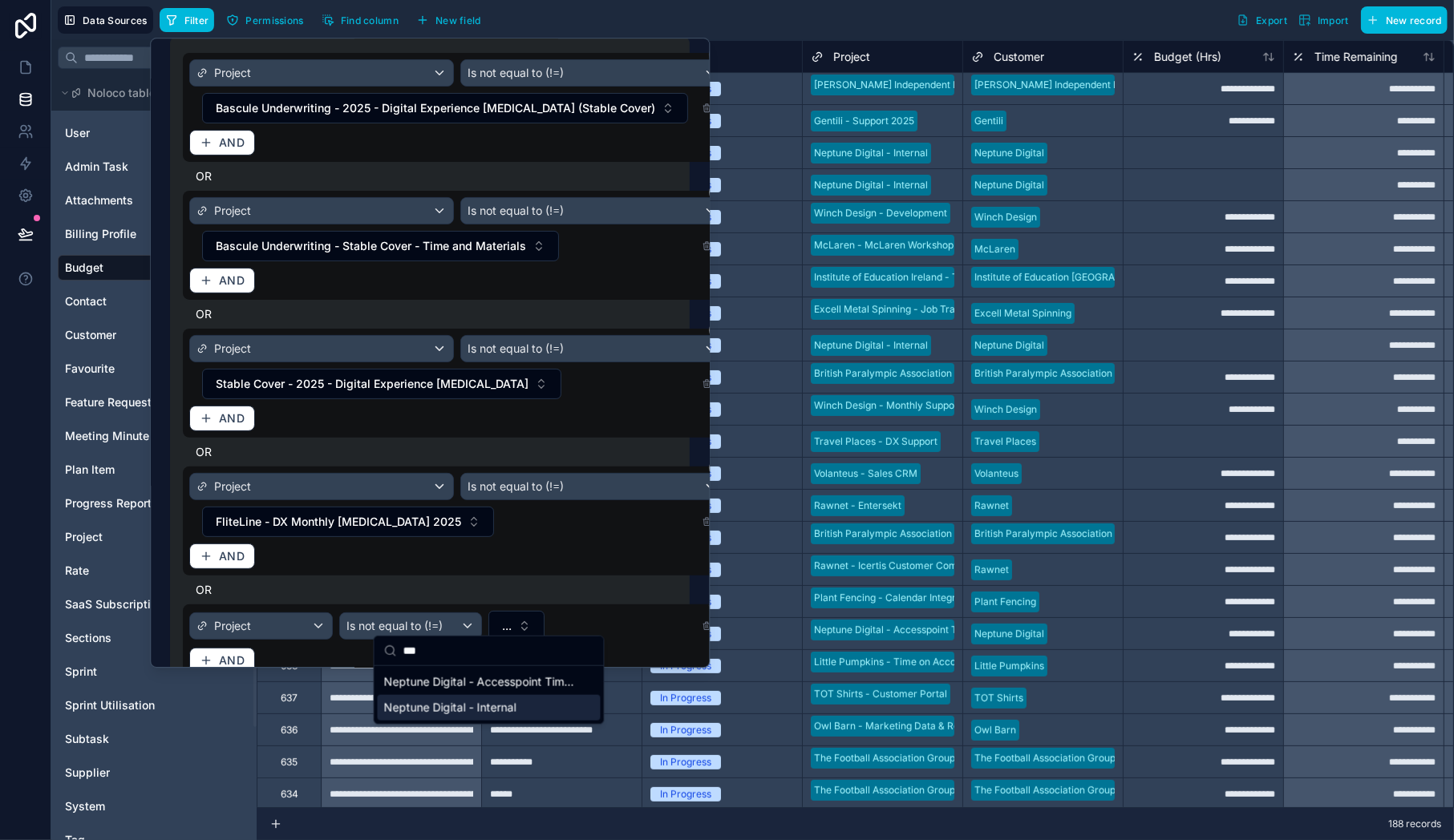
type input "***"
click at [448, 707] on span "Neptune Digital - Internal" at bounding box center [450, 708] width 133 height 16
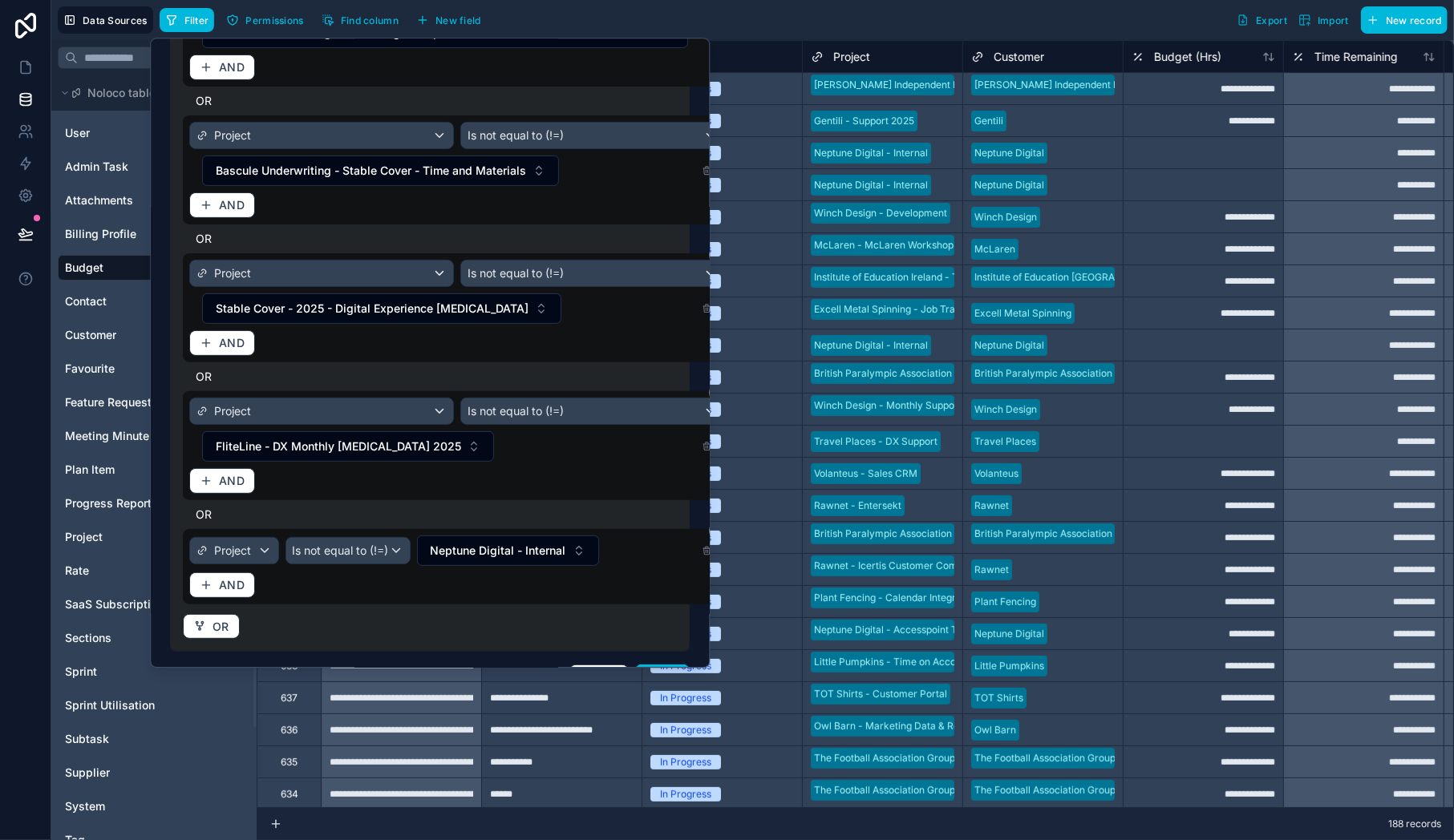
scroll to position [267, 0]
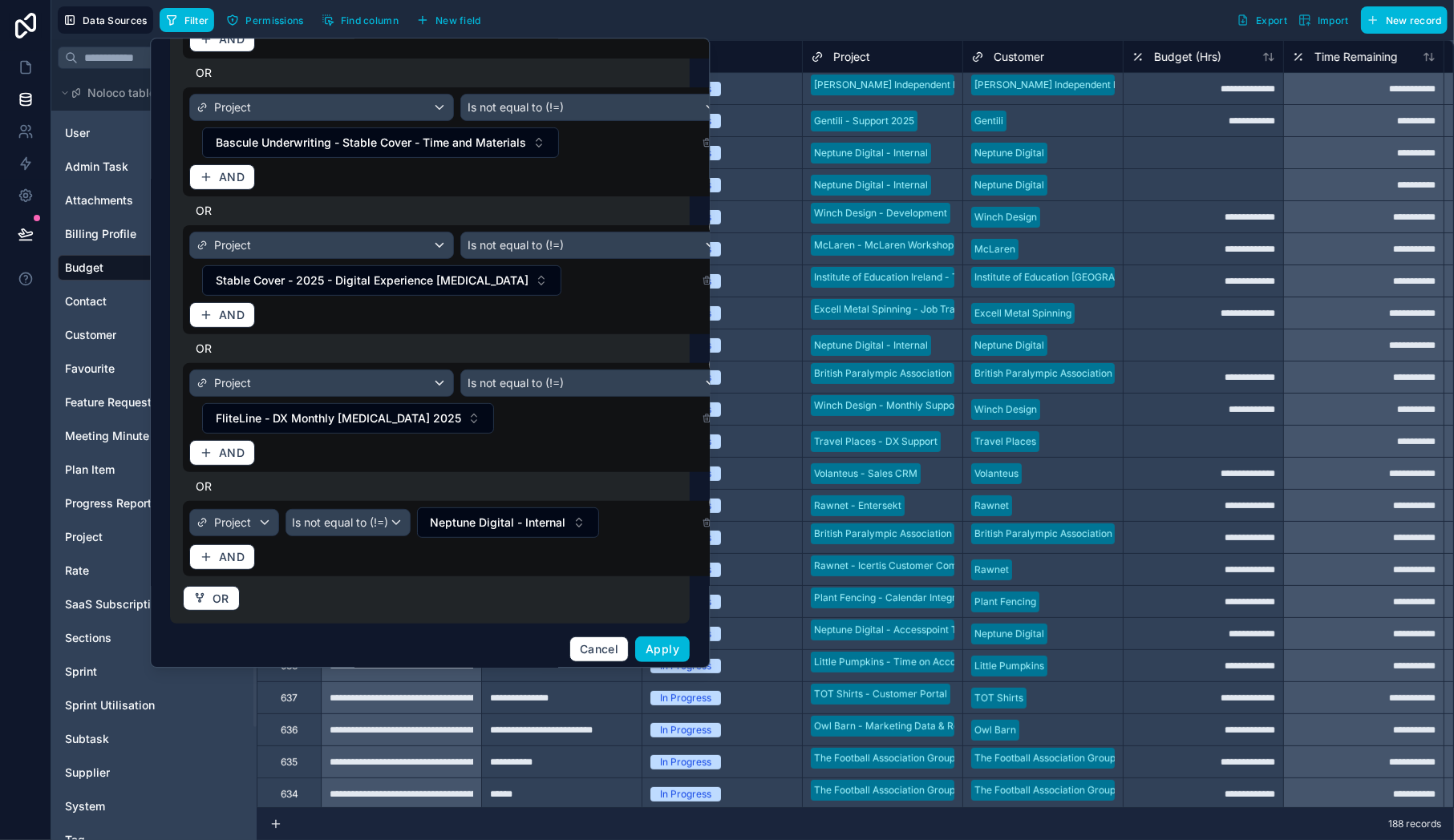
click at [654, 646] on button "Apply" at bounding box center [663, 649] width 55 height 26
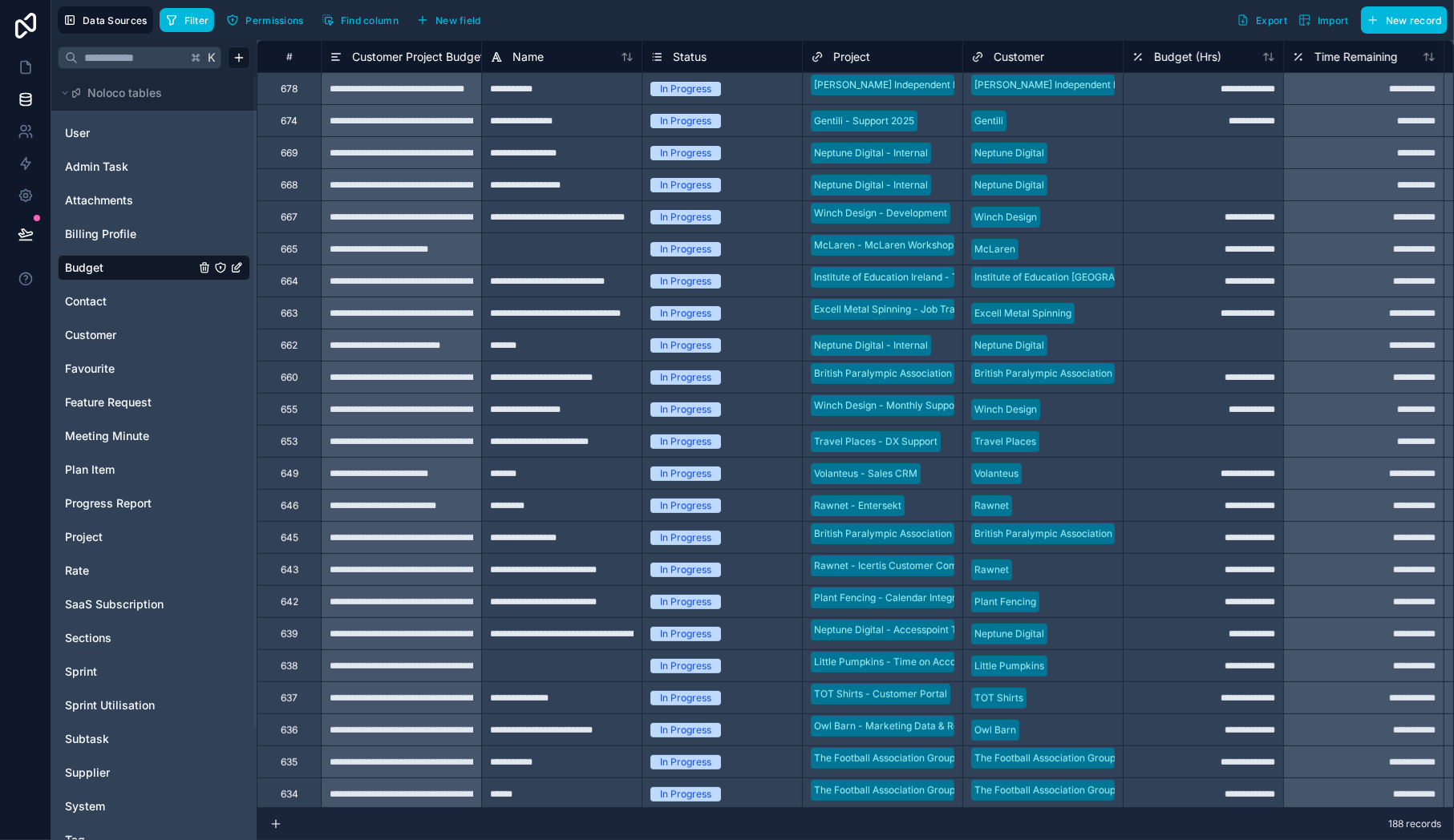
click at [179, 19] on button "Filter" at bounding box center [187, 20] width 56 height 24
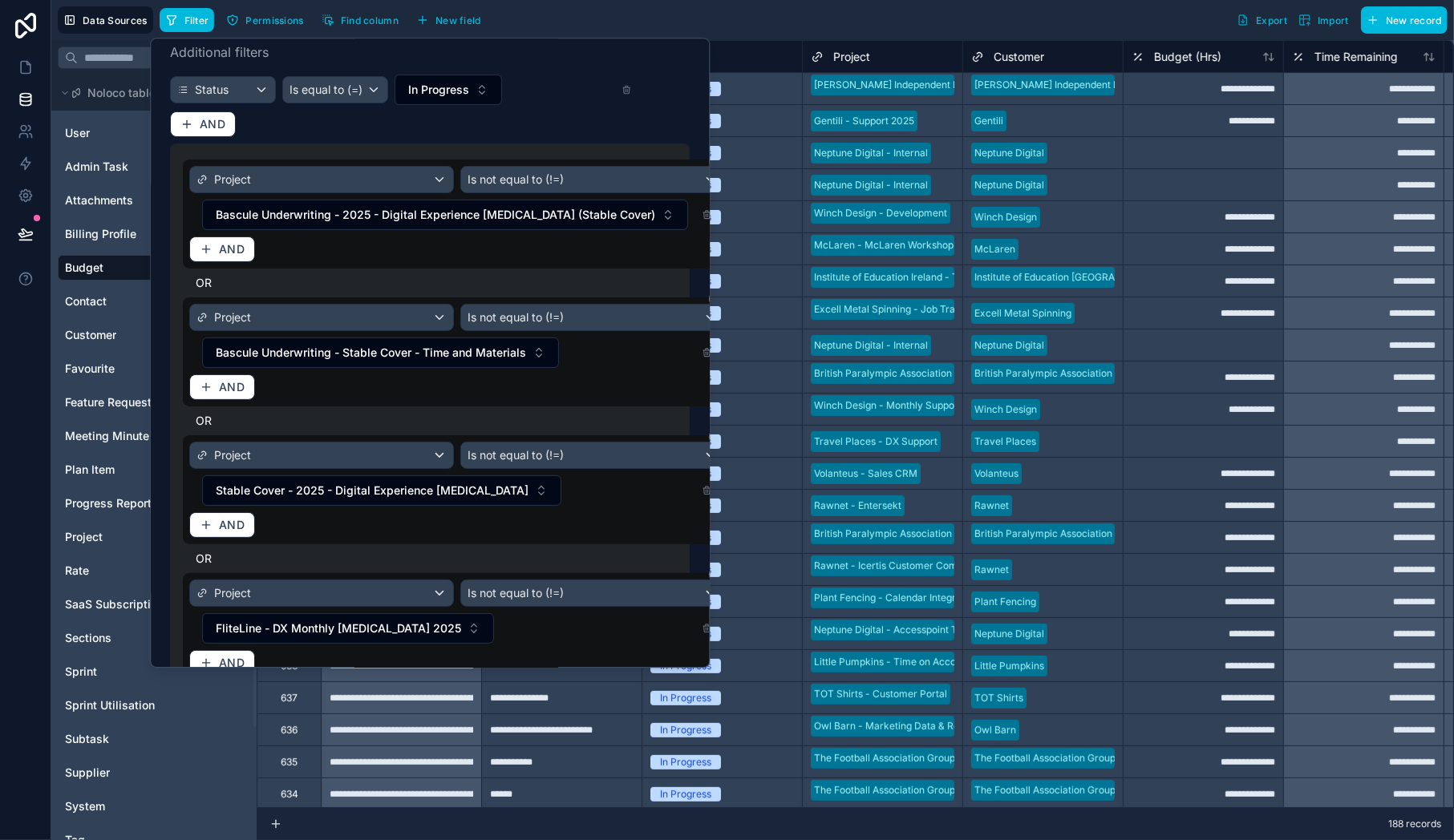
scroll to position [267, 0]
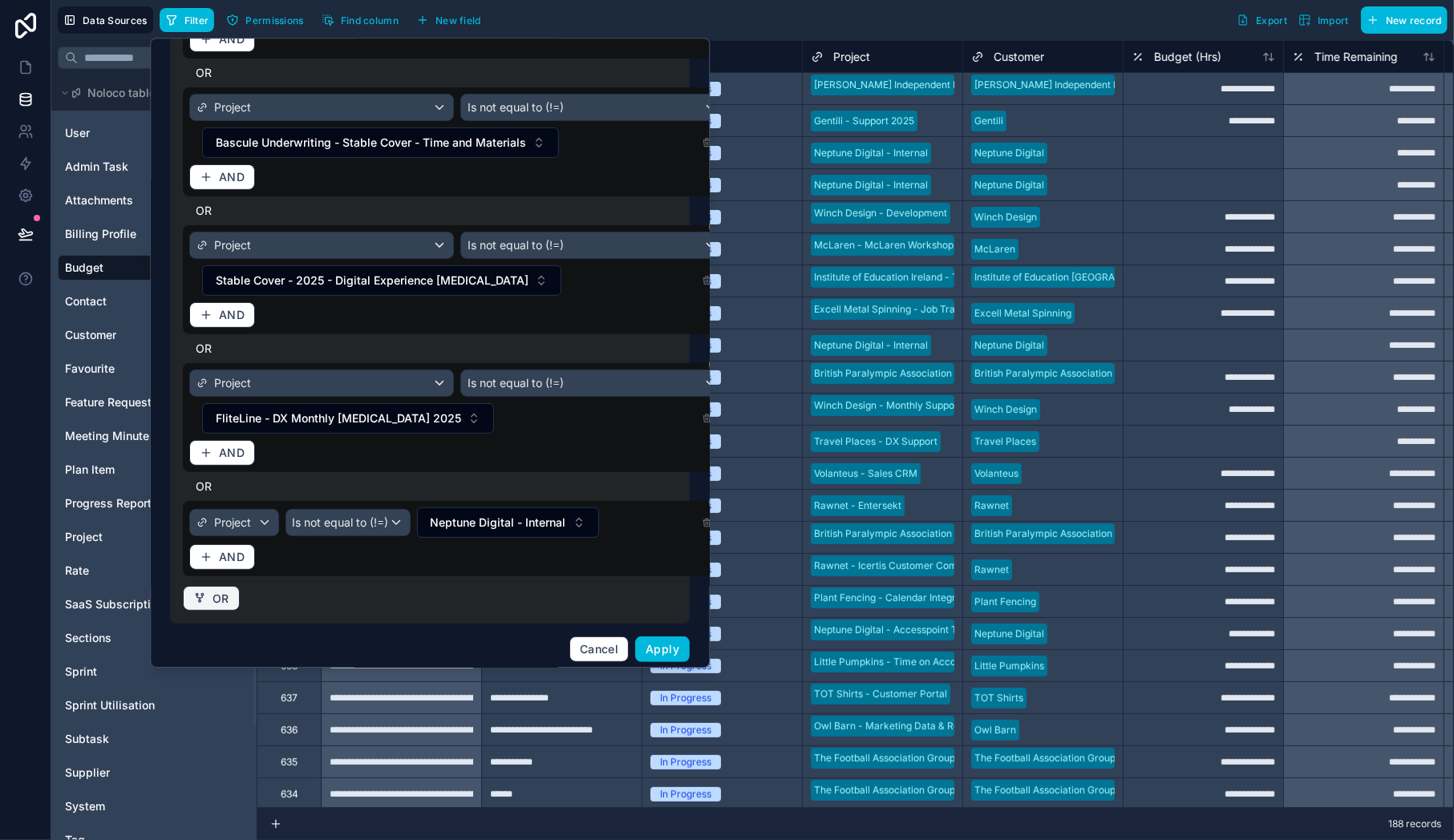
click at [216, 591] on span "OR" at bounding box center [220, 599] width 16 height 15
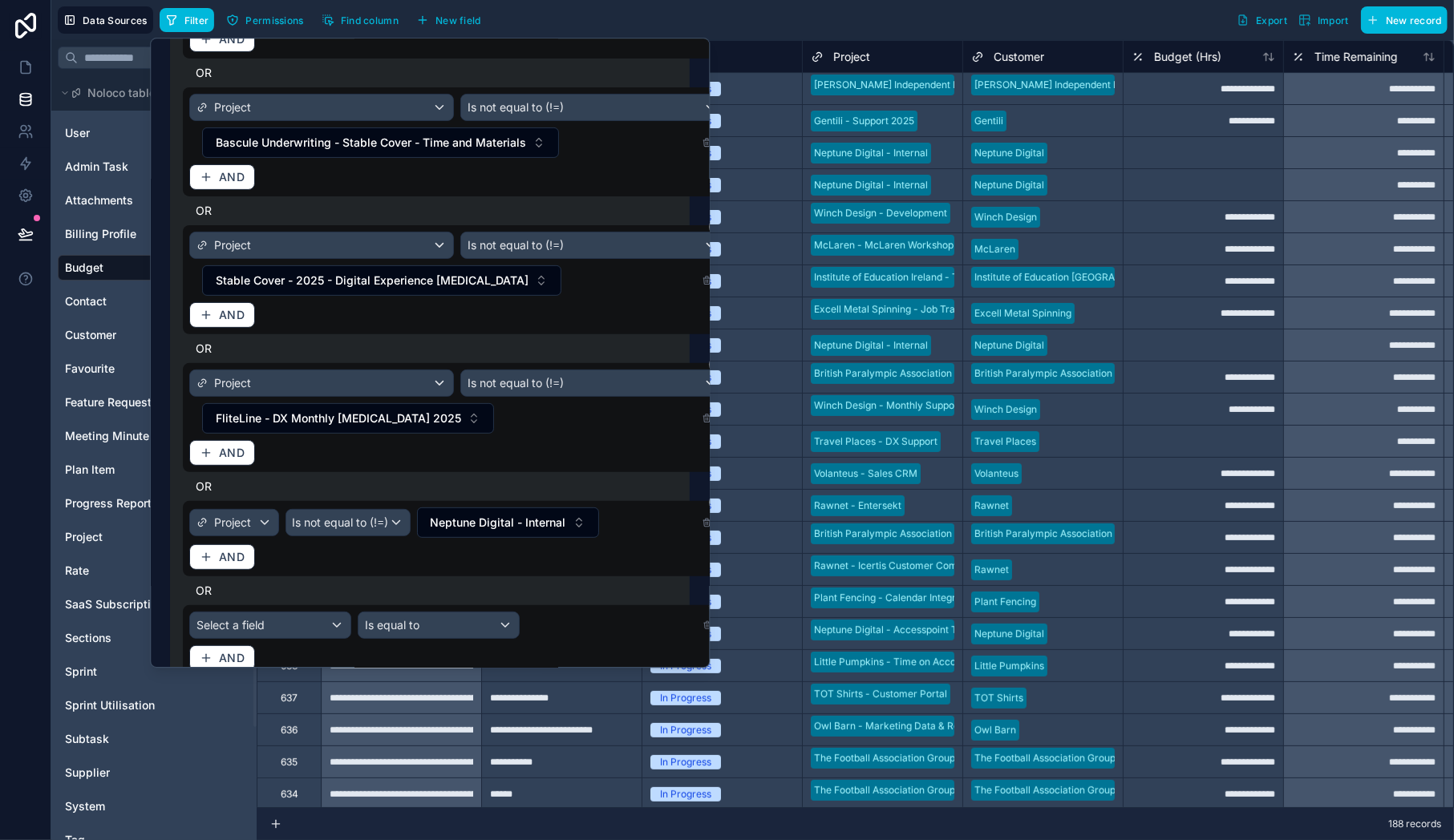
click at [712, 602] on icon at bounding box center [717, 607] width 10 height 10
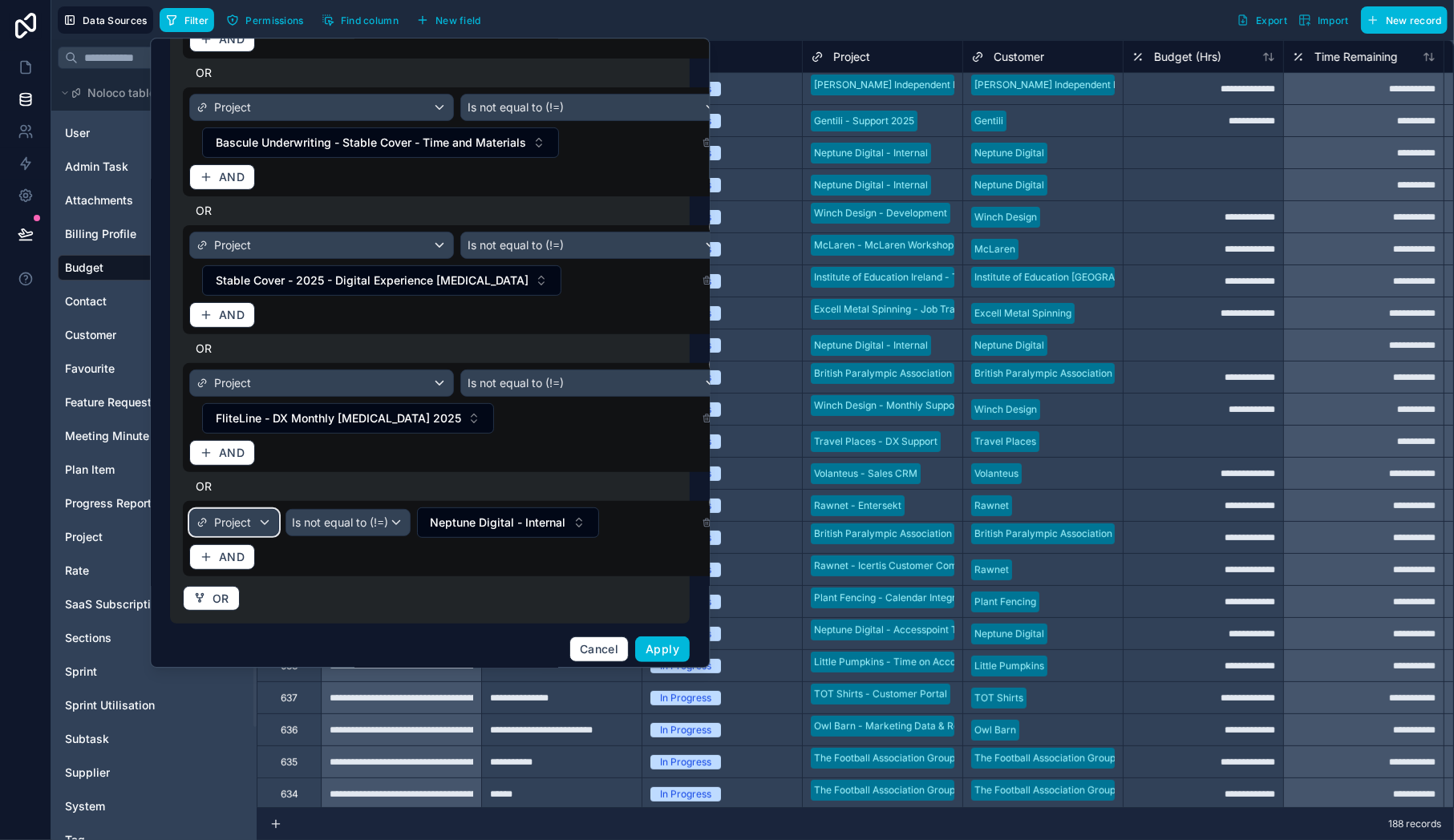
click at [258, 514] on div "Project" at bounding box center [234, 523] width 88 height 26
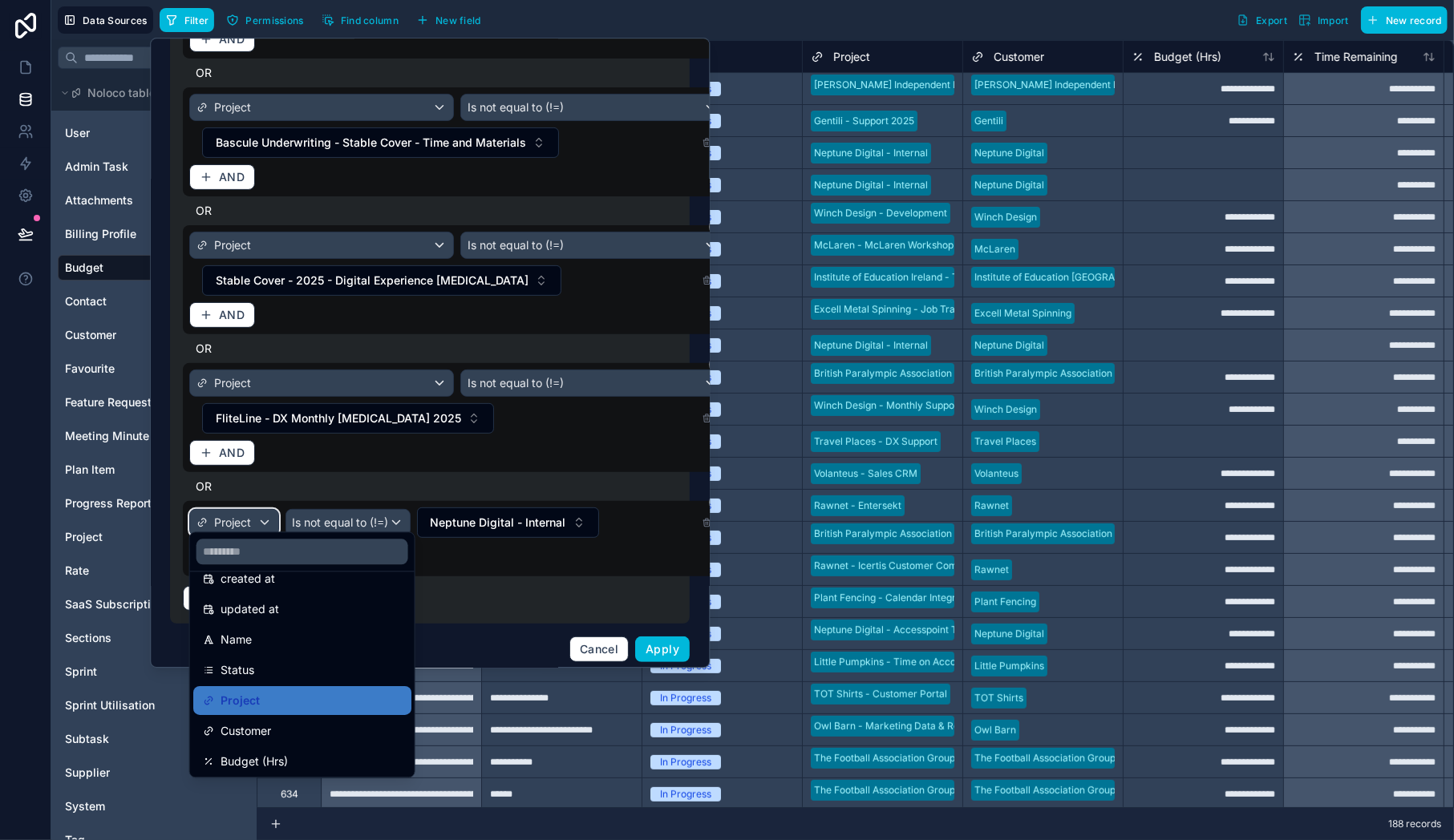
scroll to position [90, 0]
click at [251, 716] on span "Customer" at bounding box center [245, 721] width 50 height 19
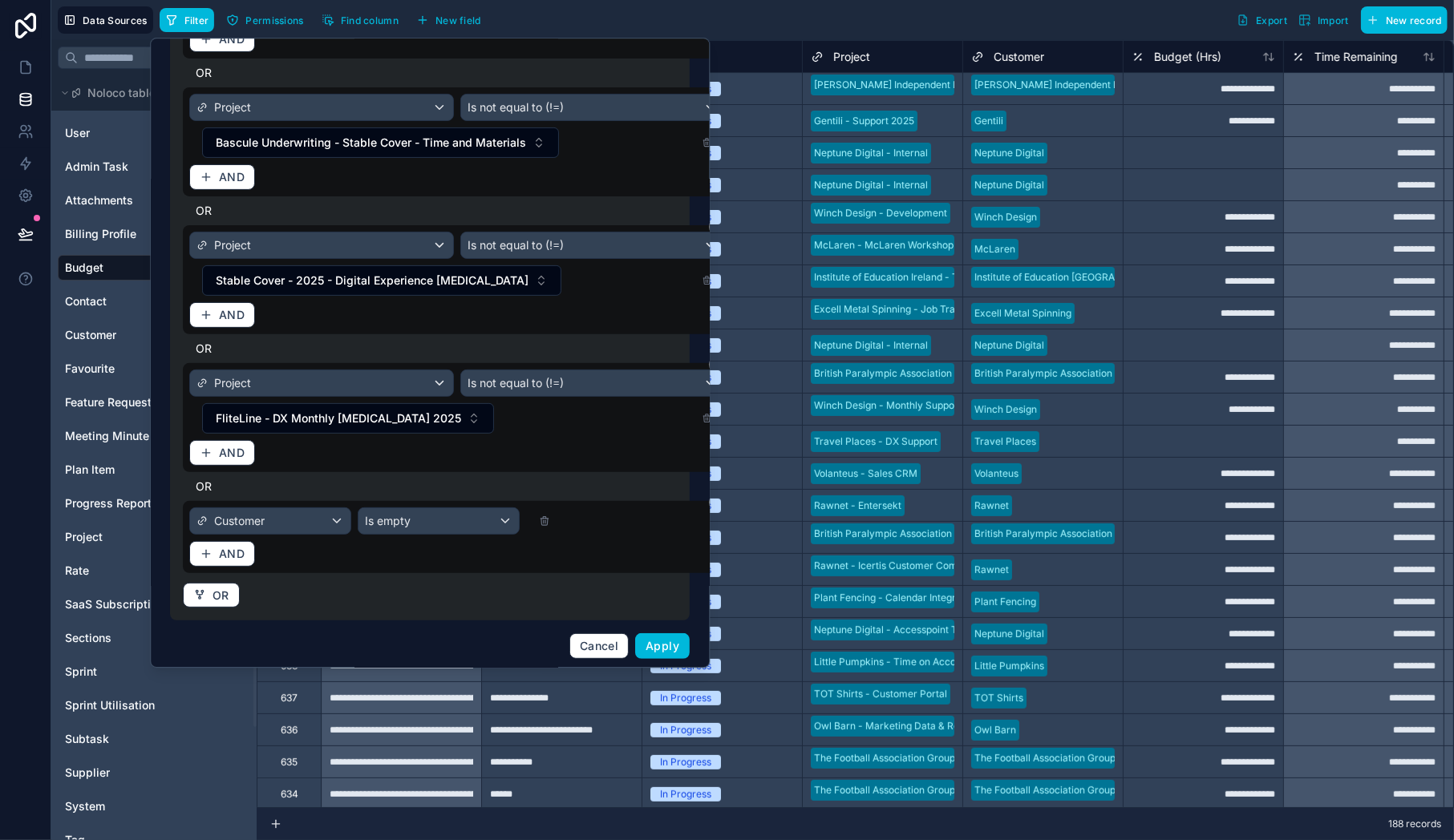
scroll to position [264, 0]
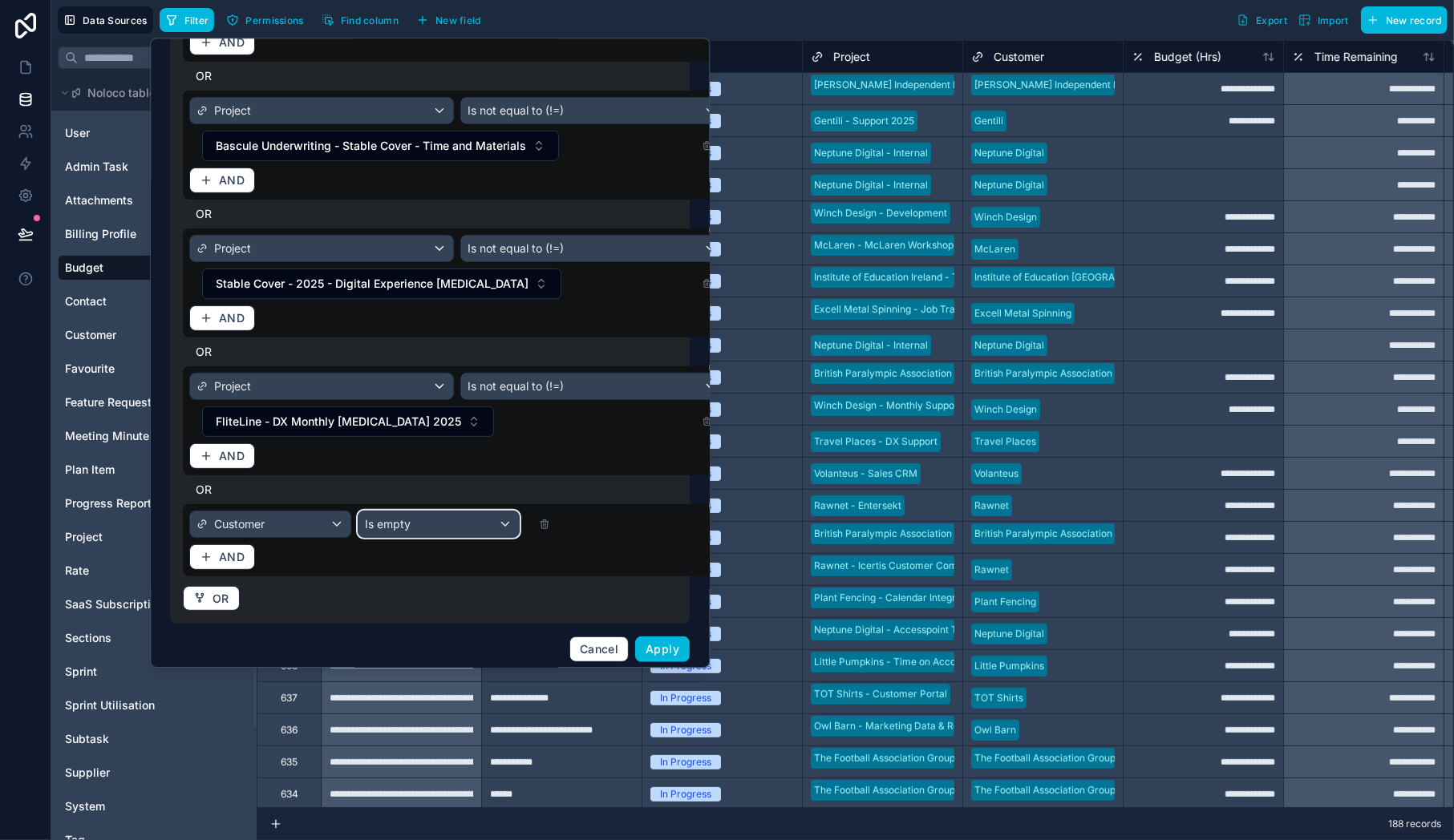
click at [474, 525] on div "Is empty" at bounding box center [438, 524] width 160 height 26
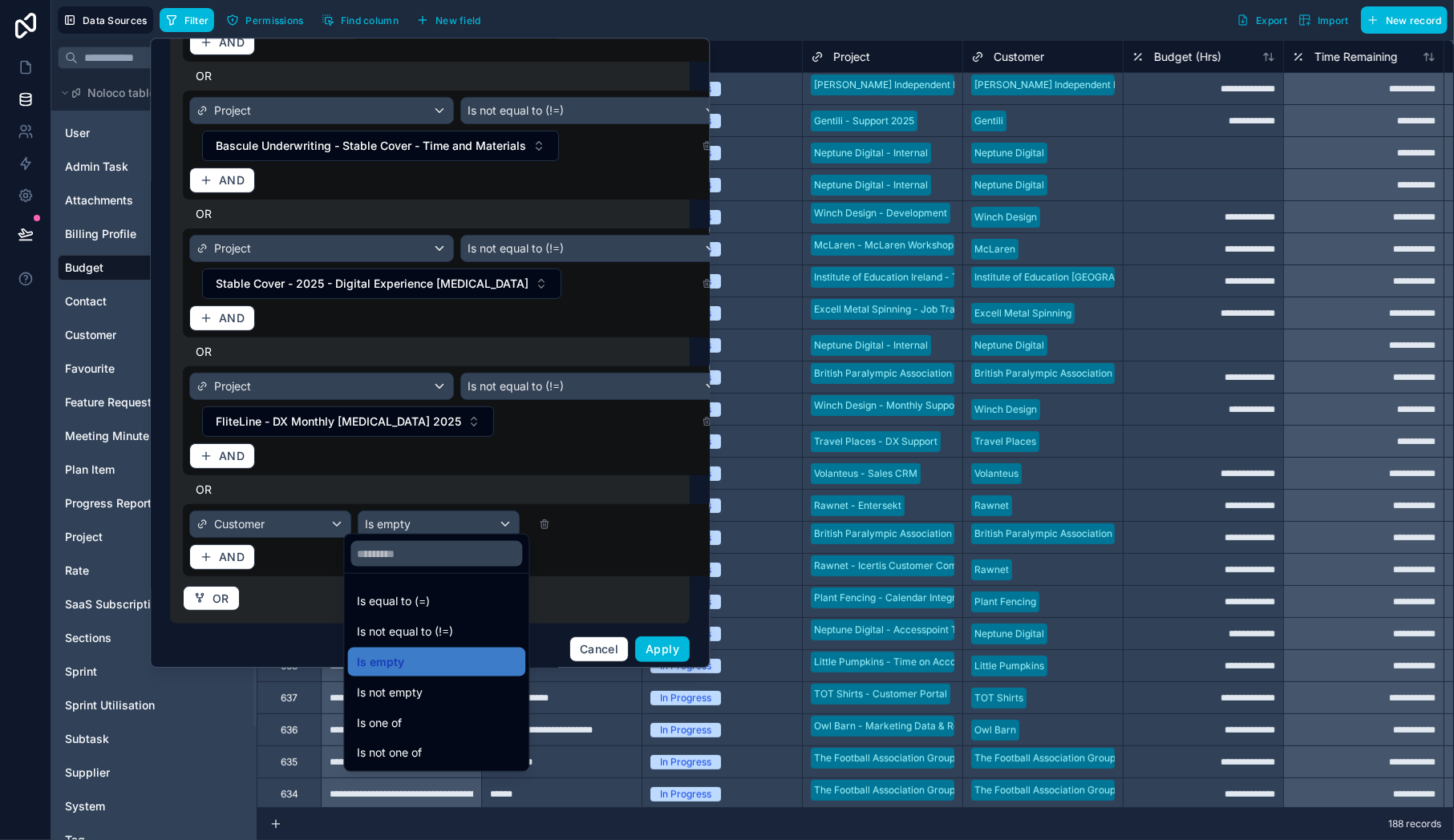
click at [417, 636] on span "Is not equal to (!=)" at bounding box center [404, 632] width 96 height 19
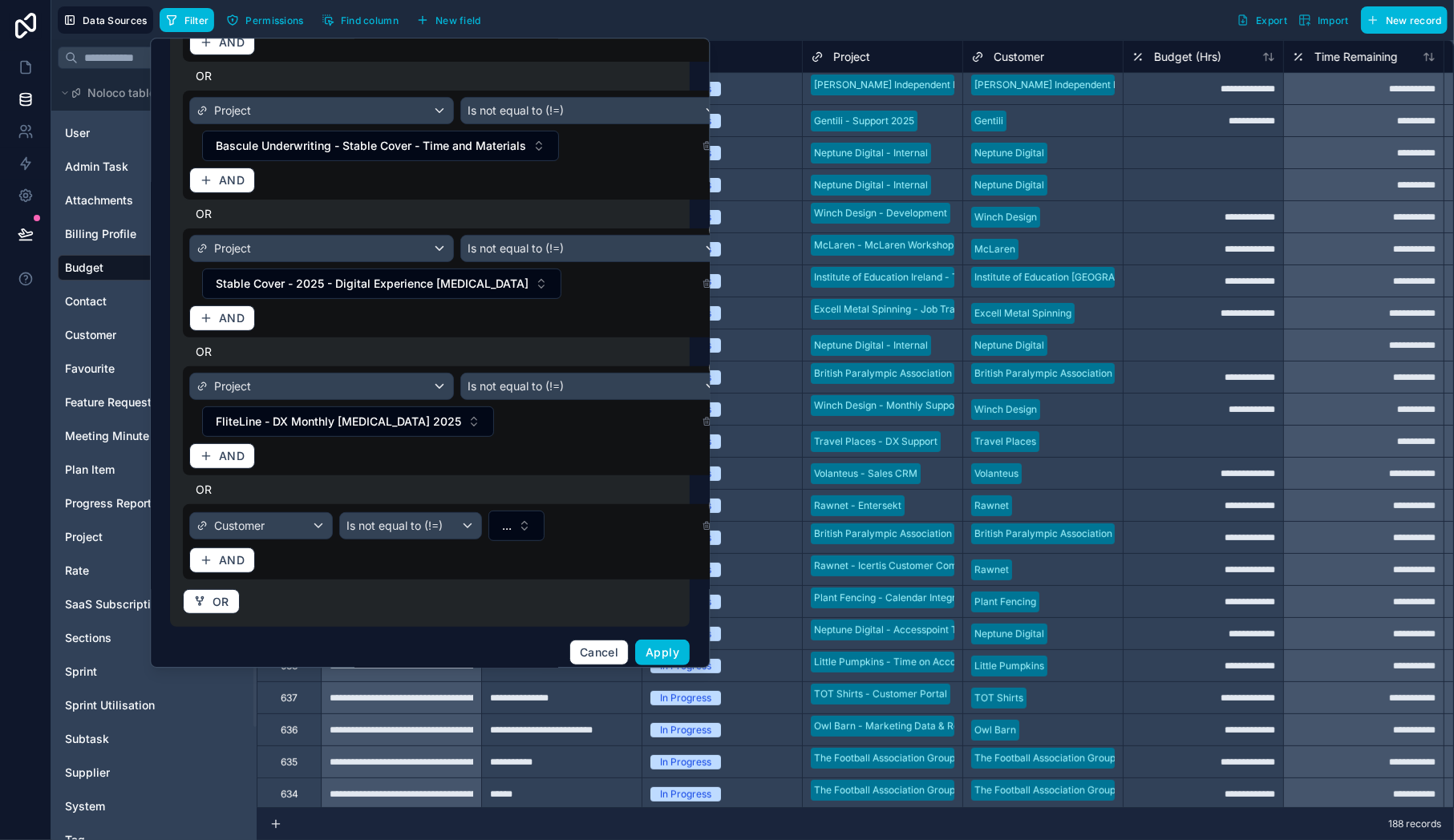
click at [502, 518] on button "..." at bounding box center [517, 526] width 56 height 30
type input "***"
click at [446, 582] on span "Neptune Digital" at bounding box center [424, 582] width 81 height 16
click at [657, 645] on span "Apply" at bounding box center [663, 652] width 34 height 14
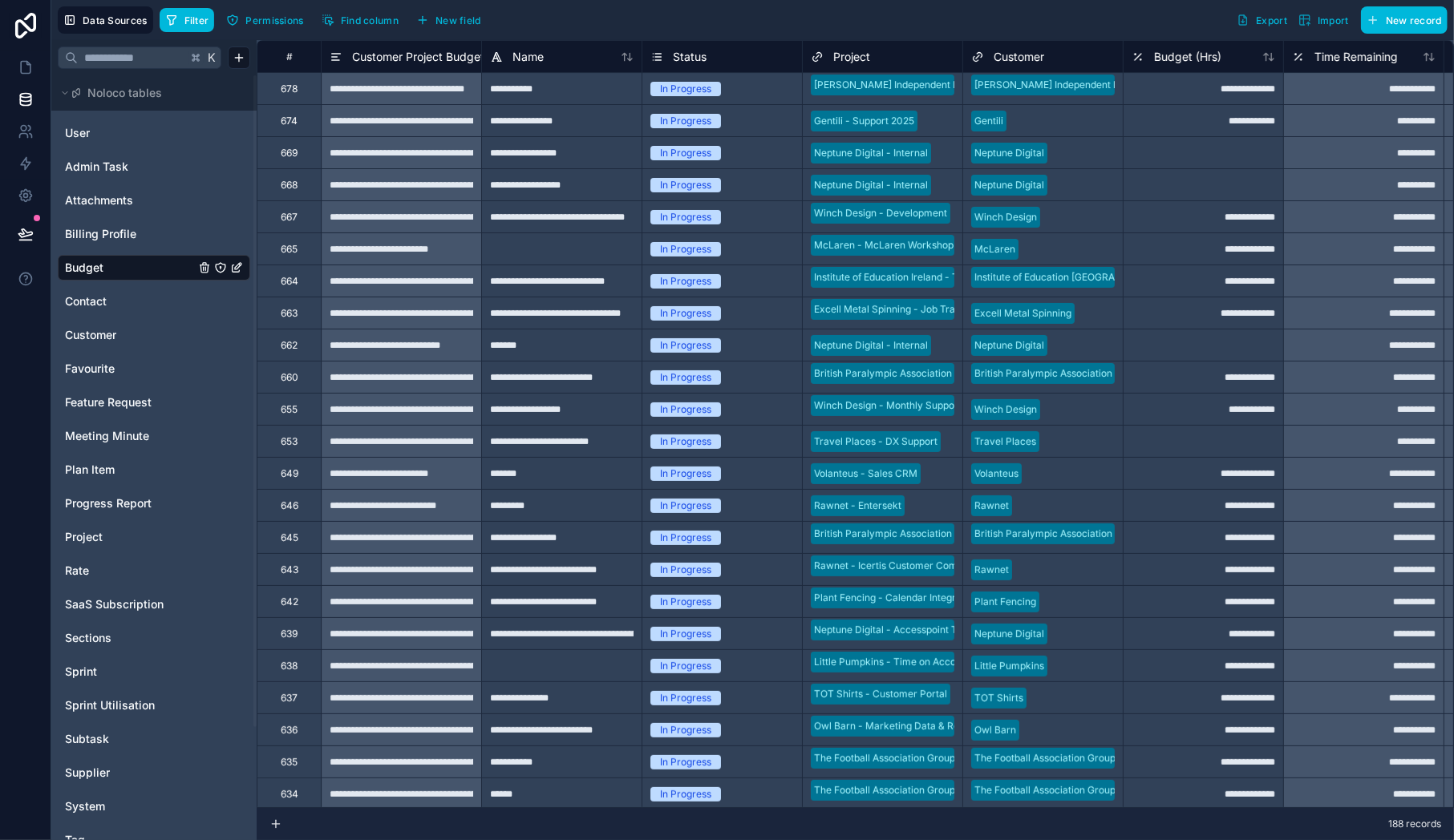
click at [195, 20] on span "Filter" at bounding box center [197, 20] width 25 height 12
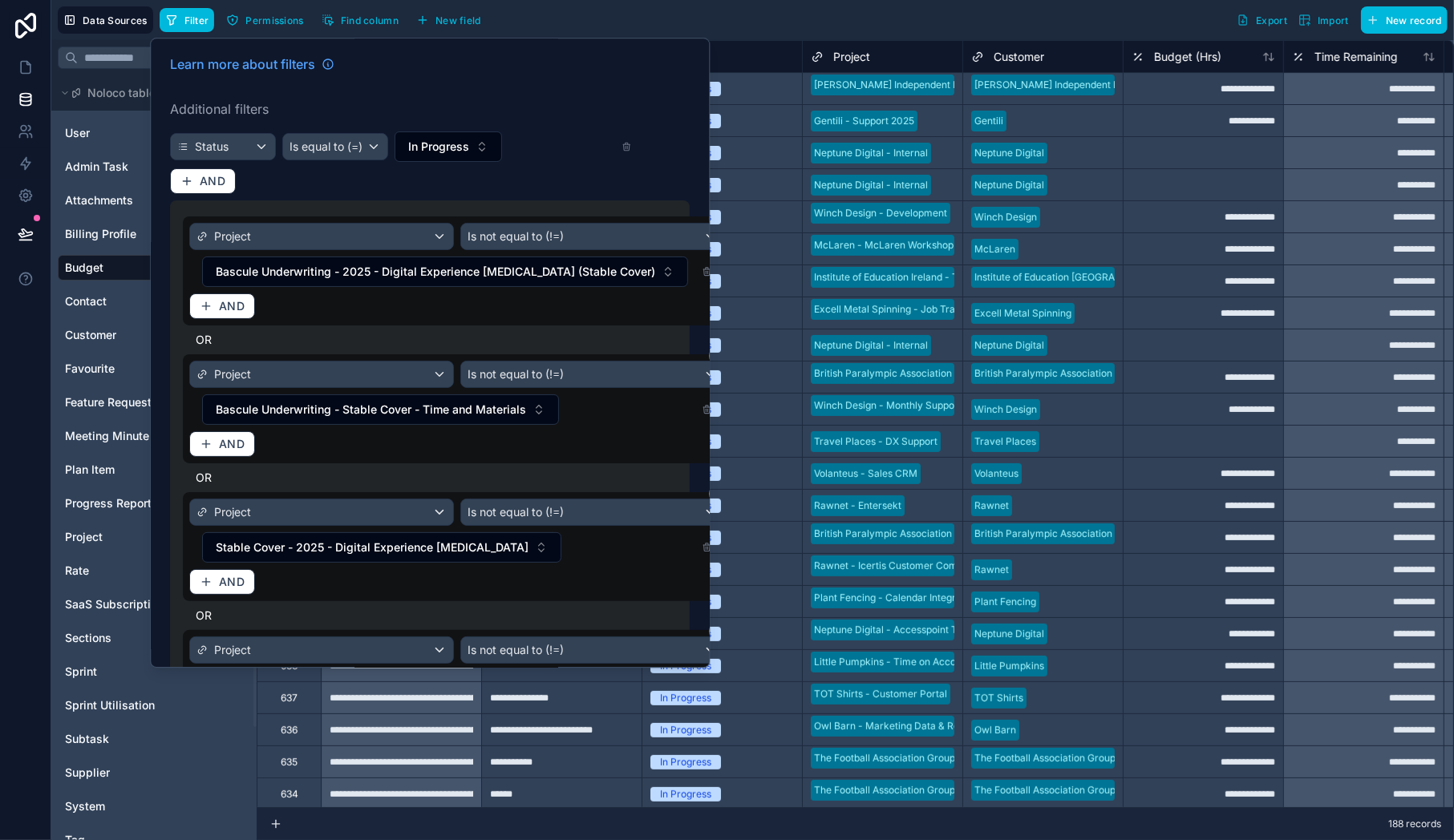
click at [722, 203] on button at bounding box center [730, 202] width 16 height 16
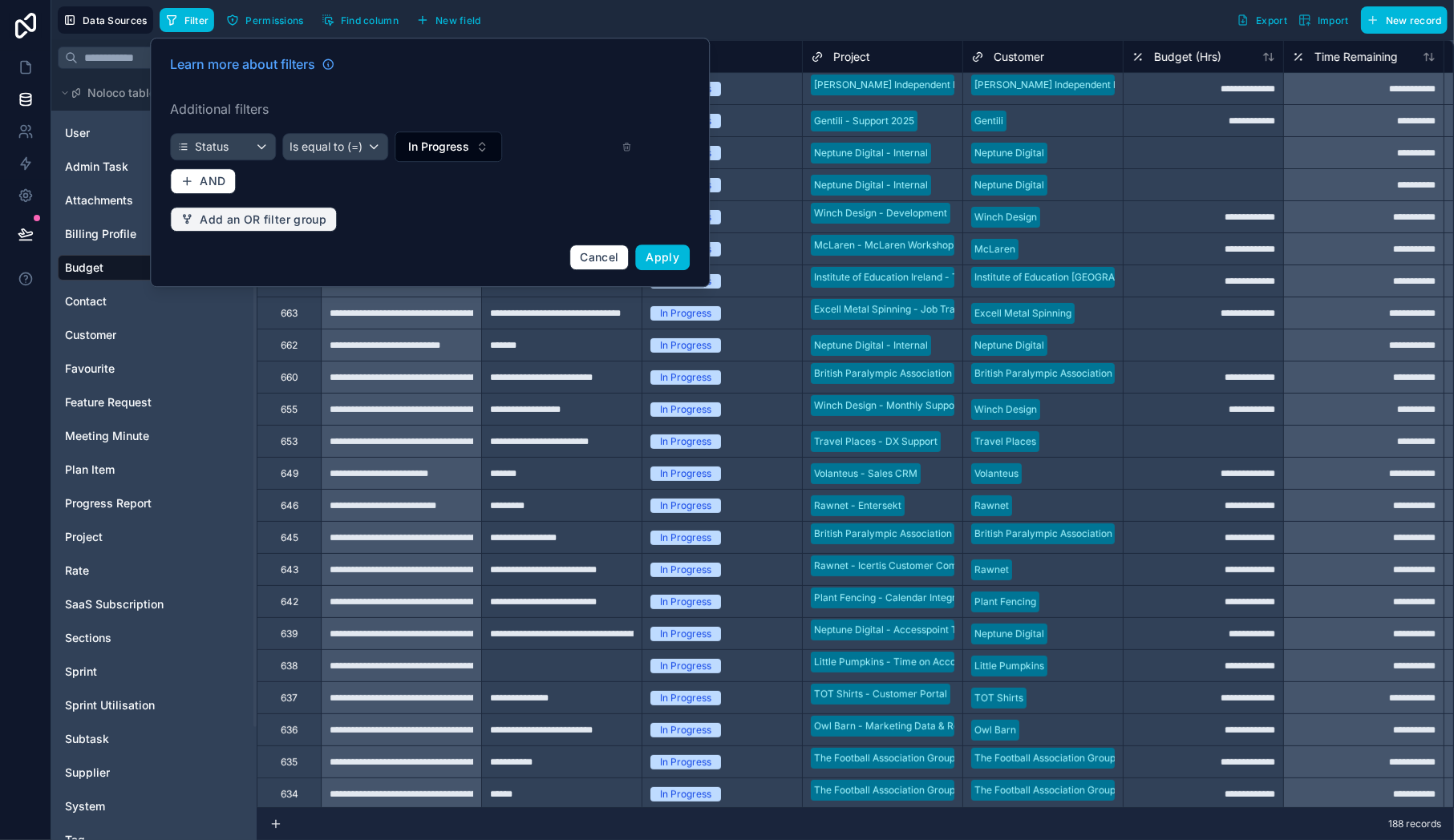
click at [322, 221] on span "Add an OR filter group" at bounding box center [262, 219] width 127 height 15
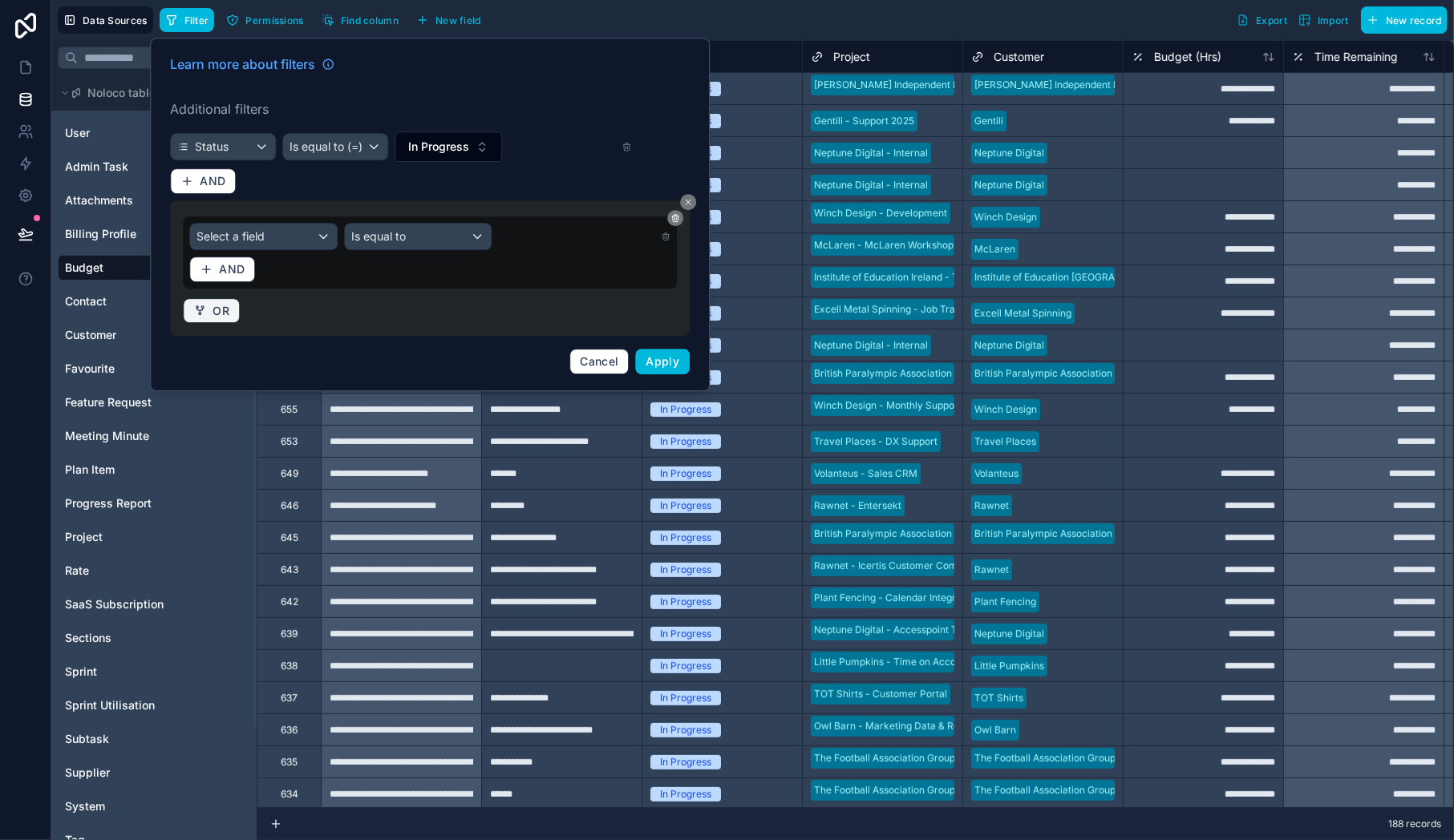
click at [222, 308] on span "OR" at bounding box center [220, 311] width 16 height 15
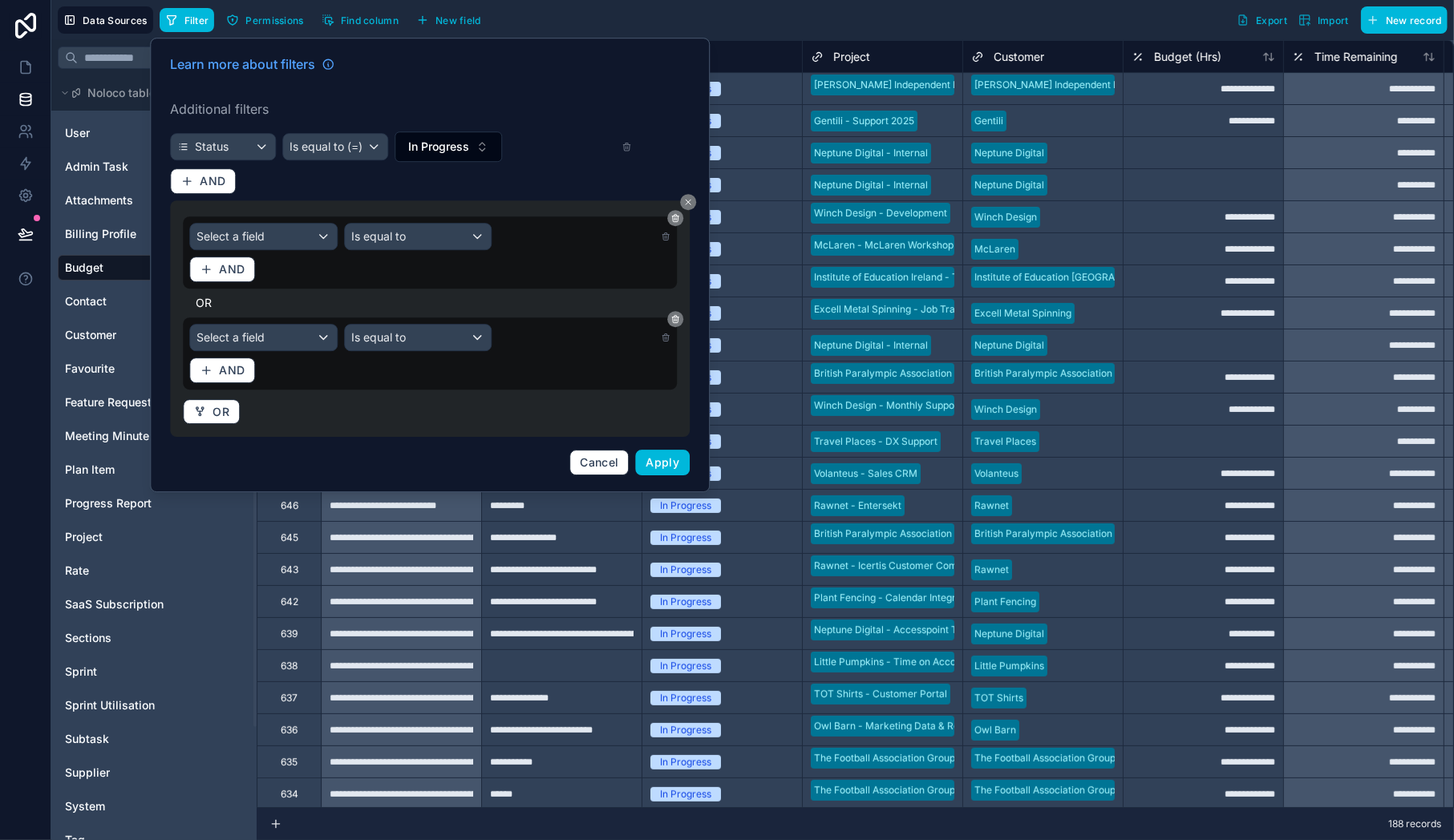
click at [693, 199] on button at bounding box center [689, 202] width 16 height 16
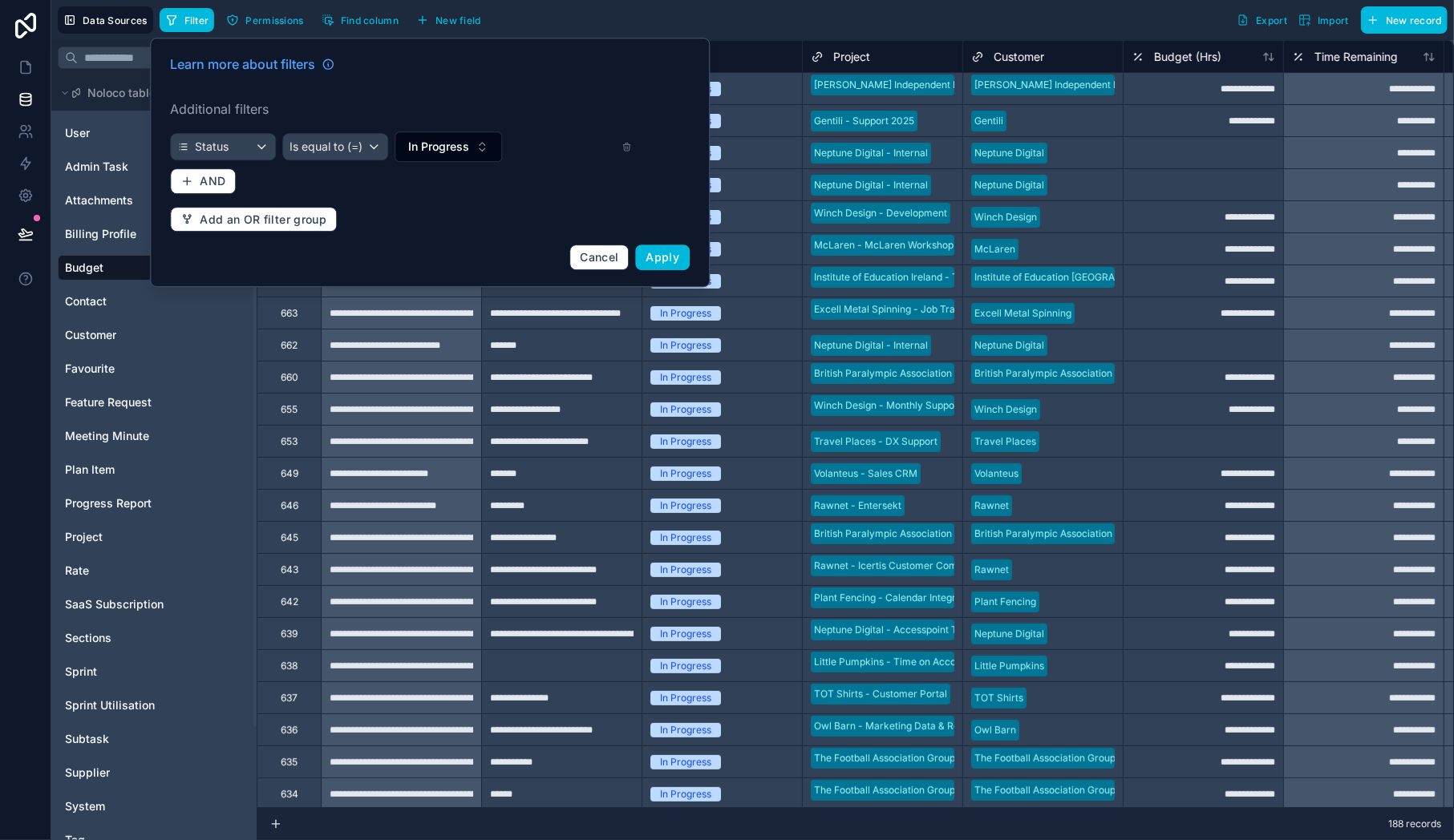
click at [667, 250] on span "Apply" at bounding box center [663, 257] width 34 height 14
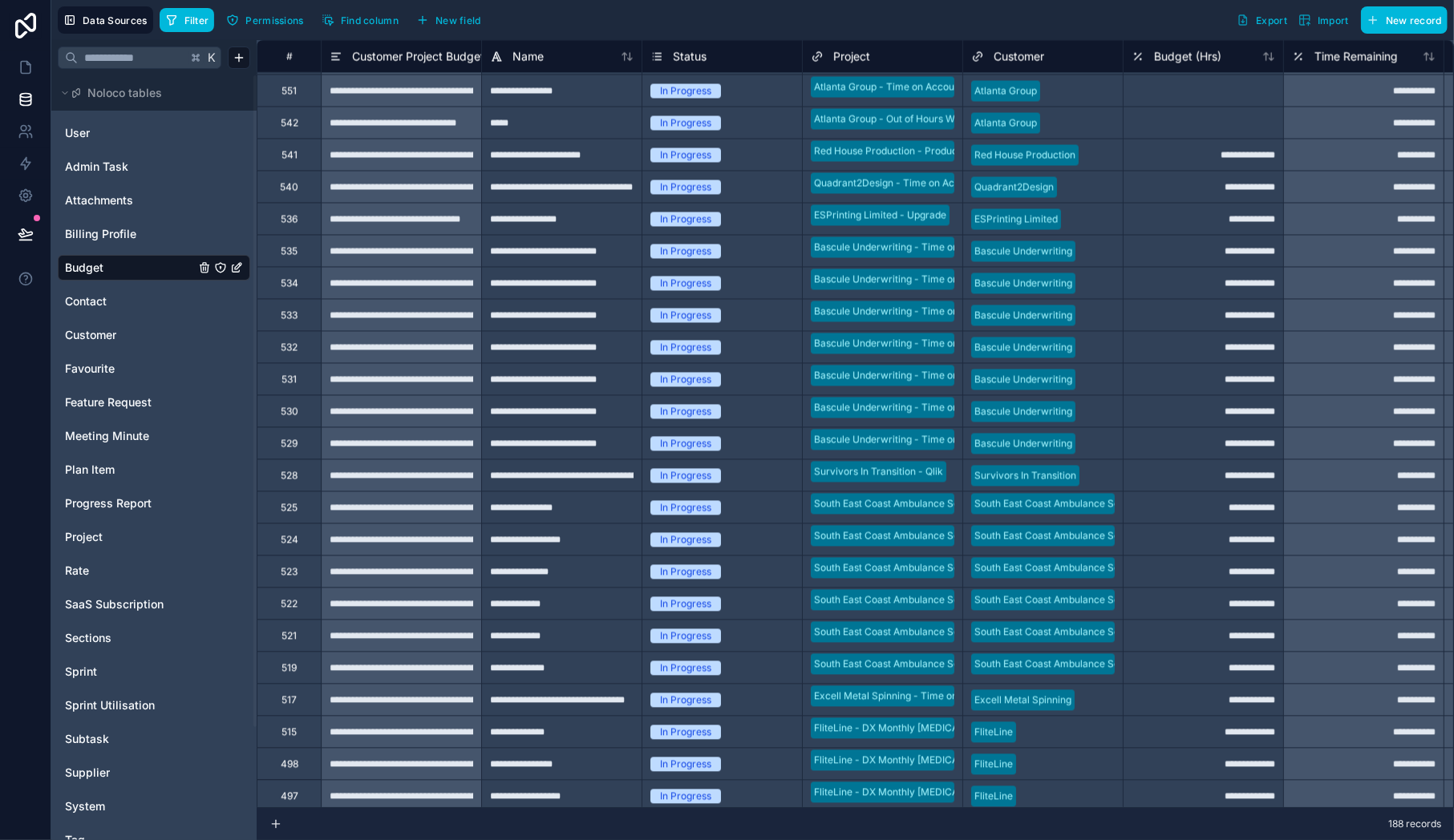
scroll to position [2151, 0]
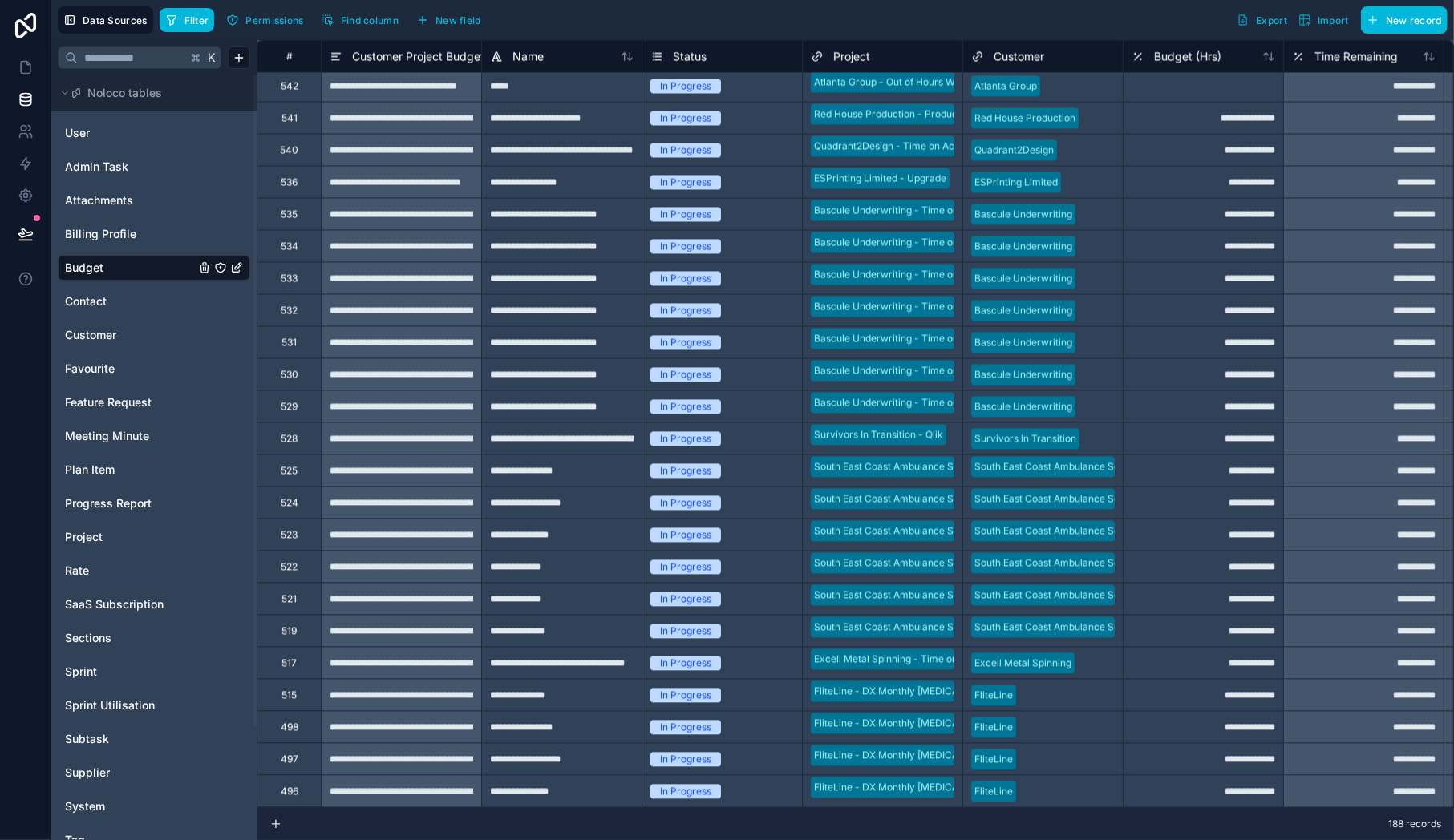
click at [1269, 25] on span "Export" at bounding box center [1271, 20] width 31 height 12
